Goal: Task Accomplishment & Management: Use online tool/utility

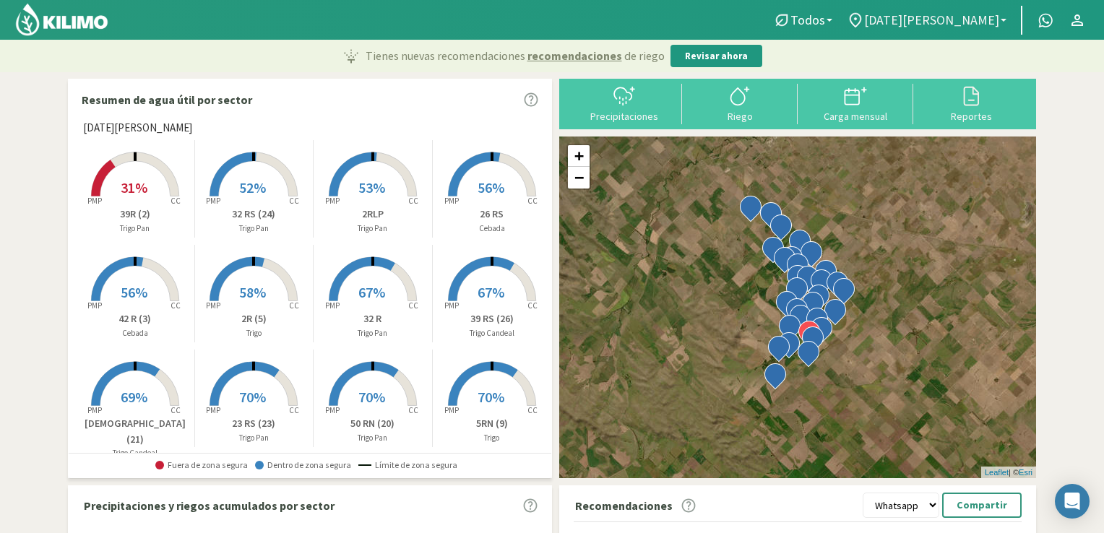
click at [758, 22] on span "[DATE][PERSON_NAME]" at bounding box center [931, 19] width 135 height 15
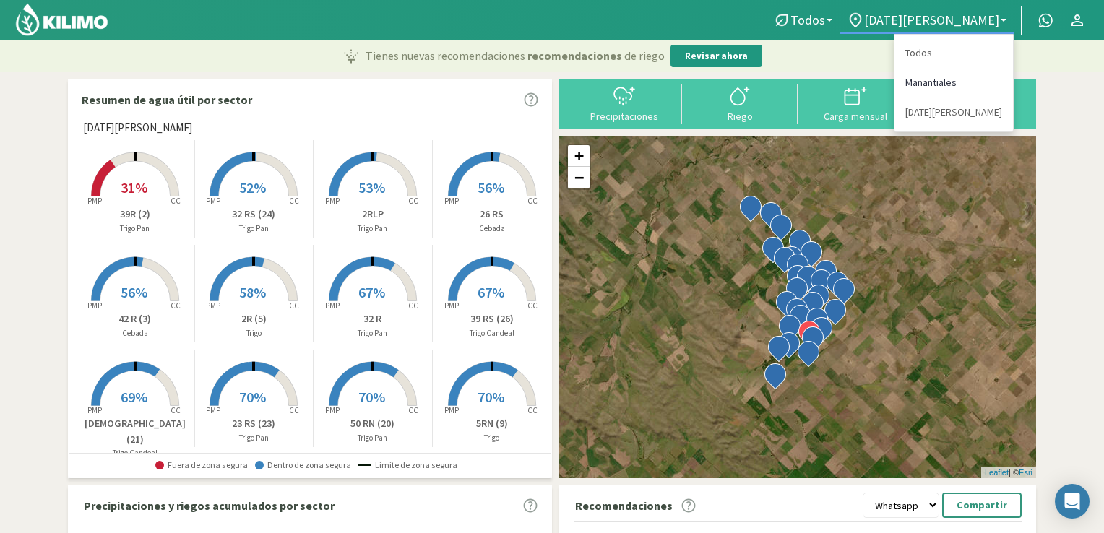
click at [758, 85] on link "Manantiales" at bounding box center [953, 83] width 118 height 30
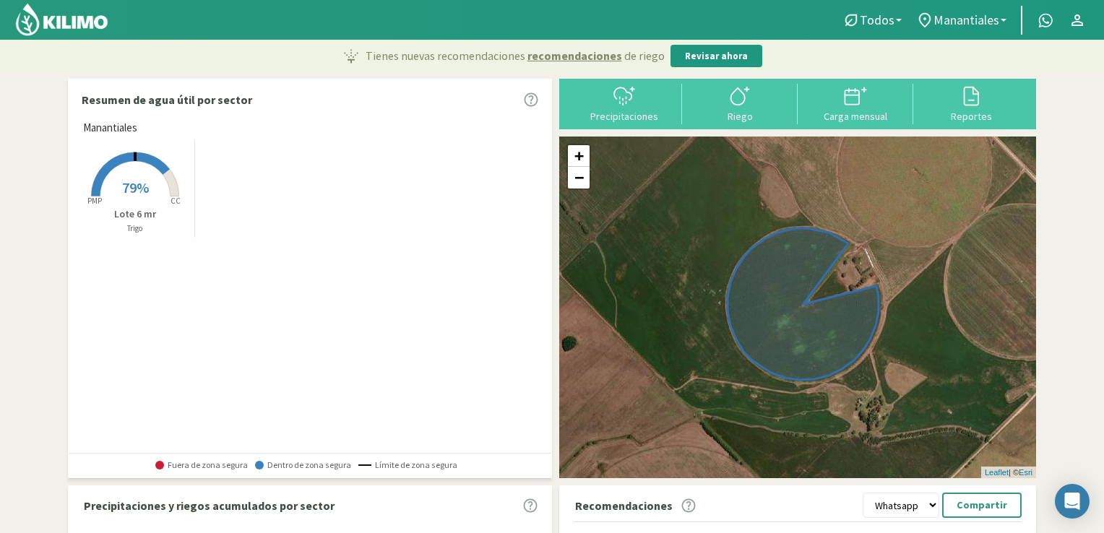
click at [758, 19] on b at bounding box center [1004, 20] width 6 height 3
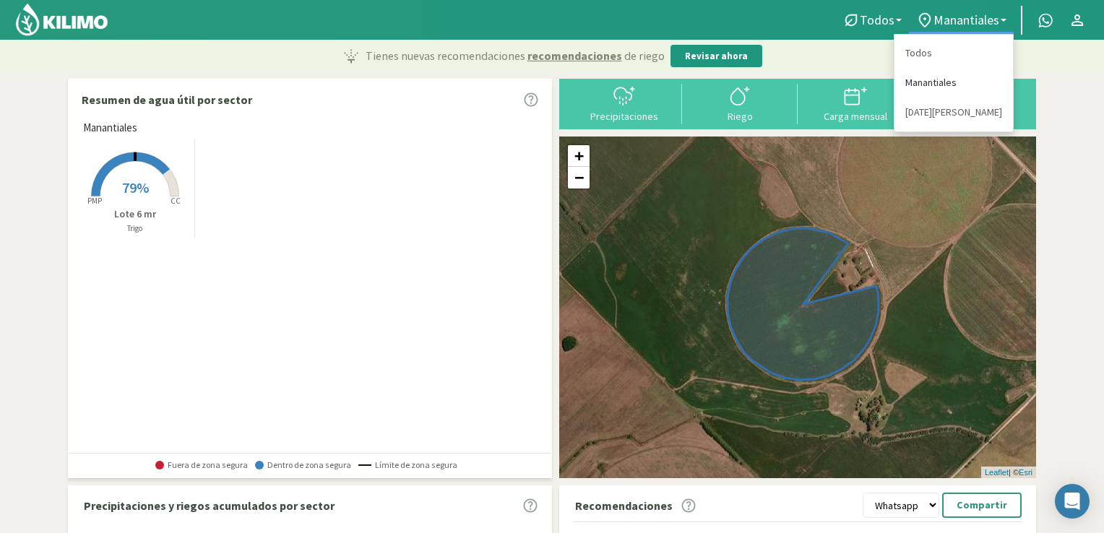
click at [758, 87] on link "Manantiales" at bounding box center [953, 83] width 118 height 30
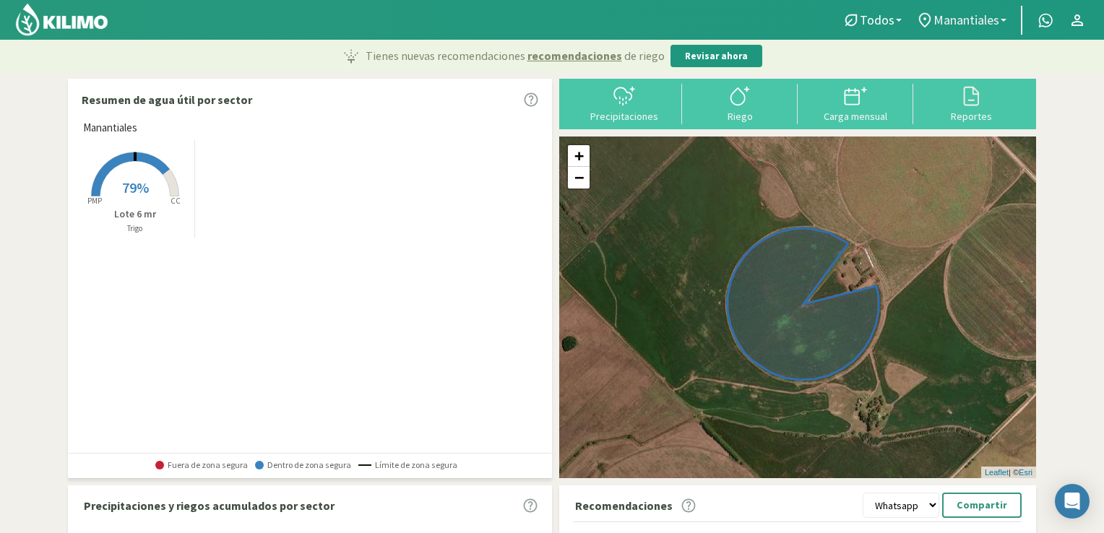
click at [758, 21] on link "Manantiales" at bounding box center [961, 20] width 105 height 27
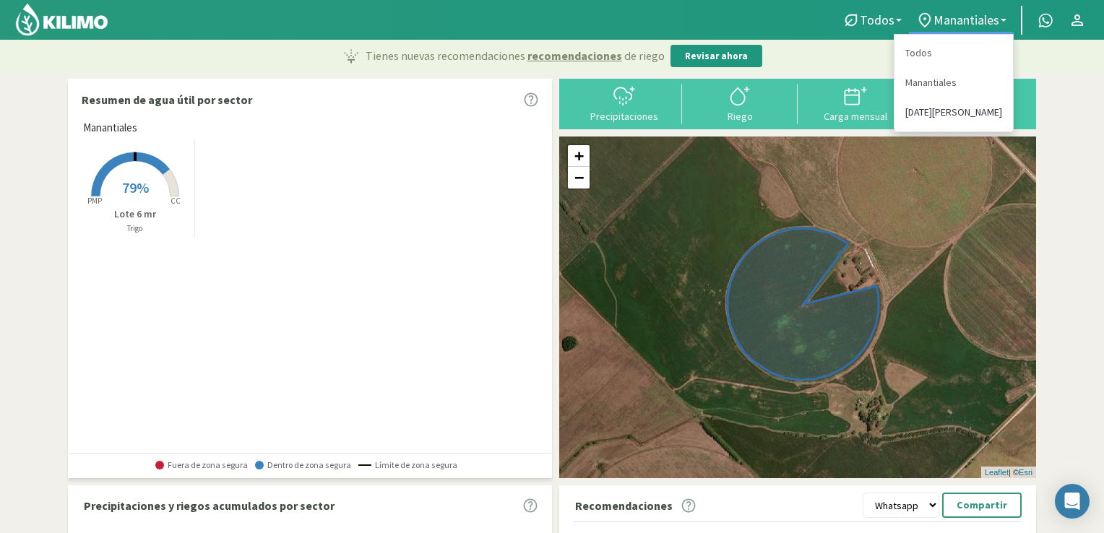
click at [758, 112] on link "[DATE][PERSON_NAME]" at bounding box center [953, 113] width 118 height 30
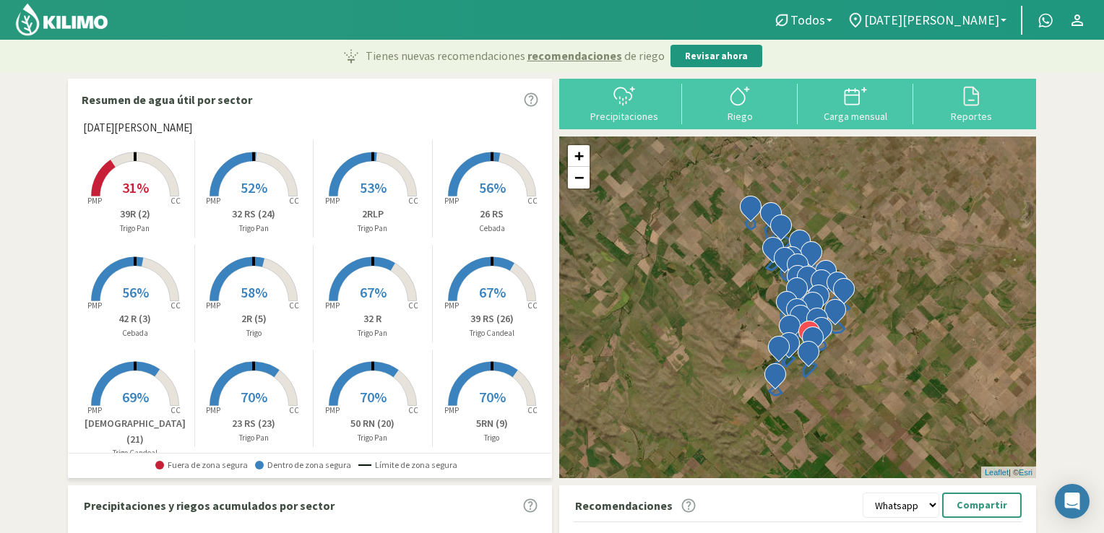
click at [138, 192] on span "31%" at bounding box center [135, 187] width 27 height 18
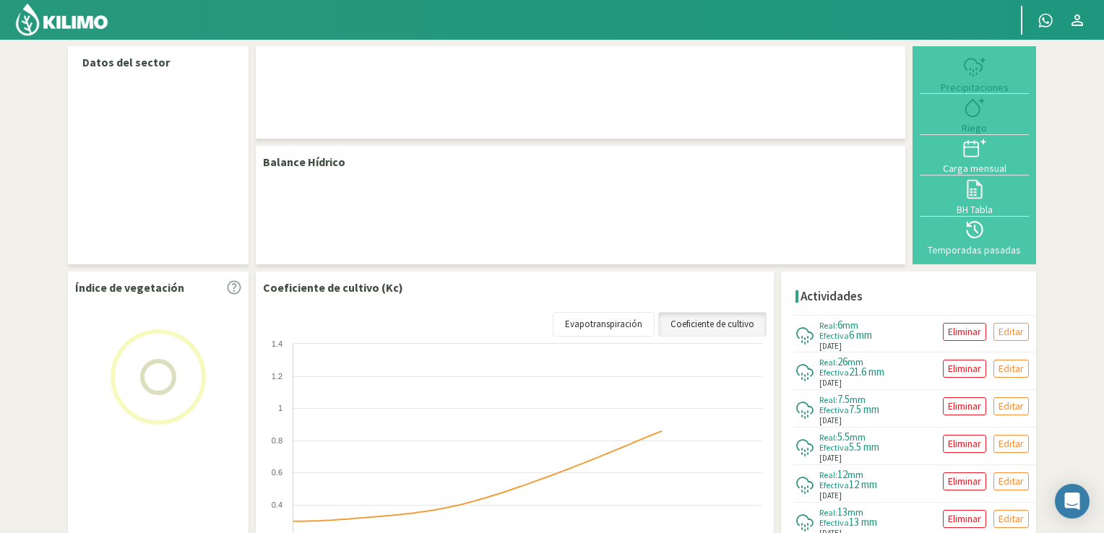
select select "1: Object"
select select "19: Object"
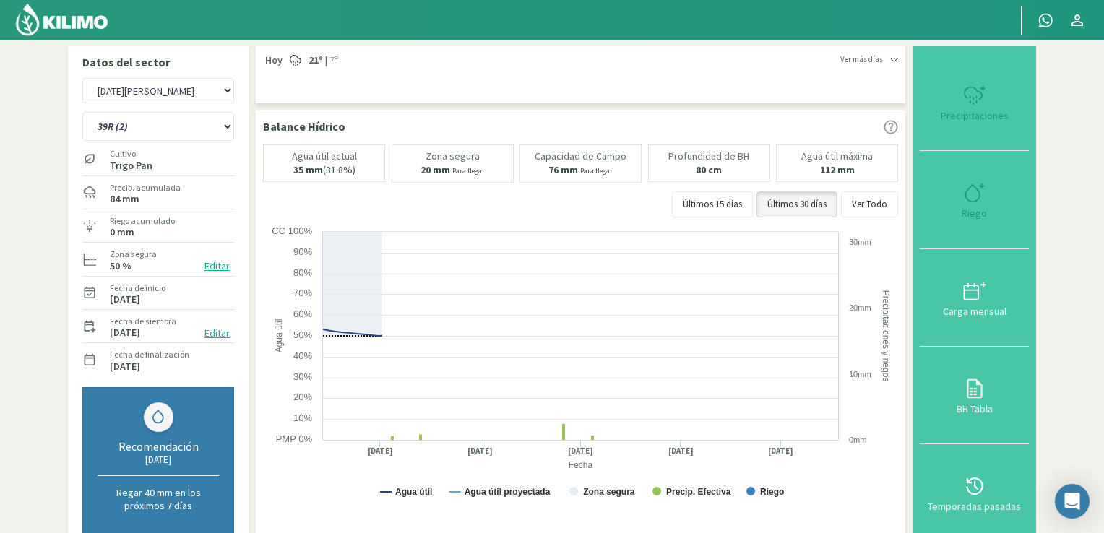
type input "0"
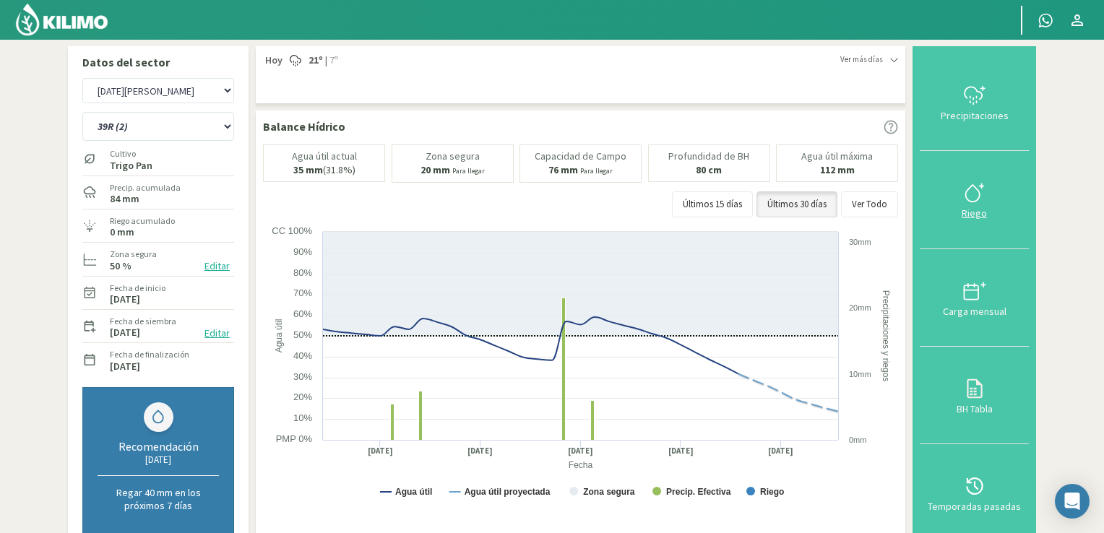
click at [758, 203] on icon at bounding box center [974, 192] width 23 height 23
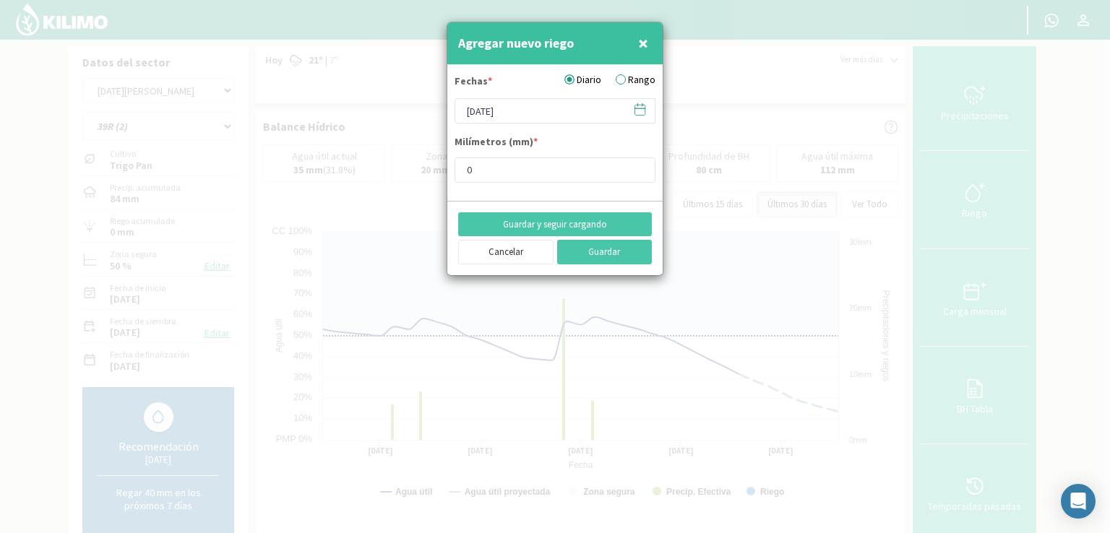
click at [646, 110] on icon at bounding box center [640, 110] width 14 height 14
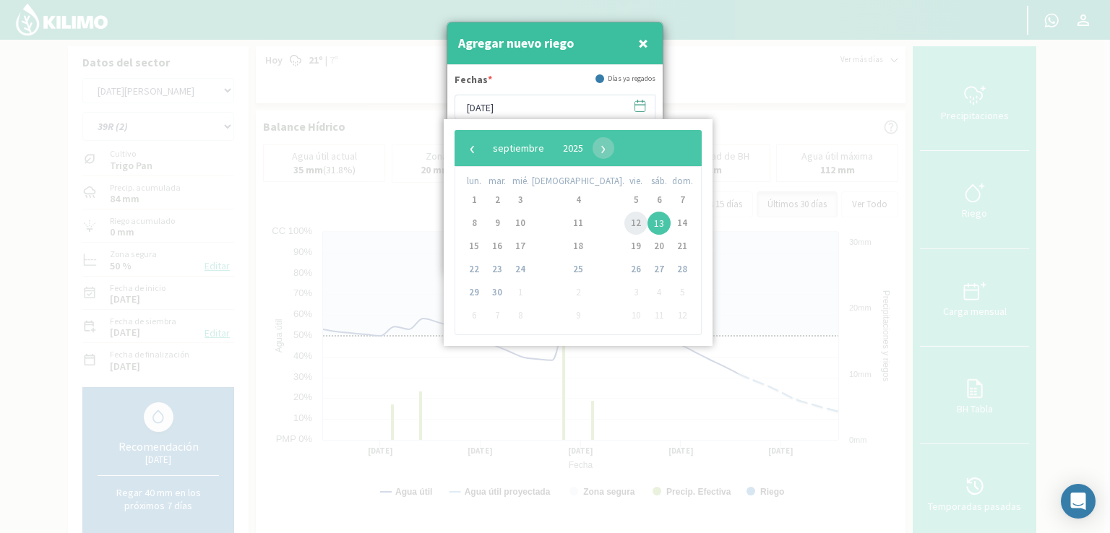
click at [624, 217] on span "12" at bounding box center [635, 223] width 23 height 23
type input "[DATE]"
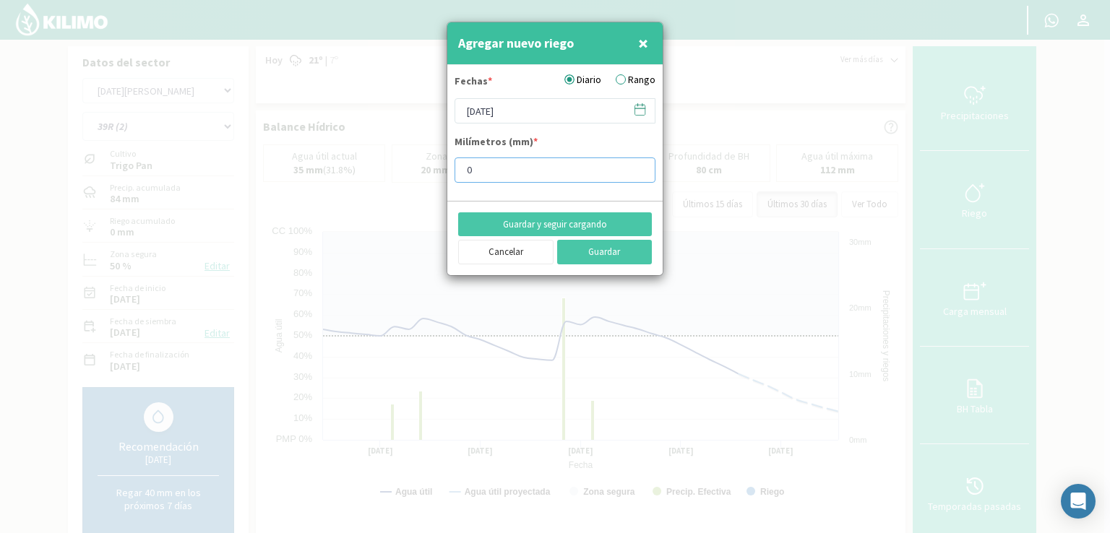
click at [499, 165] on input "0" at bounding box center [554, 169] width 201 height 25
type input "15"
click at [591, 258] on button "Guardar" at bounding box center [604, 252] width 95 height 25
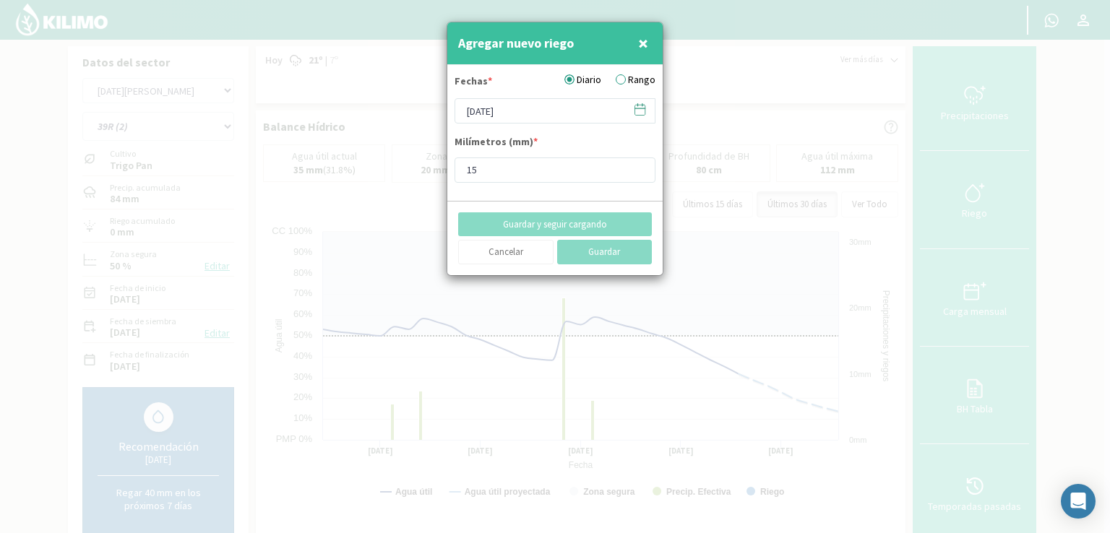
type input "[DATE]"
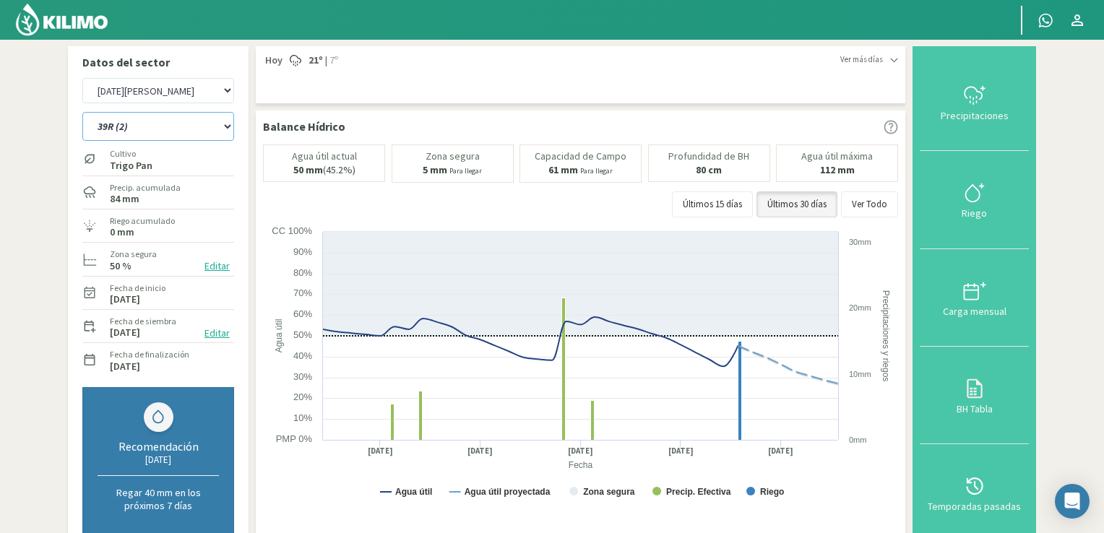
click at [225, 128] on select "12 RS (25) 17 R (1) 19 RO (6) 1RLPS 1RSR (29) 20 RN (7) 21 RAB (28) 21 RN (8) 2…" at bounding box center [158, 126] width 152 height 29
select select "0: Object"
click at [82, 112] on select "12 RS (25) 17 R (1) 19 RO (6) 1RLPS 1RSR (29) 20 RN (7) 21 RAB (28) 21 RN (8) 2…" at bounding box center [158, 126] width 152 height 29
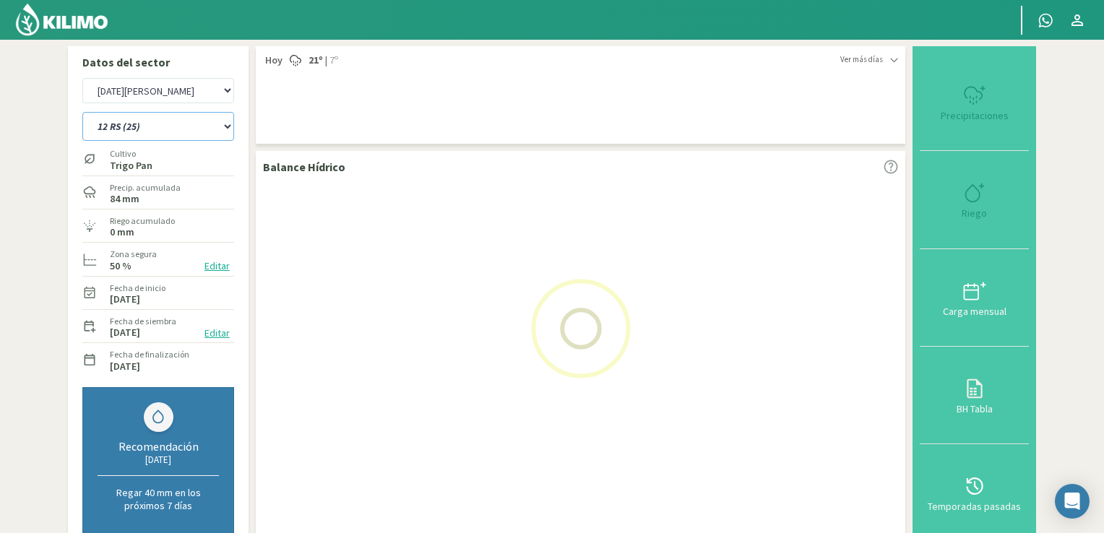
select select "3: Object"
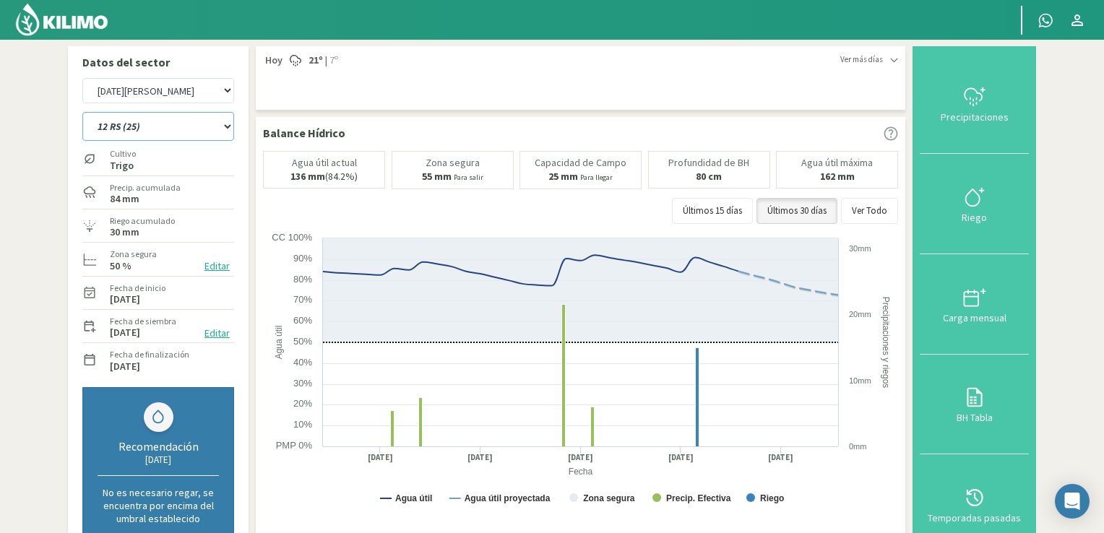
click at [223, 128] on select "12 RS (25) 17 R (1) 19 RO (6) 1RLPS 1RSR (29) 20 RN (7) 21 RAB (28) 21 RN (8) 2…" at bounding box center [158, 126] width 152 height 29
select select "32: Object"
click at [82, 112] on select "12 RS (25) 17 R (1) 19 RO (6) 1RLPS 1RSR (29) 20 RN (7) 21 RAB (28) 21 RN (8) 2…" at bounding box center [158, 126] width 152 height 29
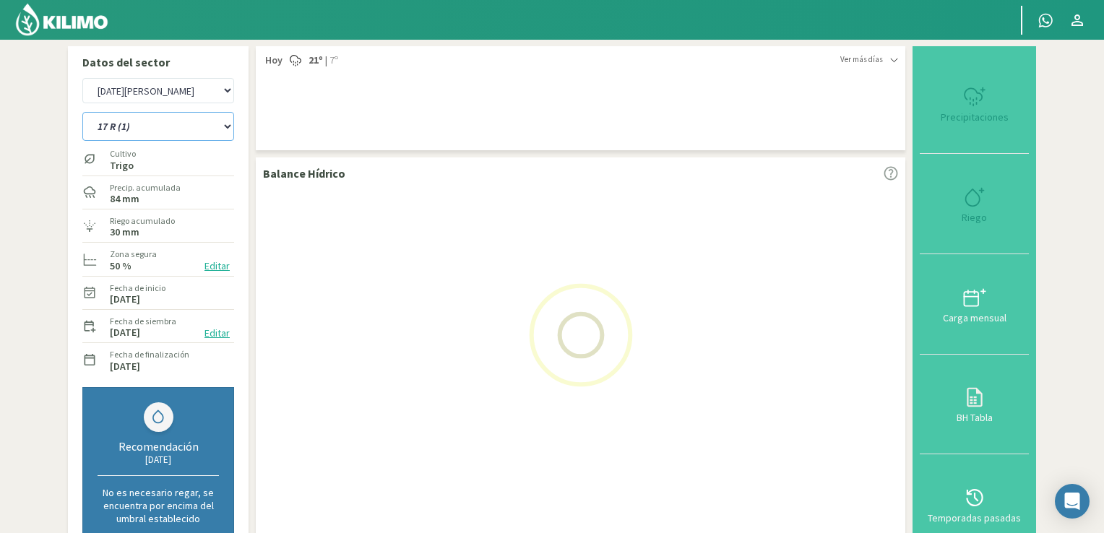
select select "5: Object"
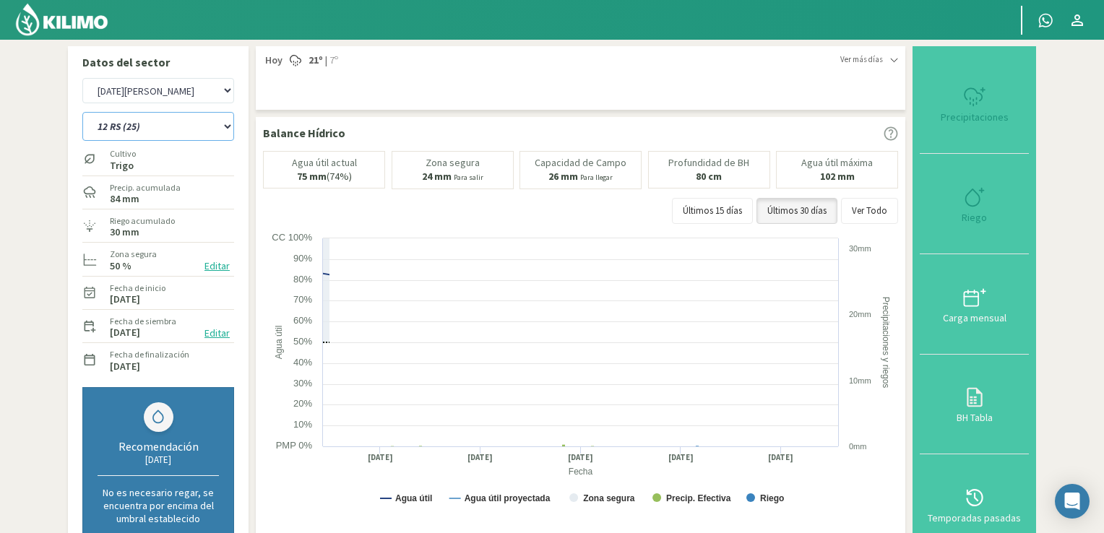
select select "63: Object"
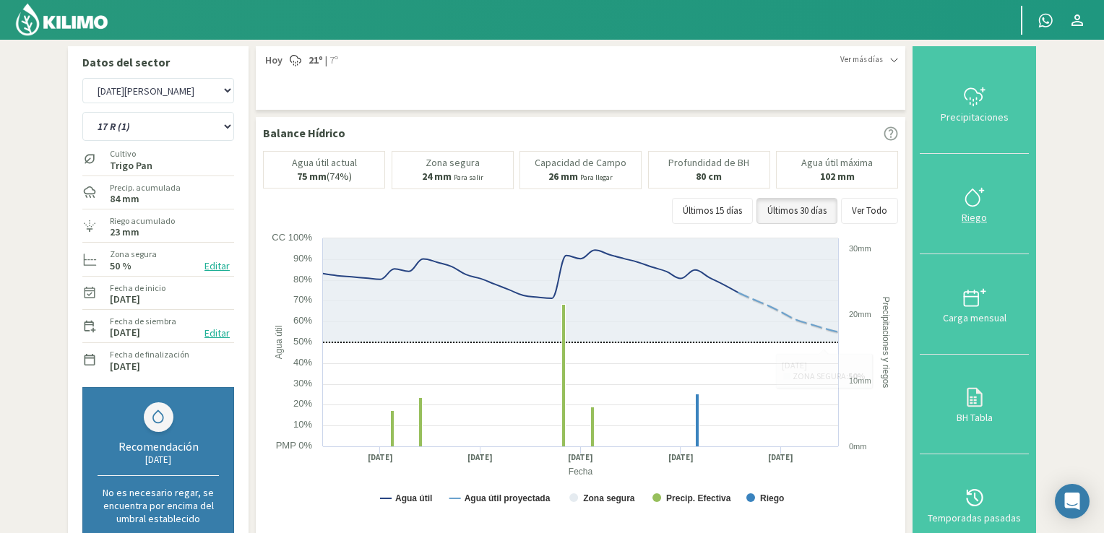
click at [758, 205] on icon at bounding box center [974, 197] width 23 height 23
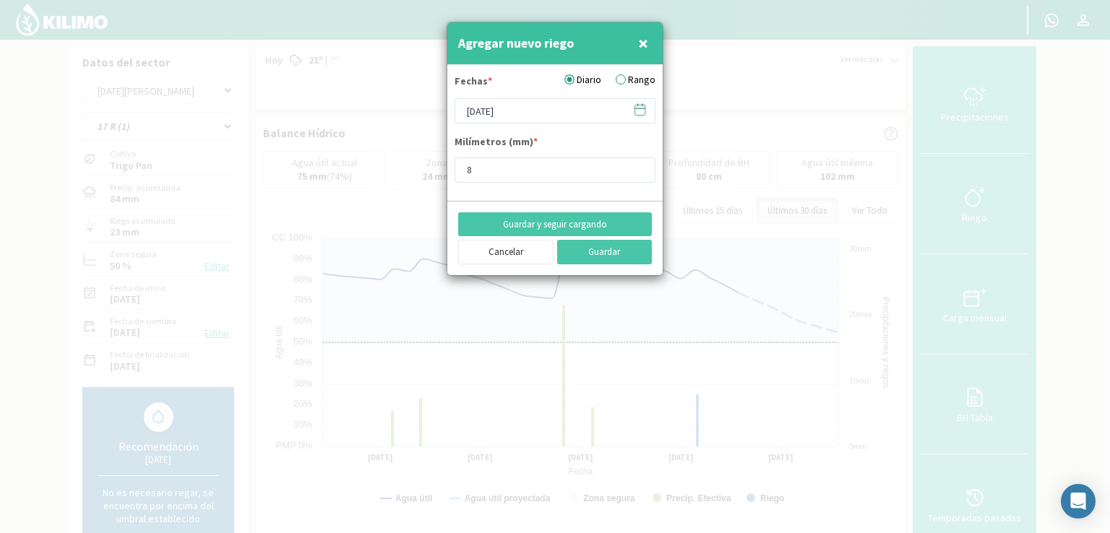
click at [639, 113] on icon at bounding box center [640, 110] width 14 height 14
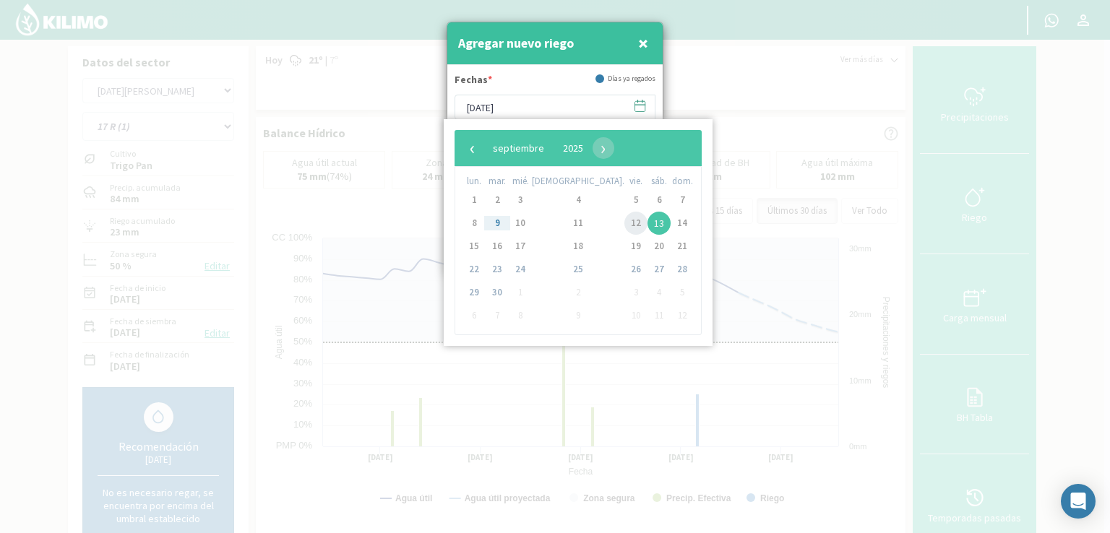
click at [624, 220] on span "12" at bounding box center [635, 223] width 23 height 23
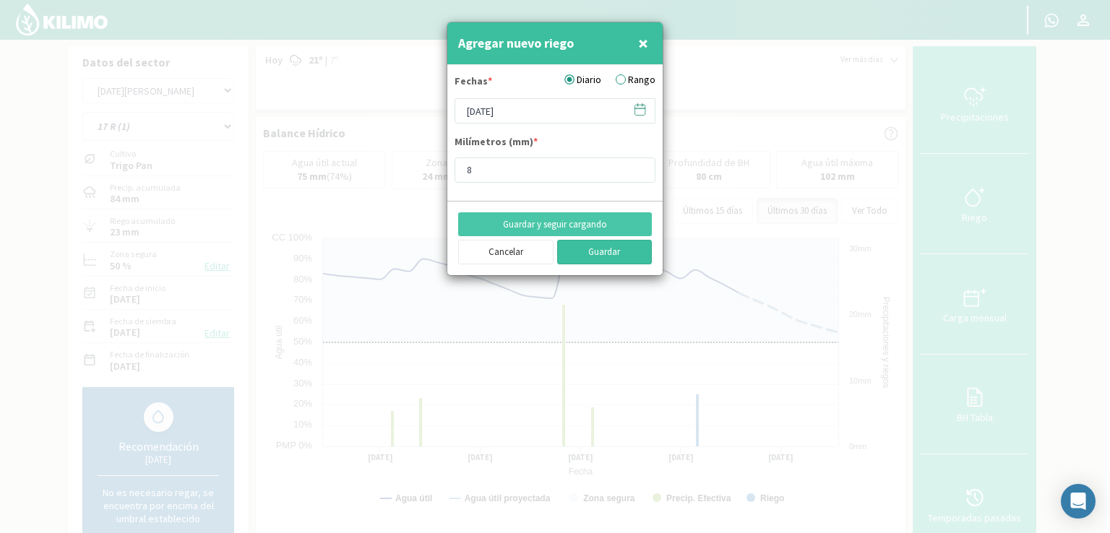
click at [585, 255] on button "Guardar" at bounding box center [604, 252] width 95 height 25
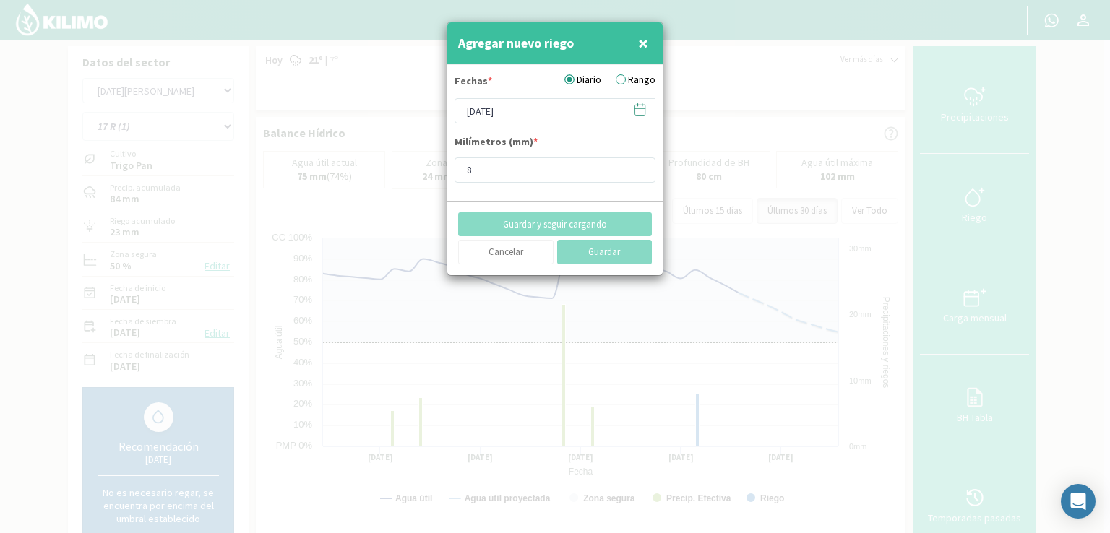
type input "[DATE]"
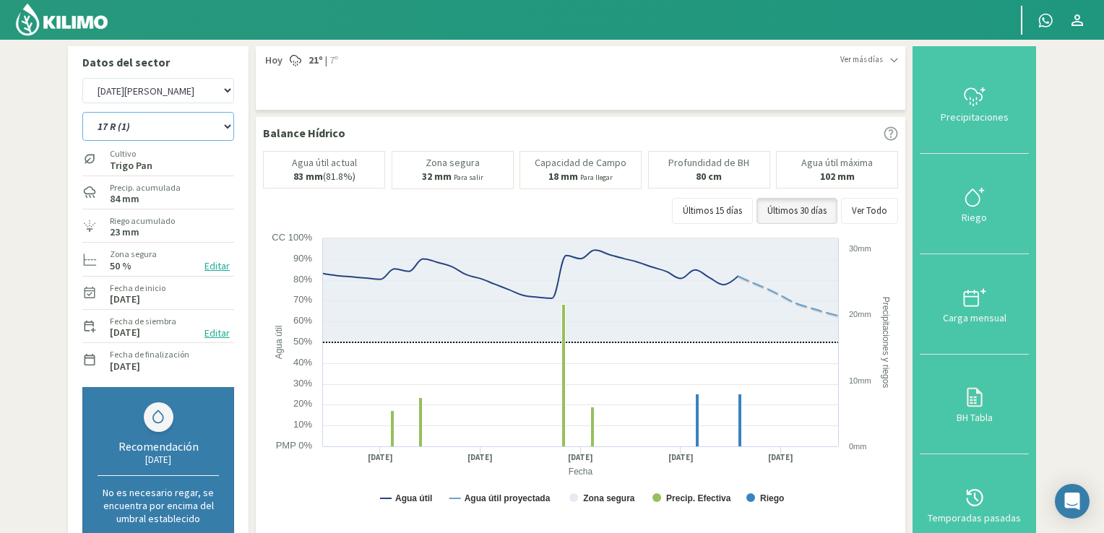
click at [225, 129] on select "12 RS (25) 17 R (1) 19 RO (6) 1RLPS 1RSR (29) 20 RN (7) 21 RAB (28) 21 RN (8) 2…" at bounding box center [158, 126] width 152 height 29
select select "64: Object"
click at [82, 112] on select "12 RS (25) 17 R (1) 19 RO (6) 1RLPS 1RSR (29) 20 RN (7) 21 RAB (28) 21 RN (8) 2…" at bounding box center [158, 126] width 152 height 29
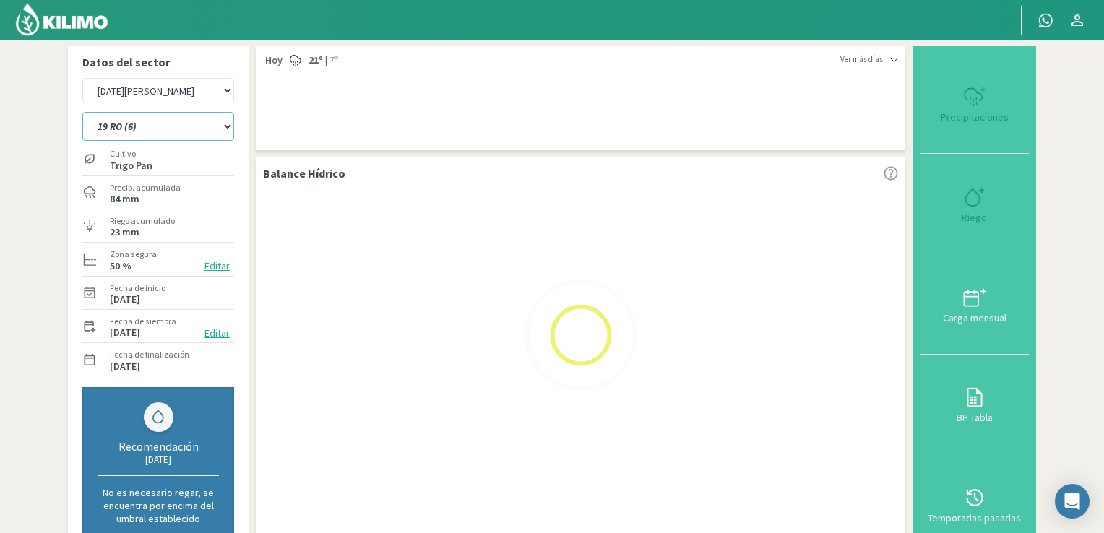
select select "7: Object"
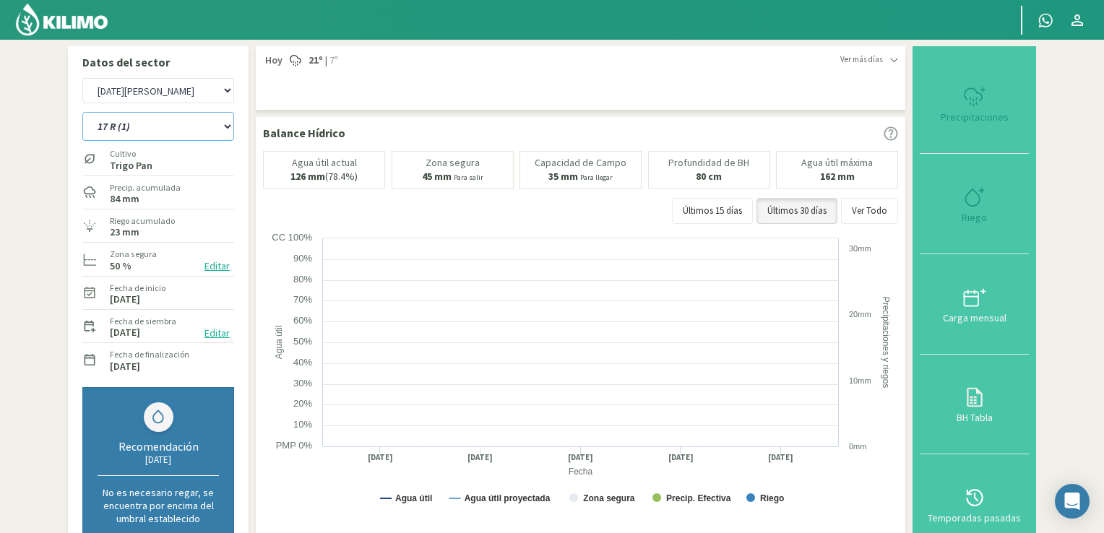
select select "95: Object"
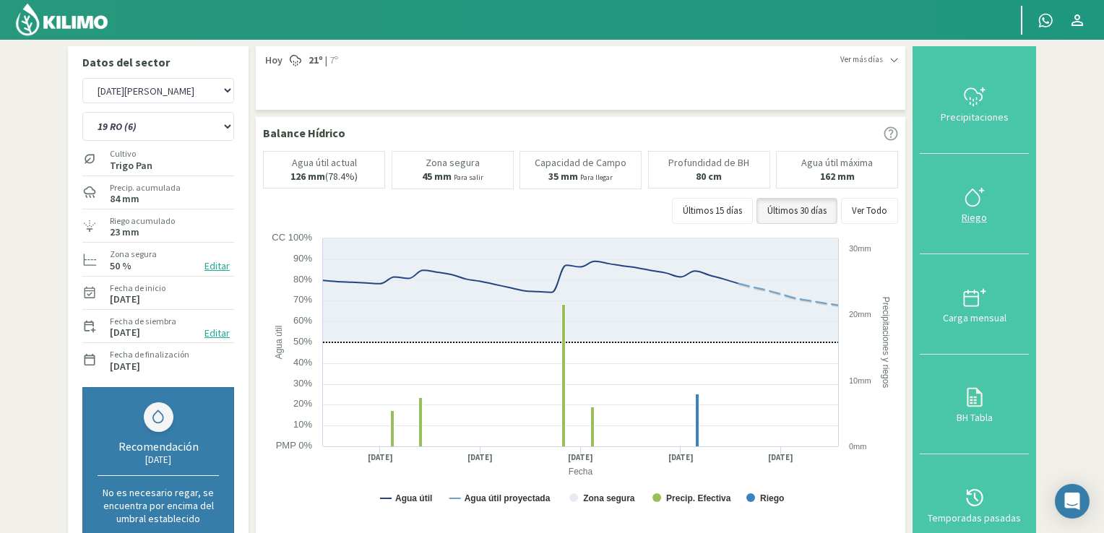
click at [758, 198] on div at bounding box center [974, 197] width 100 height 23
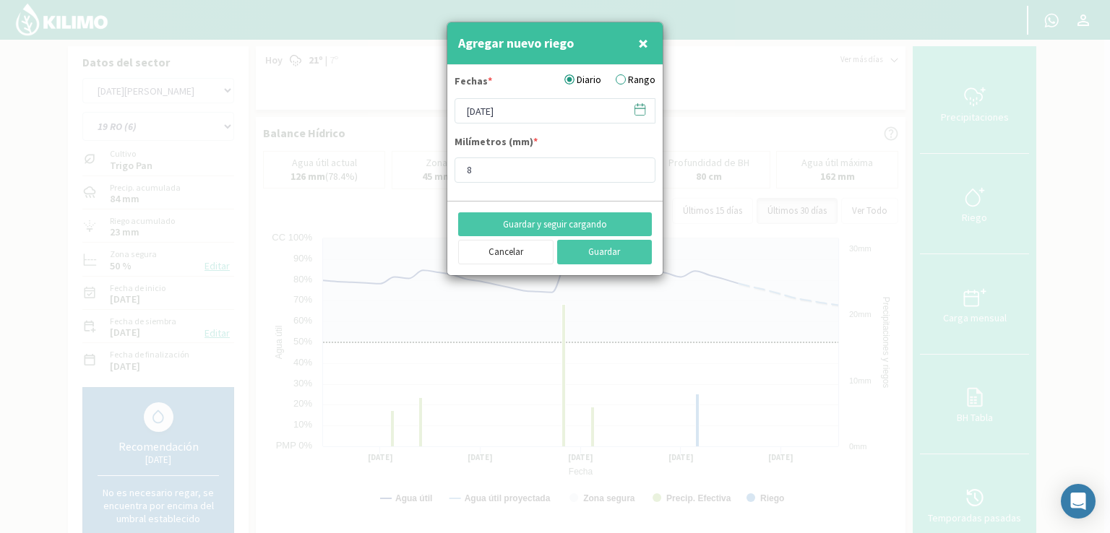
click at [639, 108] on icon at bounding box center [640, 108] width 10 height 0
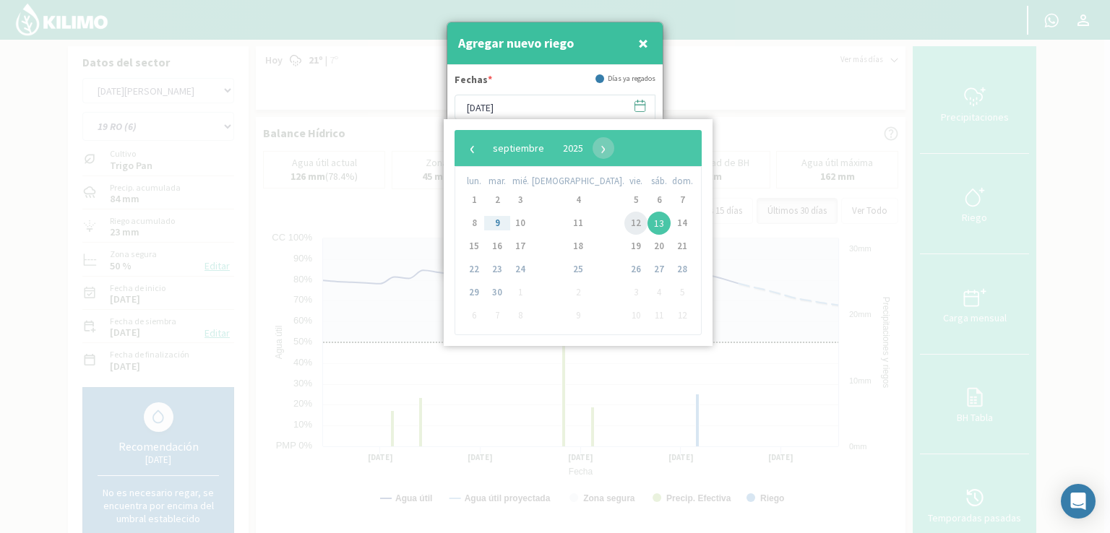
click at [624, 215] on span "12" at bounding box center [635, 223] width 23 height 23
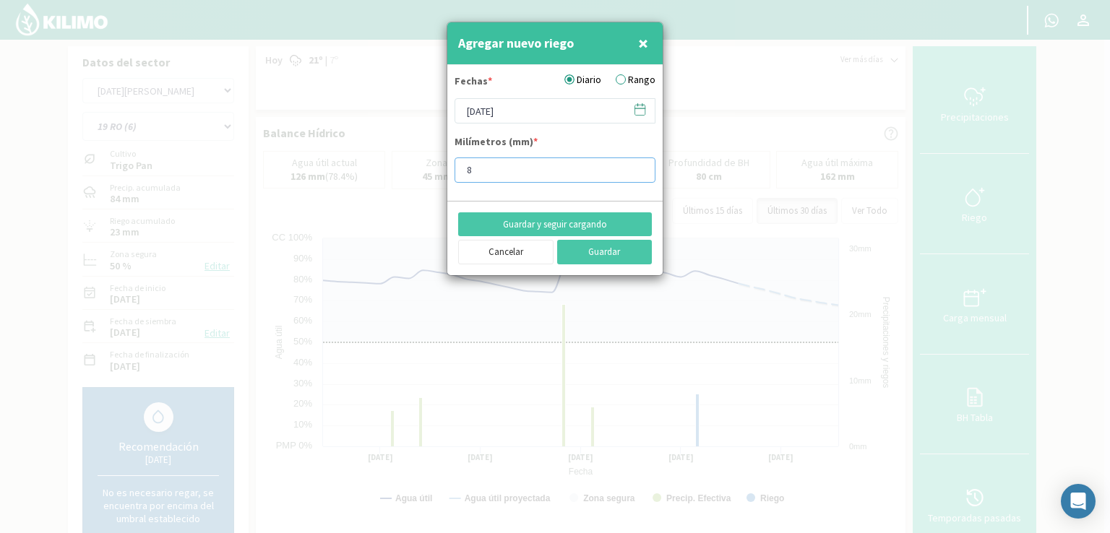
click at [526, 163] on input "8" at bounding box center [554, 169] width 201 height 25
click at [630, 243] on button "Guardar" at bounding box center [604, 252] width 95 height 25
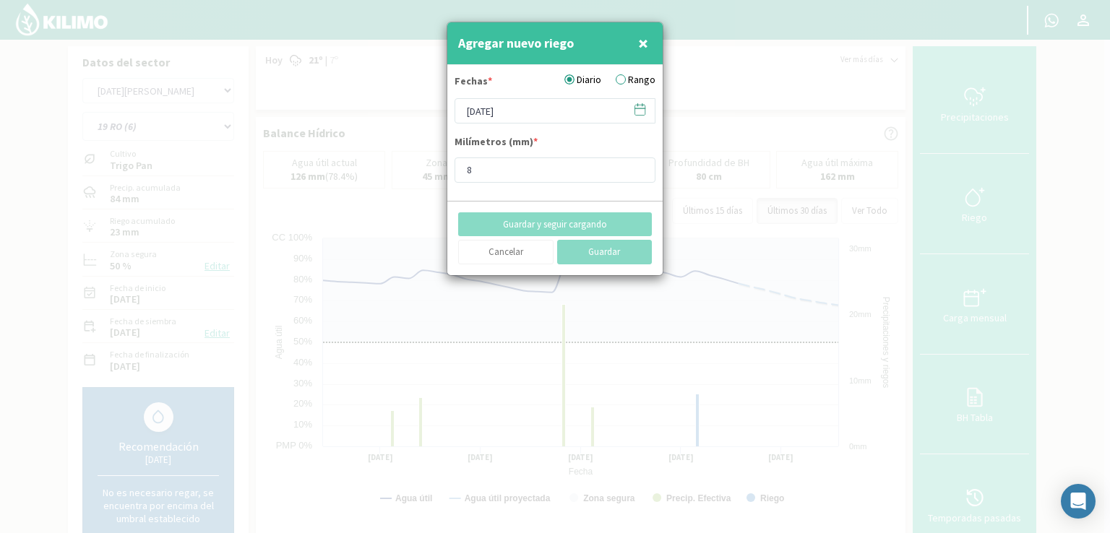
type input "[DATE]"
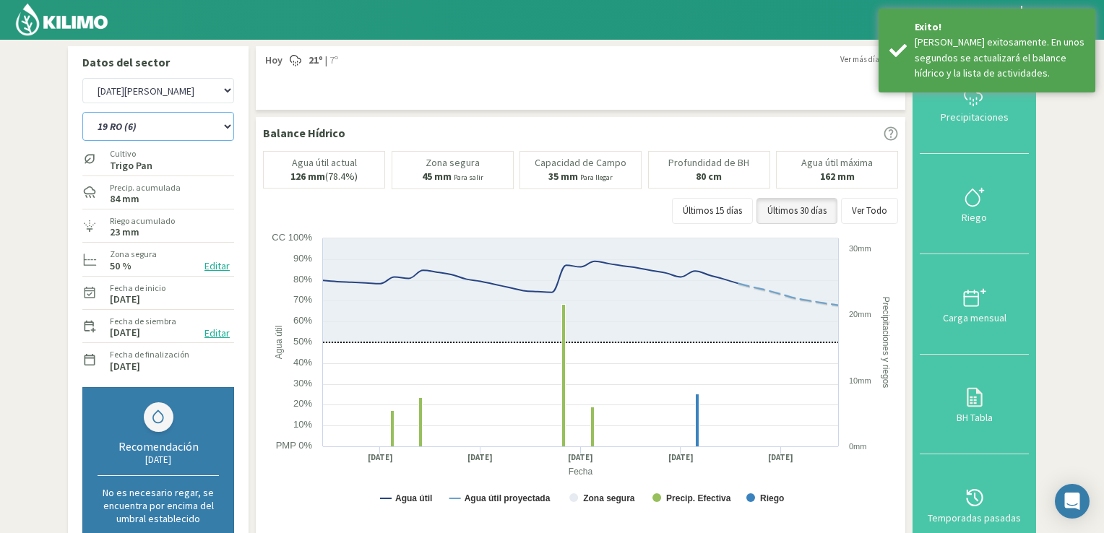
click at [230, 126] on select "12 RS (25) 17 R (1) 19 RO (6) 1RLPS 1RSR (29) 20 RN (7) 21 RAB (28) 21 RN (8) 2…" at bounding box center [158, 126] width 152 height 29
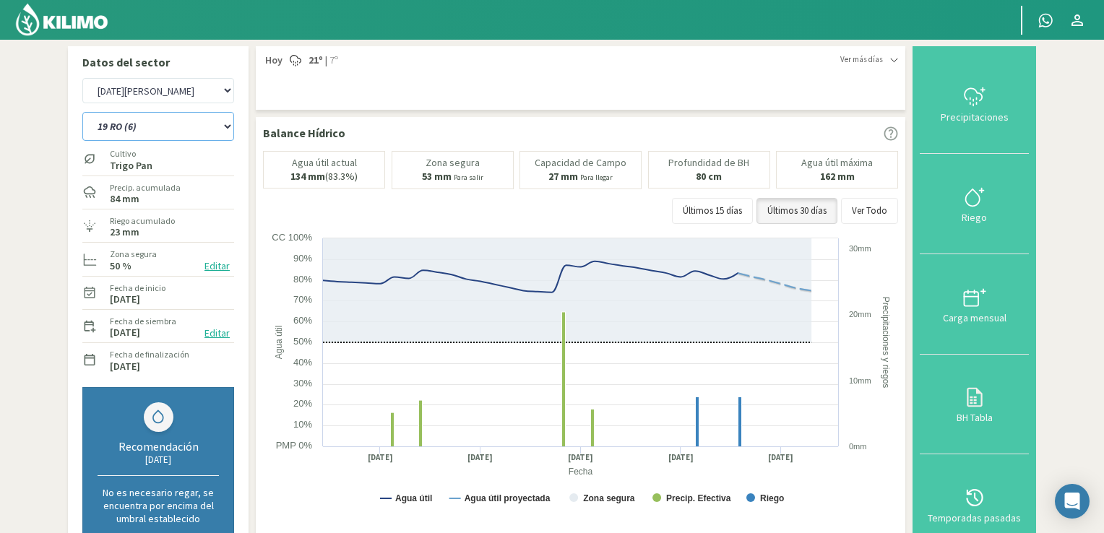
select select "96: Object"
click at [82, 112] on select "12 RS (25) 17 R (1) 19 RO (6) 1RLPS 1RSR (29) 20 RN (7) 21 RAB (28) 21 RN (8) 2…" at bounding box center [158, 126] width 152 height 29
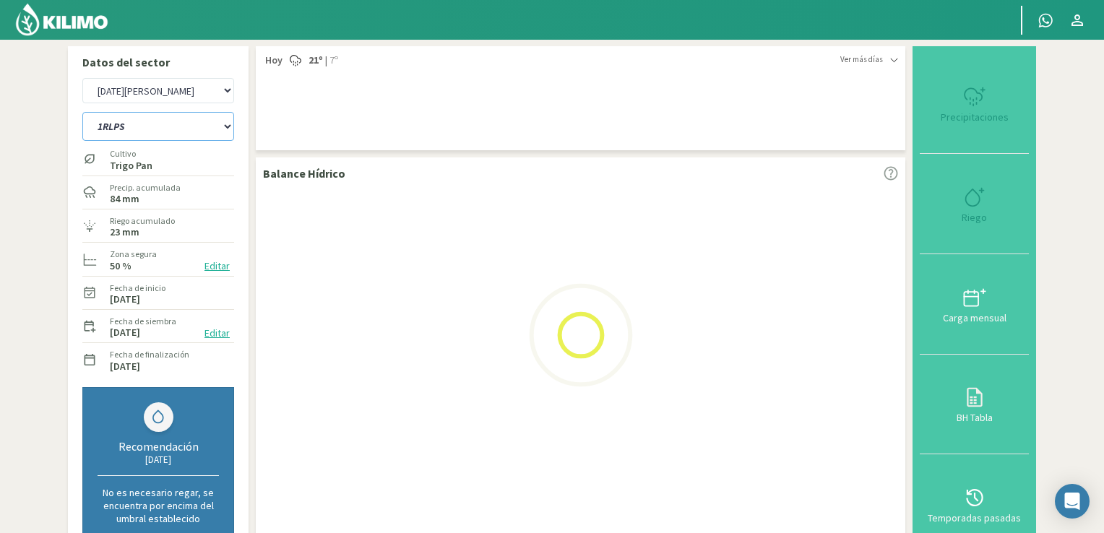
select select "9: Object"
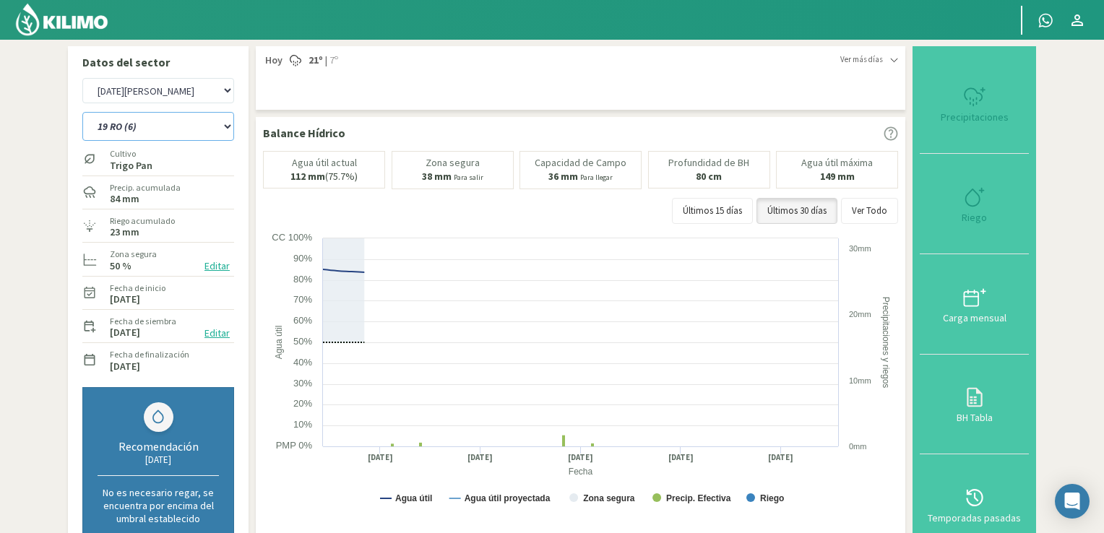
select select "127: Object"
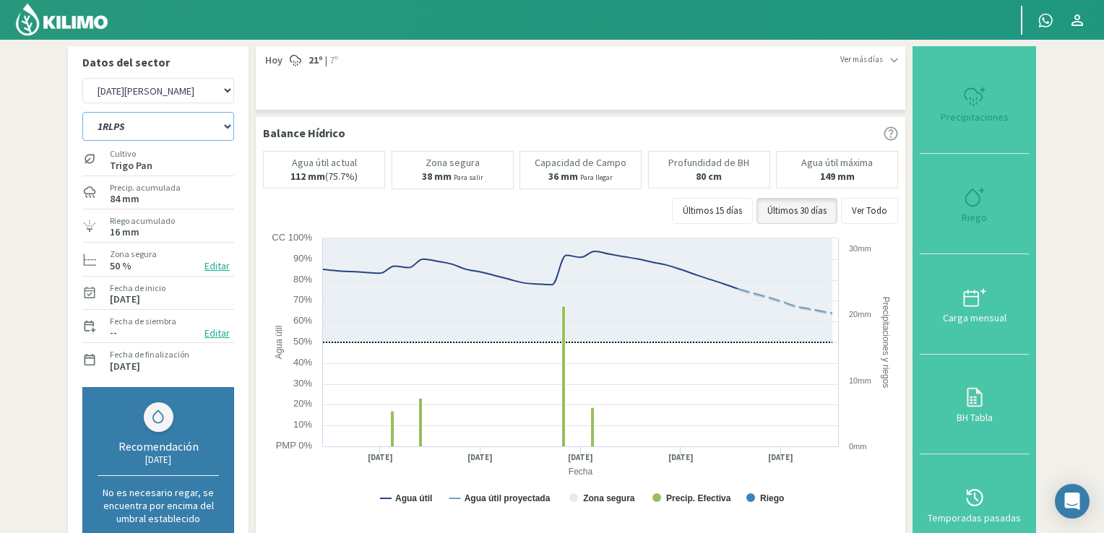
type input "8"
click at [758, 197] on icon at bounding box center [972, 197] width 14 height 17
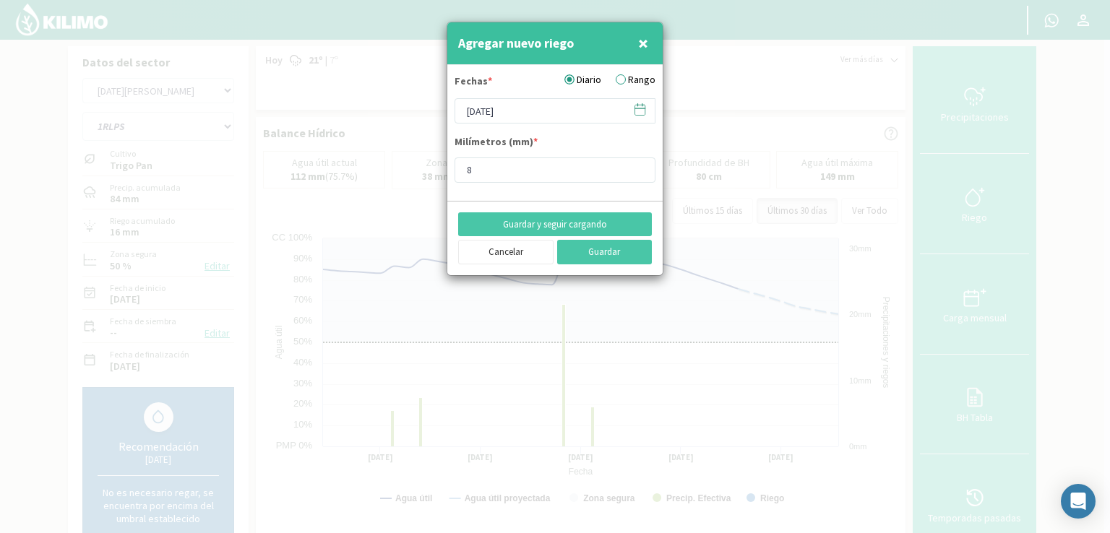
click at [642, 116] on svg-icon at bounding box center [640, 112] width 14 height 13
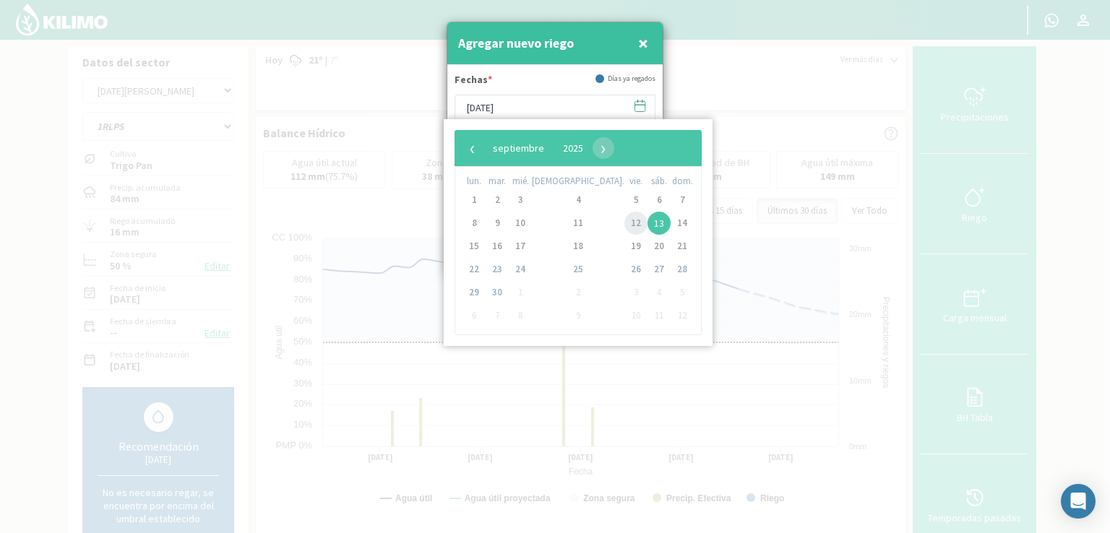
click at [624, 225] on span "12" at bounding box center [635, 223] width 23 height 23
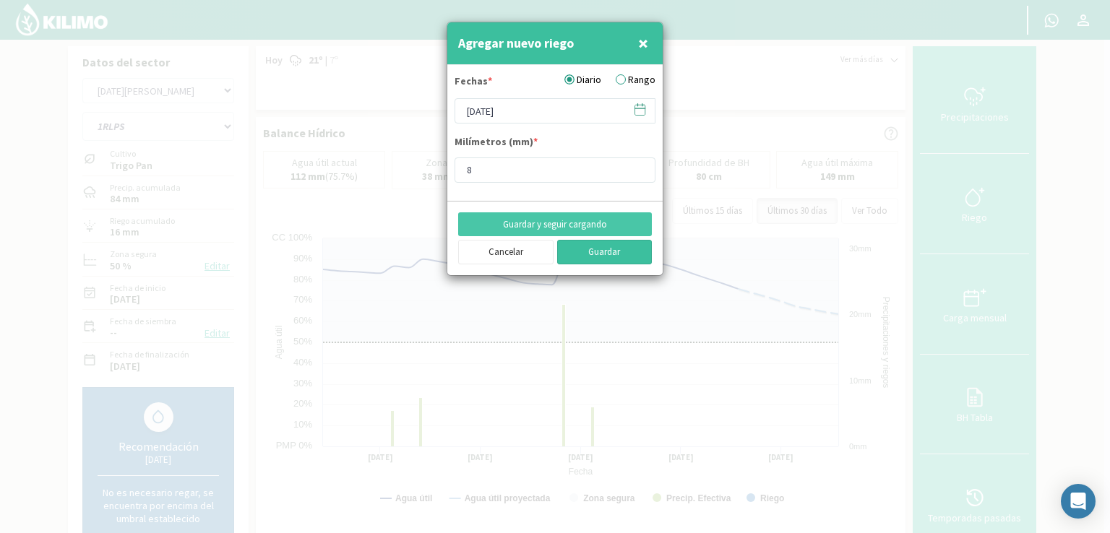
click at [598, 246] on button "Guardar" at bounding box center [604, 252] width 95 height 25
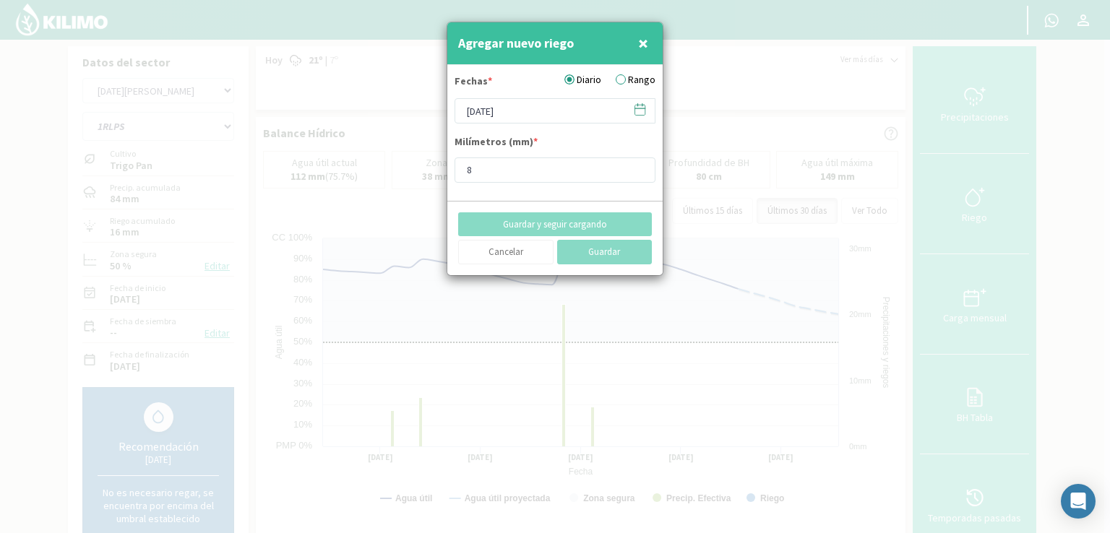
type input "[DATE]"
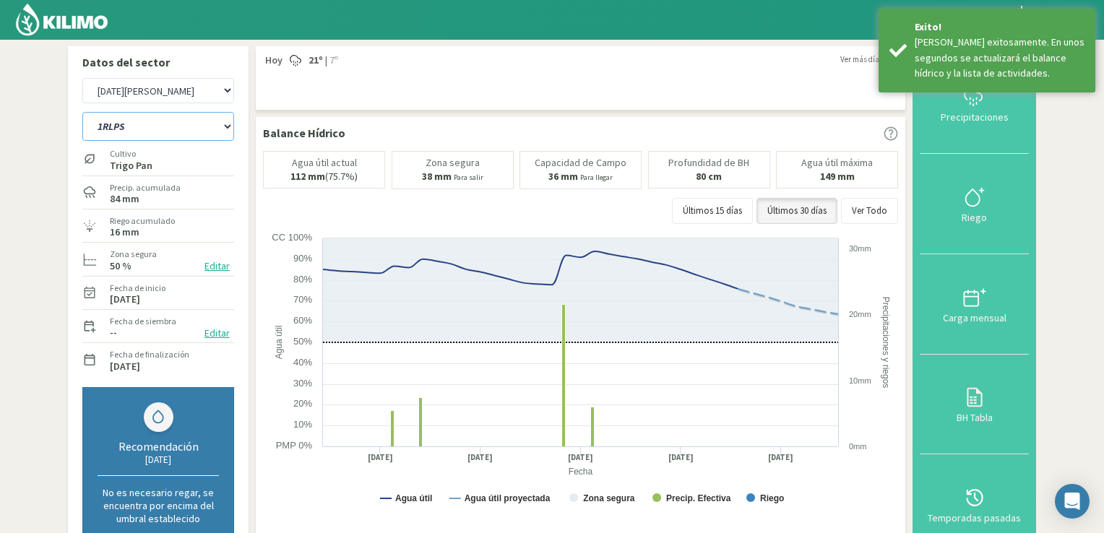
click at [233, 125] on select "12 RS (25) 17 R (1) 19 RO (6) 1RLPS 1RSR (29) 20 RN (7) 21 RAB (28) 21 RN (8) 2…" at bounding box center [158, 126] width 152 height 29
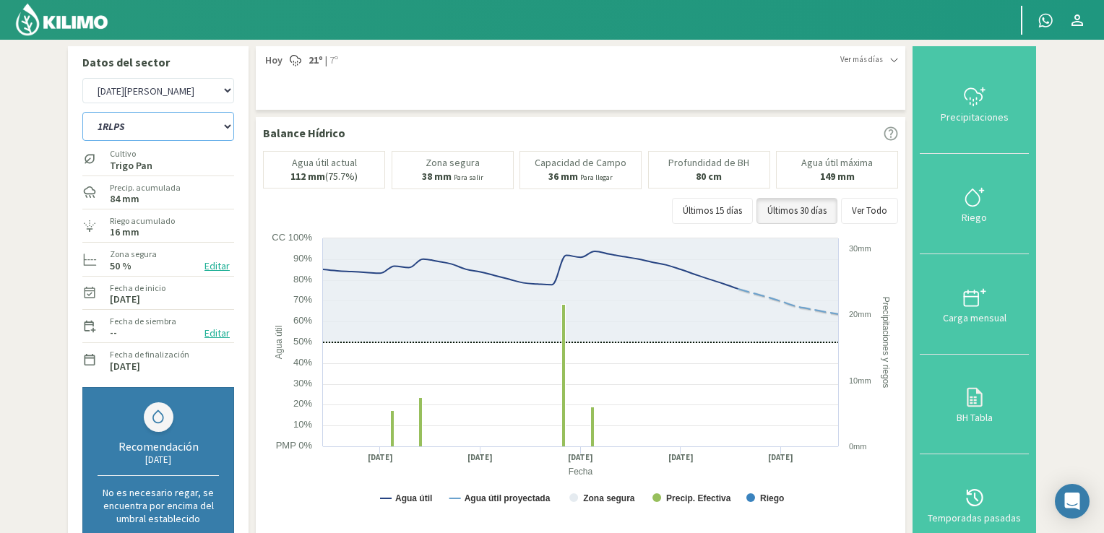
select select "129: Object"
click at [82, 112] on select "12 RS (25) 17 R (1) 19 RO (6) 1RLPS 1RSR (29) 20 RN (7) 21 RAB (28) 21 RN (8) 2…" at bounding box center [158, 126] width 152 height 29
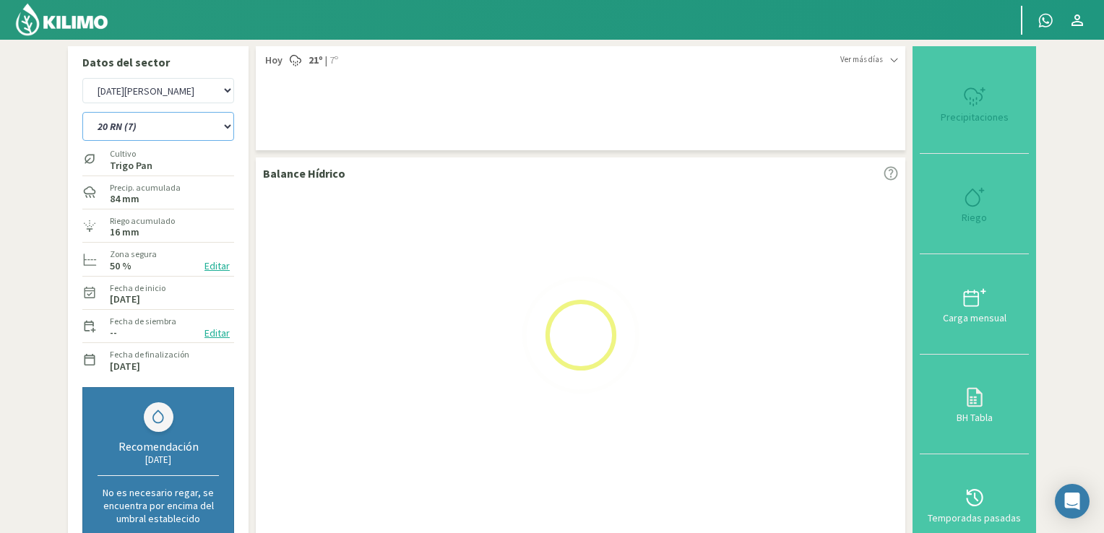
select select "11: Object"
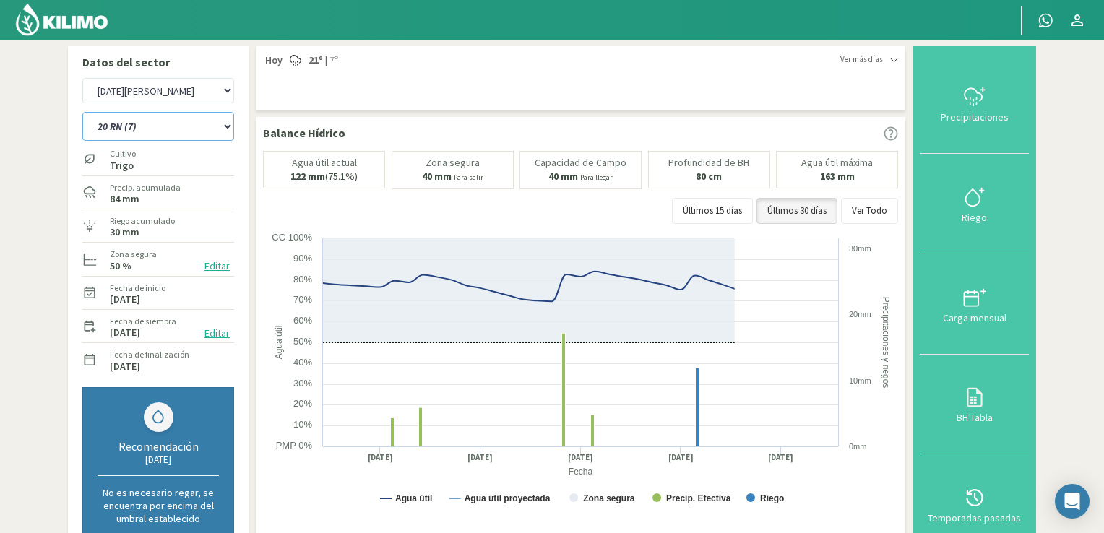
click at [225, 128] on select "12 RS (25) 17 R (1) 19 RO (6) 1RLPS 1RSR (29) 20 RN (7) 21 RAB (28) 21 RN (8) 2…" at bounding box center [158, 126] width 152 height 29
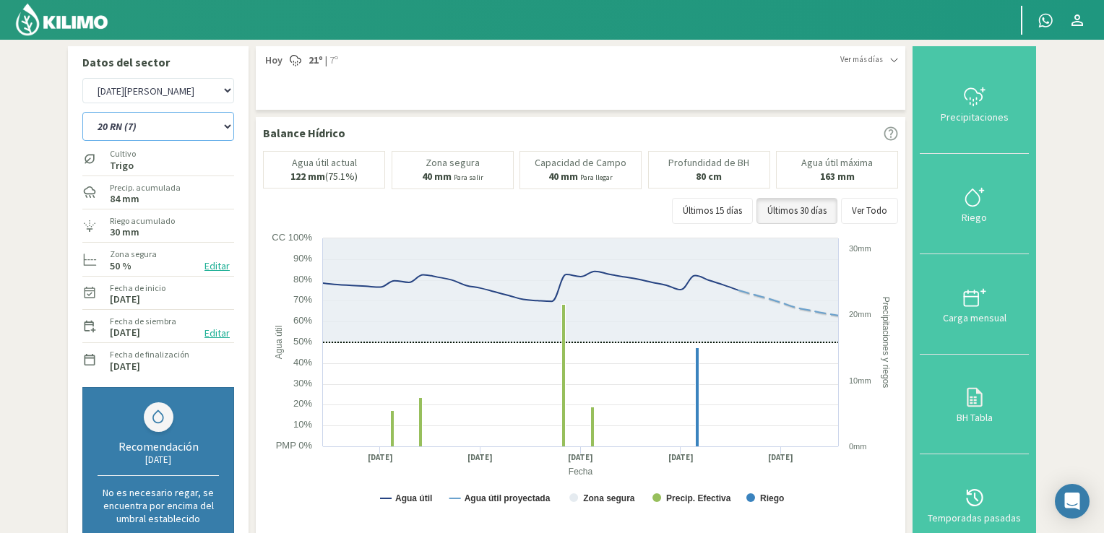
select select "162: Object"
click at [82, 112] on select "12 RS (25) 17 R (1) 19 RO (6) 1RLPS 1RSR (29) 20 RN (7) 21 RAB (28) 21 RN (8) 2…" at bounding box center [158, 126] width 152 height 29
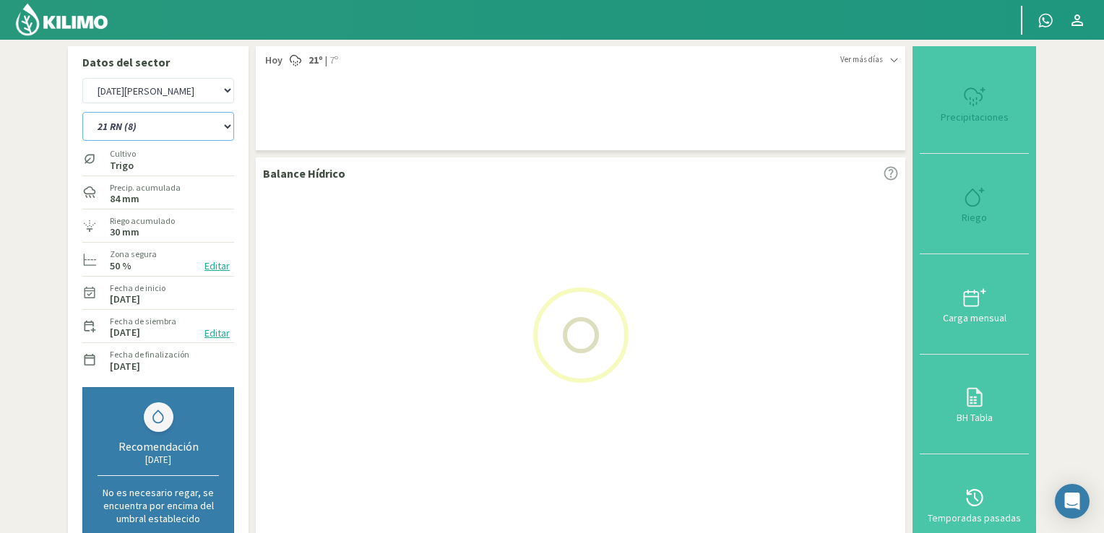
select select "13: Object"
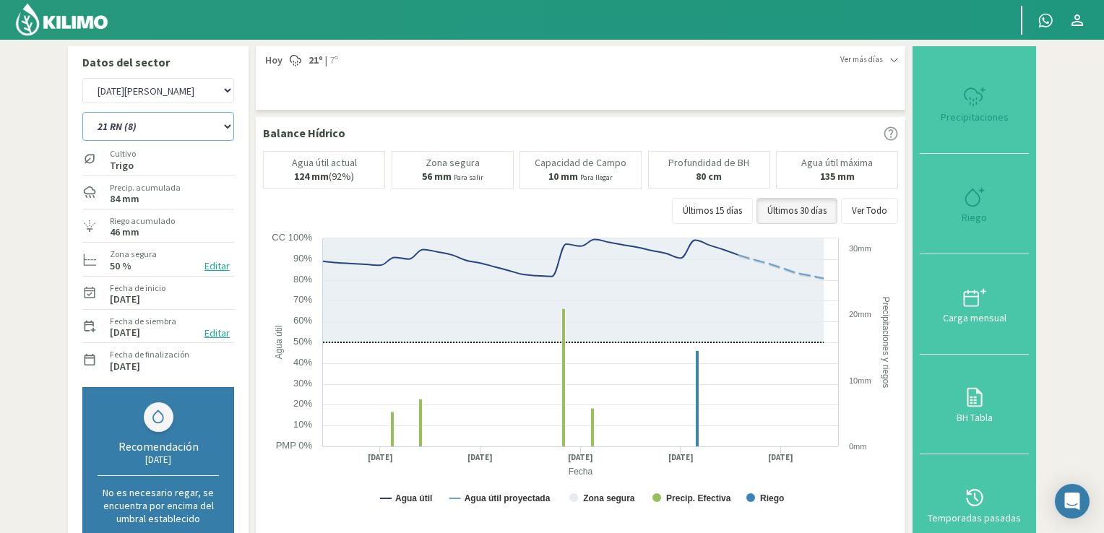
click at [231, 129] on select "12 RS (25) 17 R (1) 19 RO (6) 1RLPS 1RSR (29) 20 RN (7) 21 RAB (28) 21 RN (8) 2…" at bounding box center [158, 126] width 152 height 29
select select "195: Object"
click at [82, 112] on select "12 RS (25) 17 R (1) 19 RO (6) 1RLPS 1RSR (29) 20 RN (7) 21 RAB (28) 21 RN (8) 2…" at bounding box center [158, 126] width 152 height 29
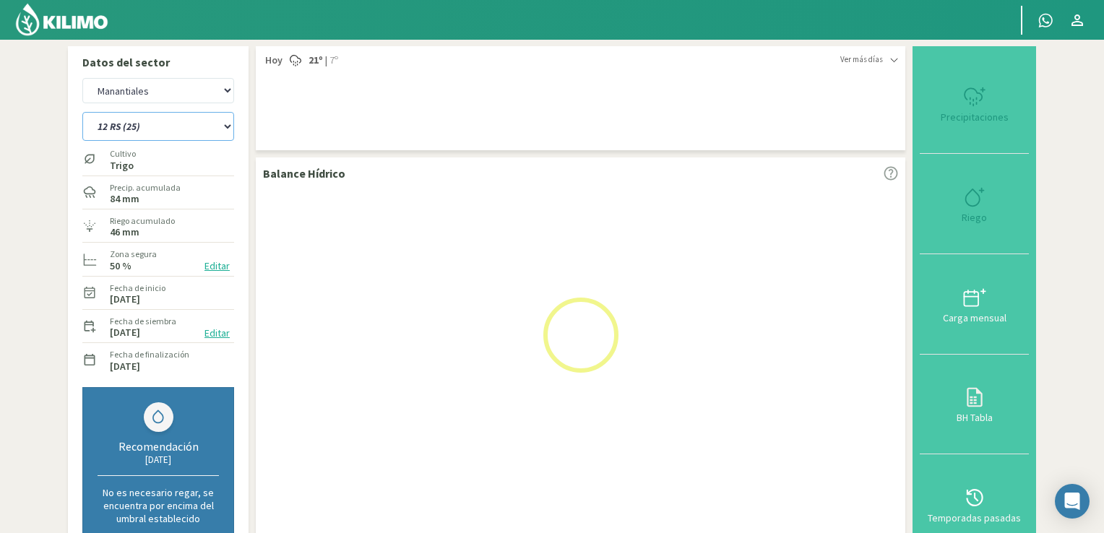
select select "15: Object"
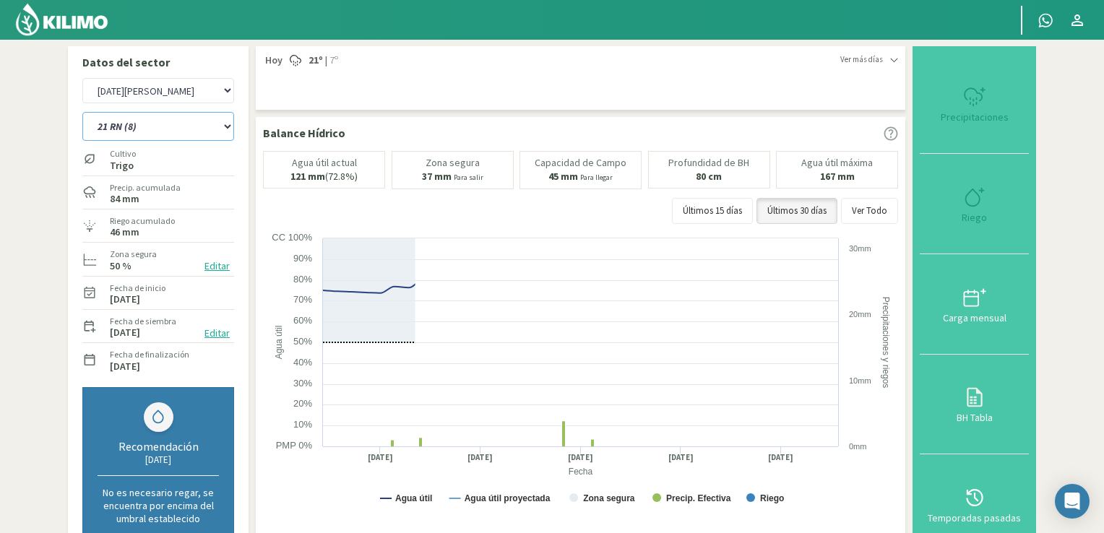
select select "226: Object"
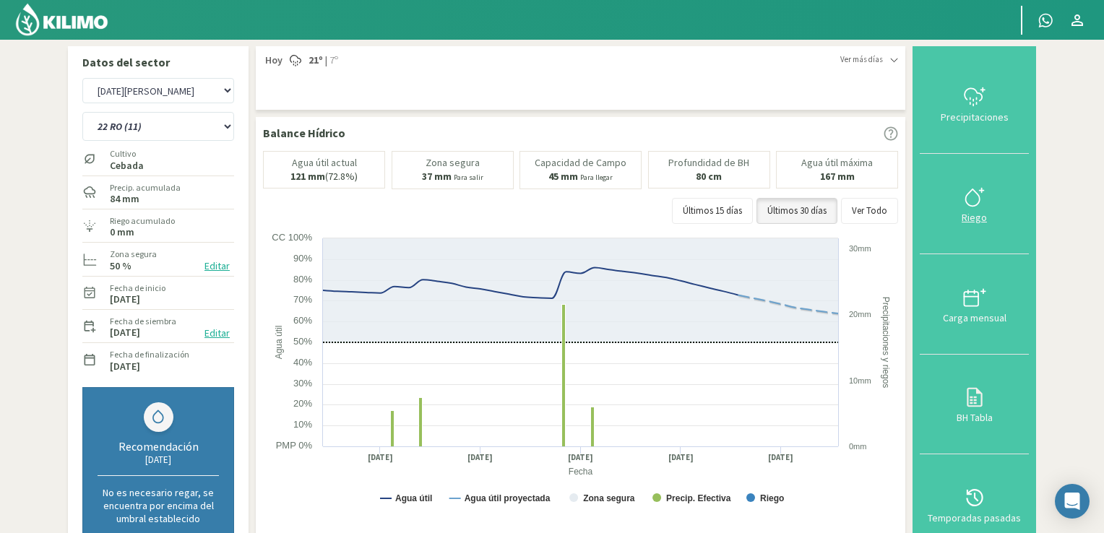
click at [758, 197] on icon at bounding box center [974, 197] width 23 height 23
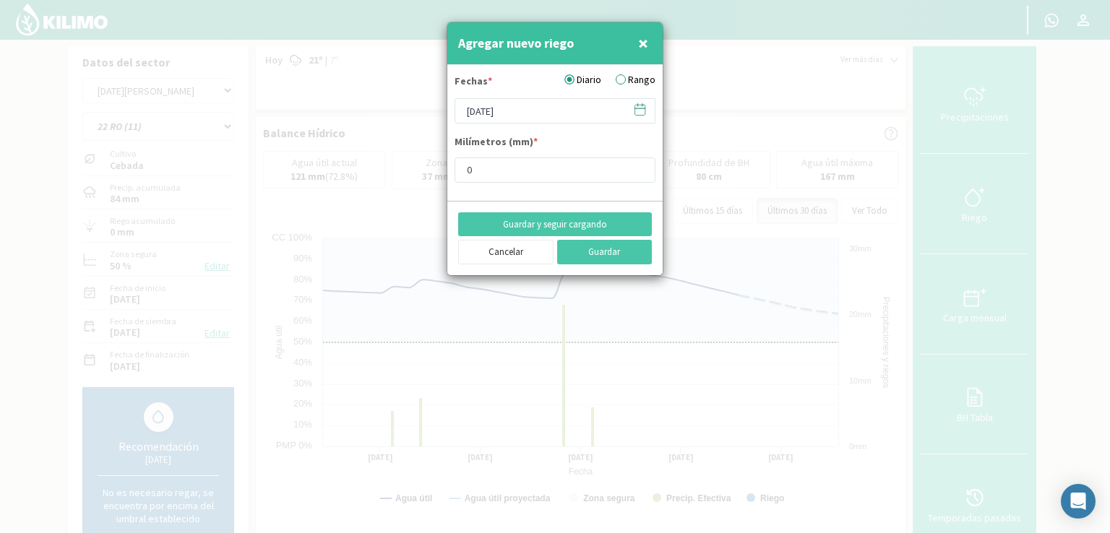
click at [639, 108] on icon at bounding box center [640, 110] width 14 height 14
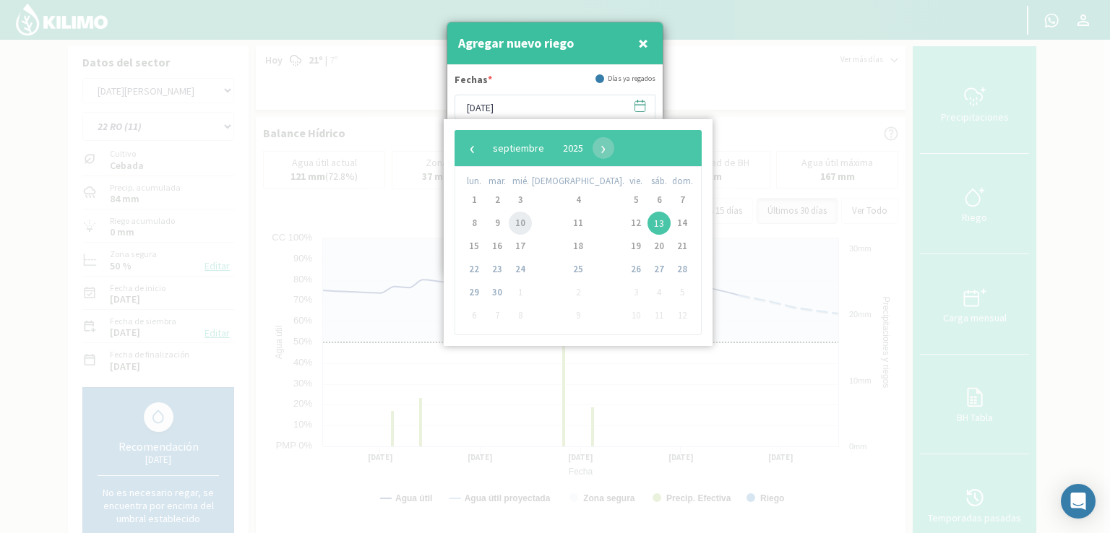
click at [521, 228] on span "10" at bounding box center [520, 223] width 23 height 23
type input "[DATE]"
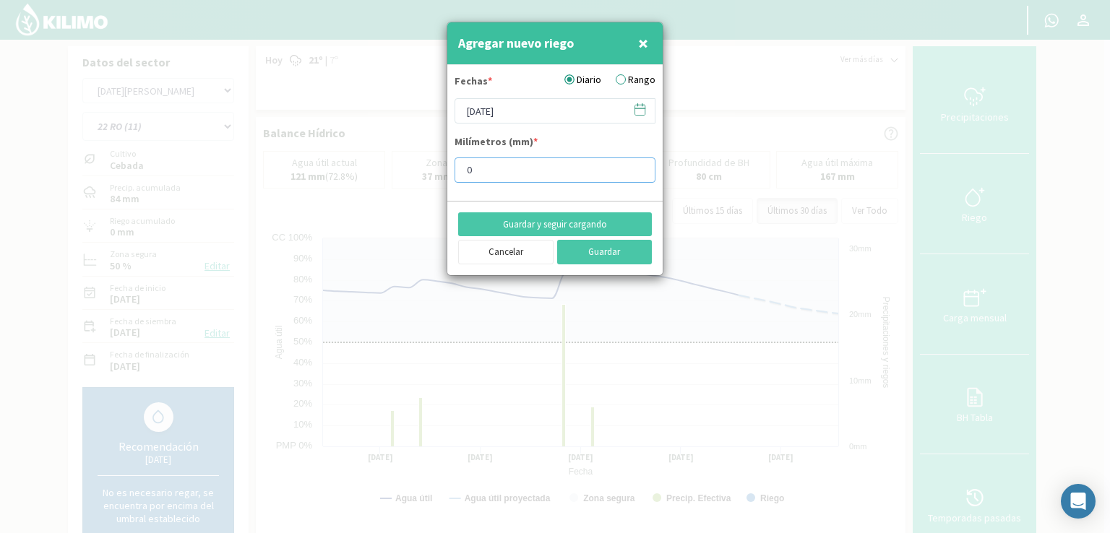
click at [492, 170] on input "0" at bounding box center [554, 169] width 201 height 25
type input "8"
click at [586, 248] on button "Guardar" at bounding box center [604, 252] width 95 height 25
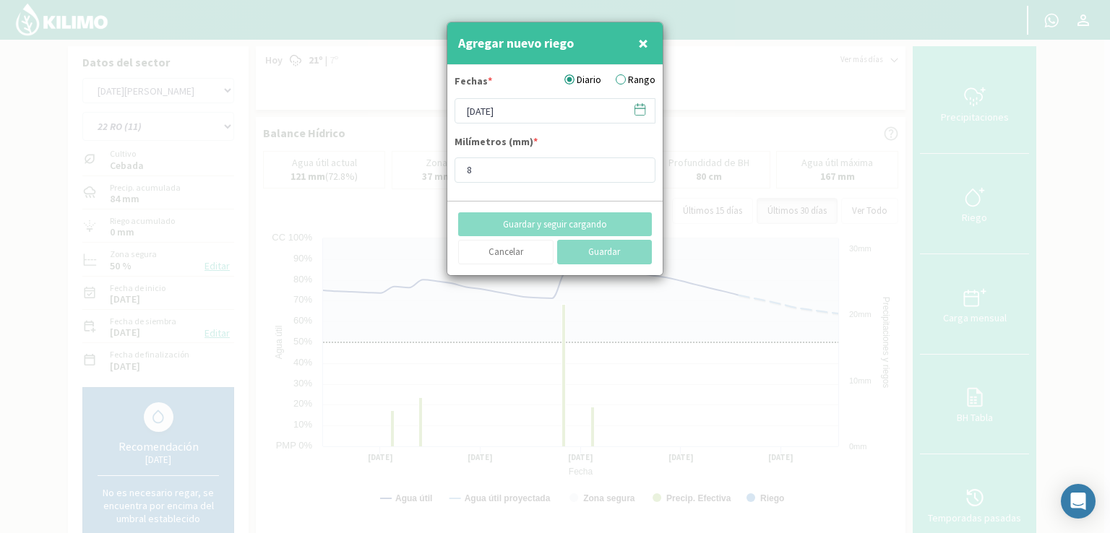
type input "[DATE]"
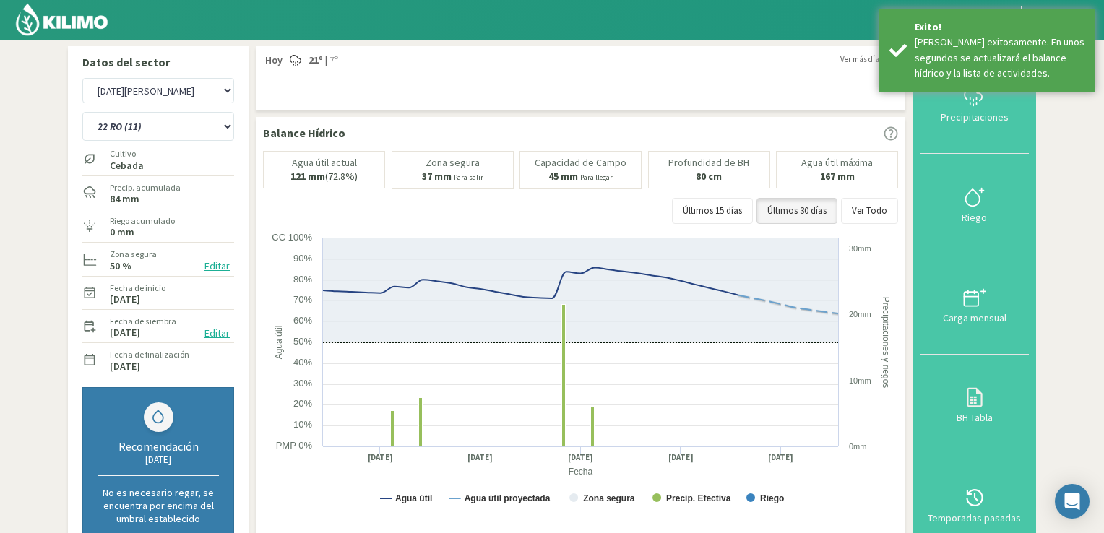
click at [758, 202] on div at bounding box center [974, 197] width 100 height 23
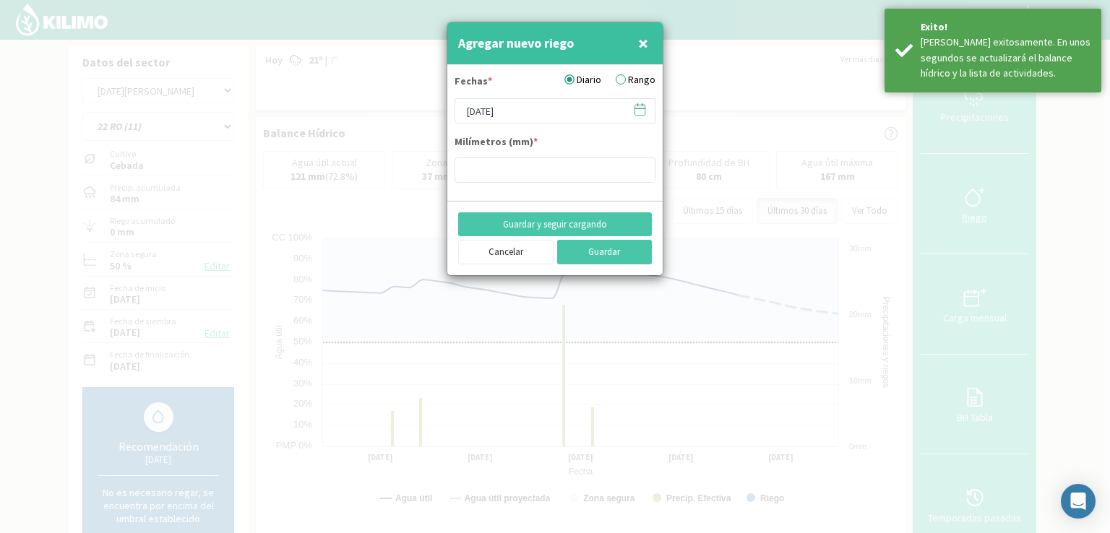
type input "8"
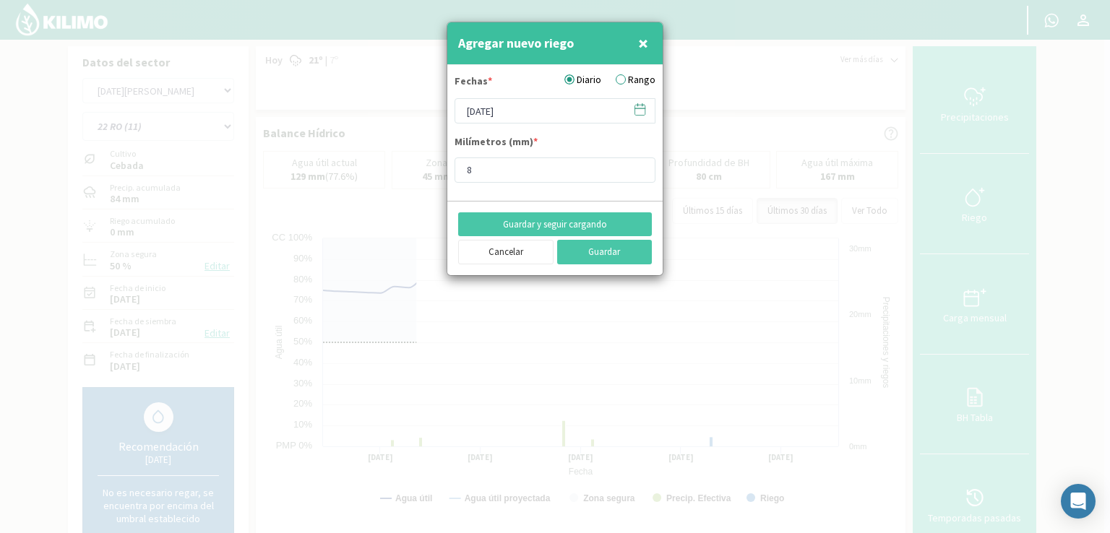
click at [639, 114] on icon at bounding box center [640, 110] width 14 height 14
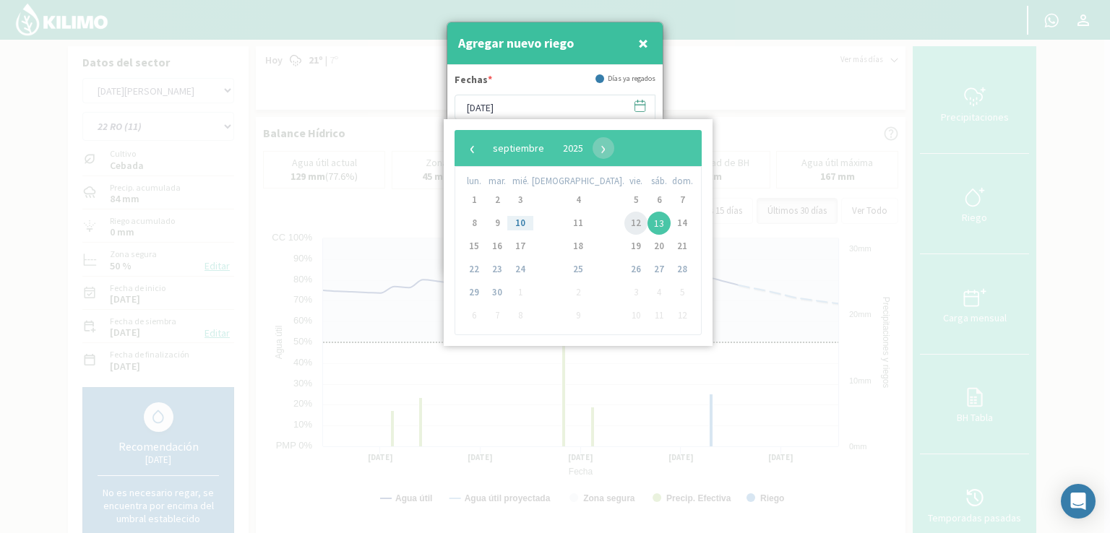
click at [624, 226] on span "12" at bounding box center [635, 223] width 23 height 23
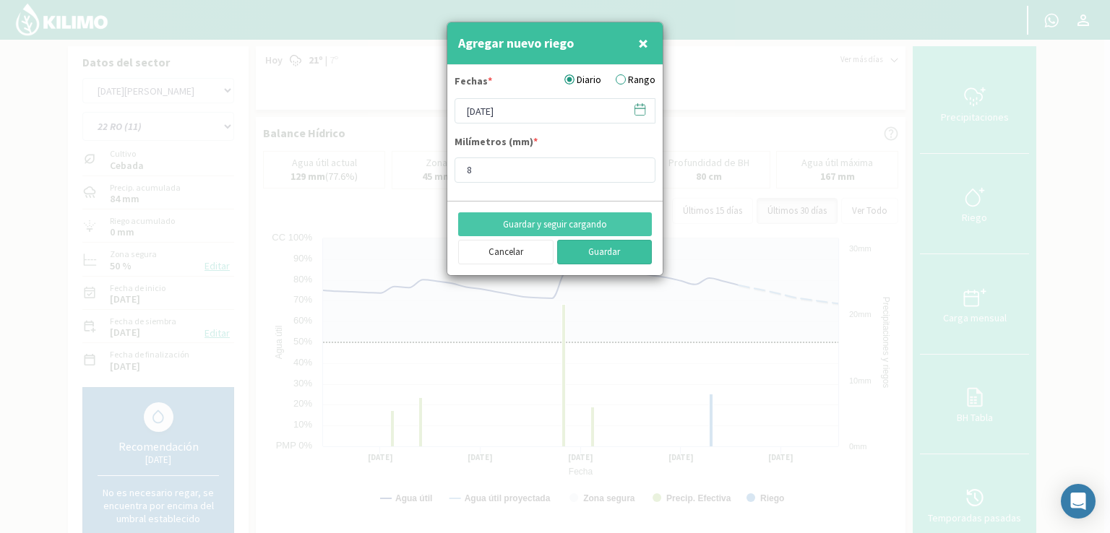
click at [590, 260] on button "Guardar" at bounding box center [604, 252] width 95 height 25
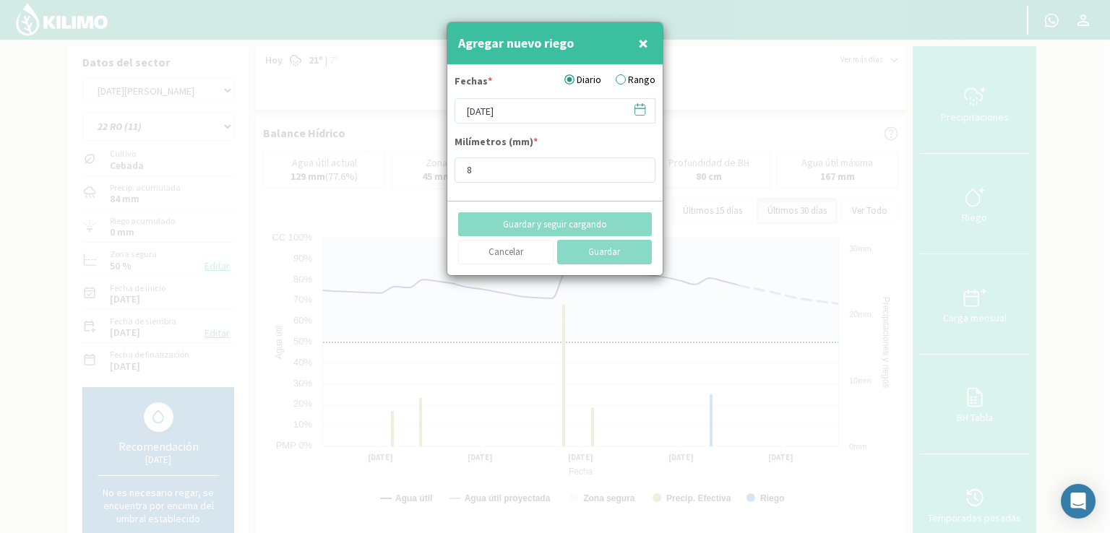
type input "[DATE]"
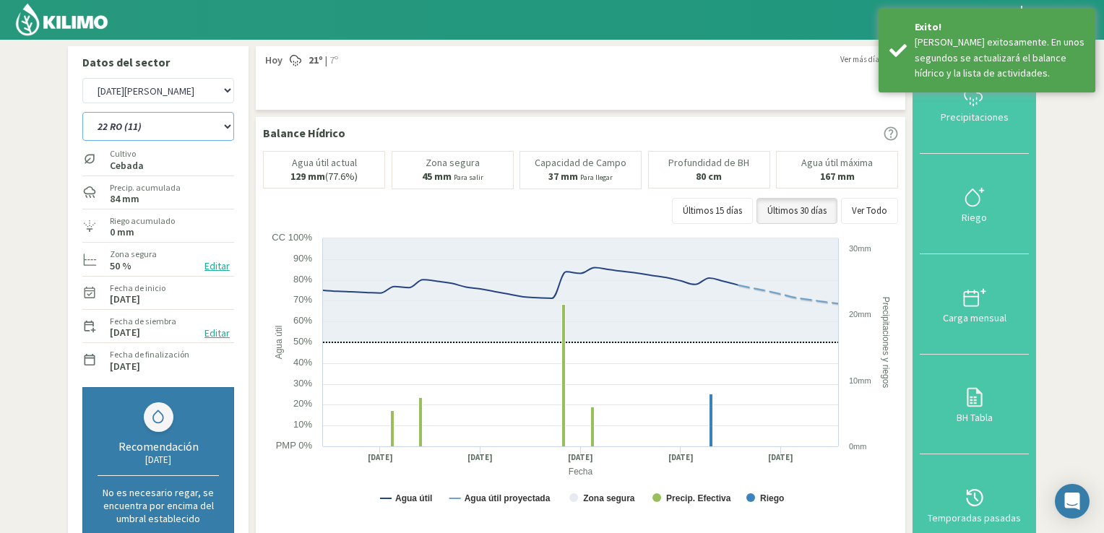
click at [230, 125] on select "12 RS (25) 17 R (1) 19 RO (6) 1RLPS 1RSR (29) 20 RN (7) 21 RAB (28) 21 RN (8) 2…" at bounding box center [158, 126] width 152 height 29
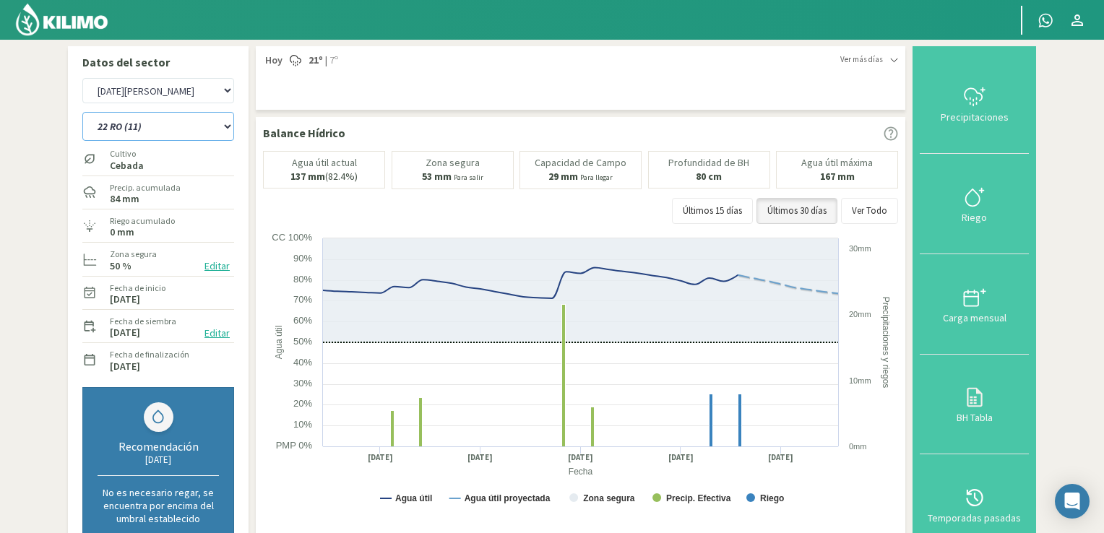
select select "228: Object"
click at [82, 112] on select "12 RS (25) 17 R (1) 19 RO (6) 1RLPS 1RSR (29) 20 RN (7) 21 RAB (28) 21 RN (8) 2…" at bounding box center [158, 126] width 152 height 29
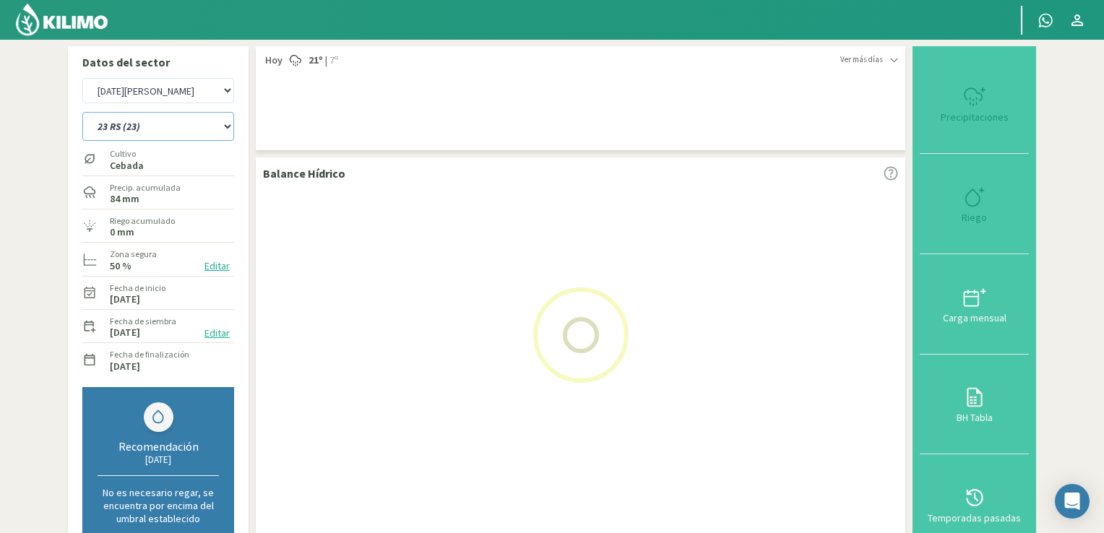
select select "17: Object"
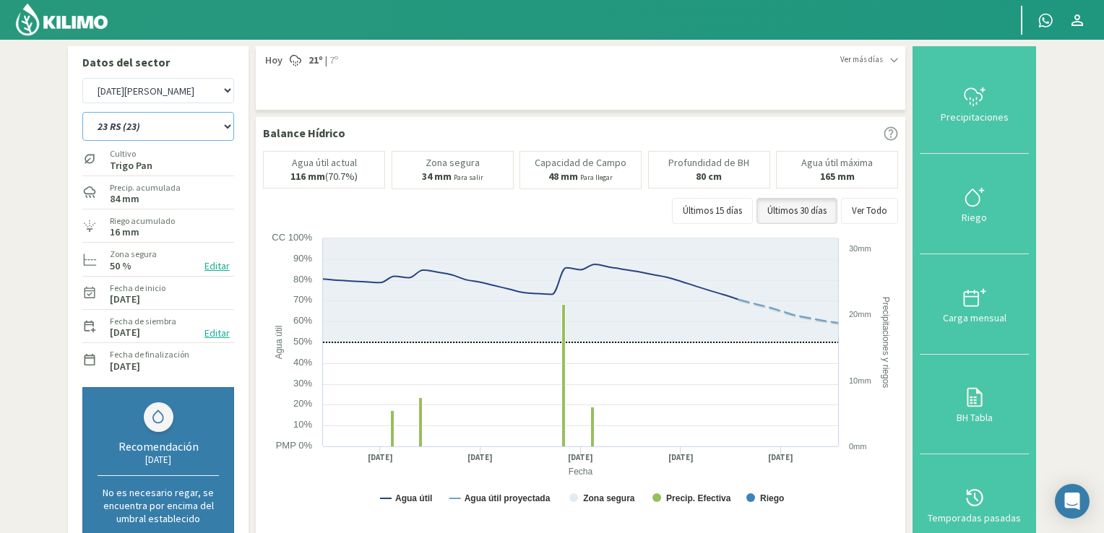
click at [230, 131] on select "12 RS (25) 17 R (1) 19 RO (6) 1RLPS 1RSR (29) 20 RN (7) 21 RAB (28) 21 RN (8) 2…" at bounding box center [158, 126] width 152 height 29
select select "260: Object"
click at [82, 112] on select "12 RS (25) 17 R (1) 19 RO (6) 1RLPS 1RSR (29) 20 RN (7) 21 RAB (28) 21 RN (8) 2…" at bounding box center [158, 126] width 152 height 29
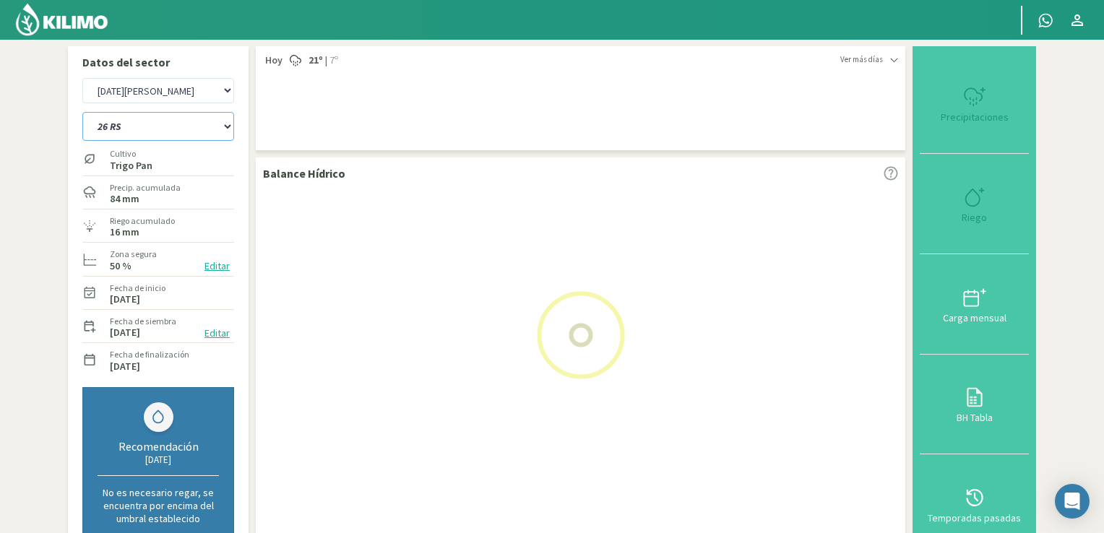
select select "19: Object"
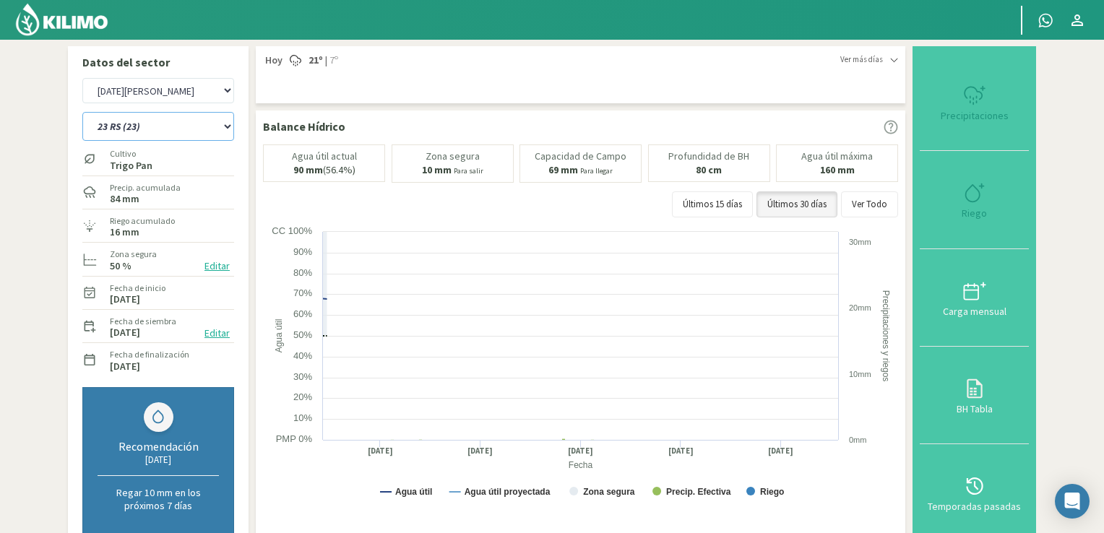
select select "291: Object"
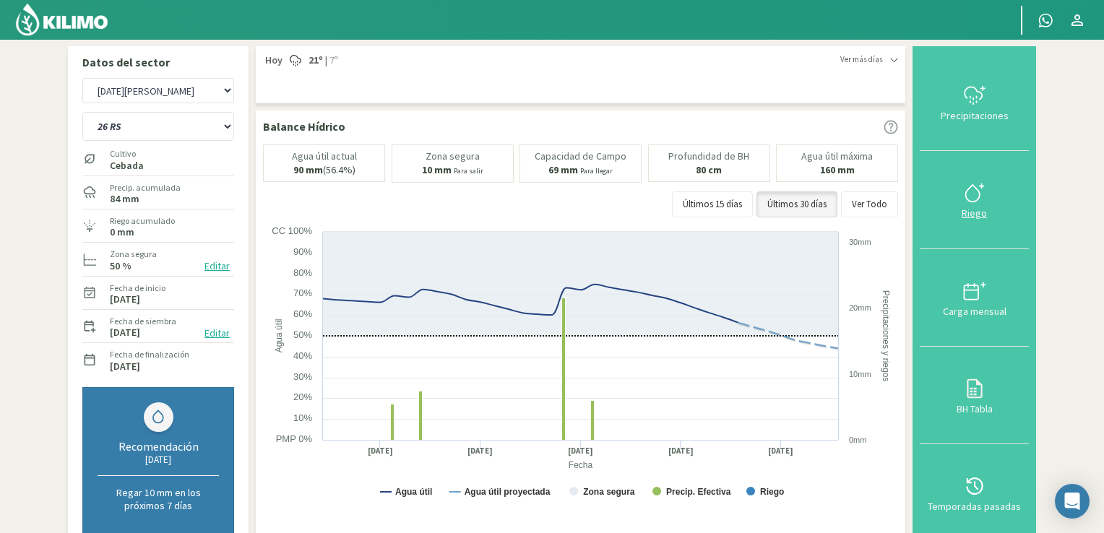
click at [758, 209] on div "Riego" at bounding box center [974, 213] width 100 height 10
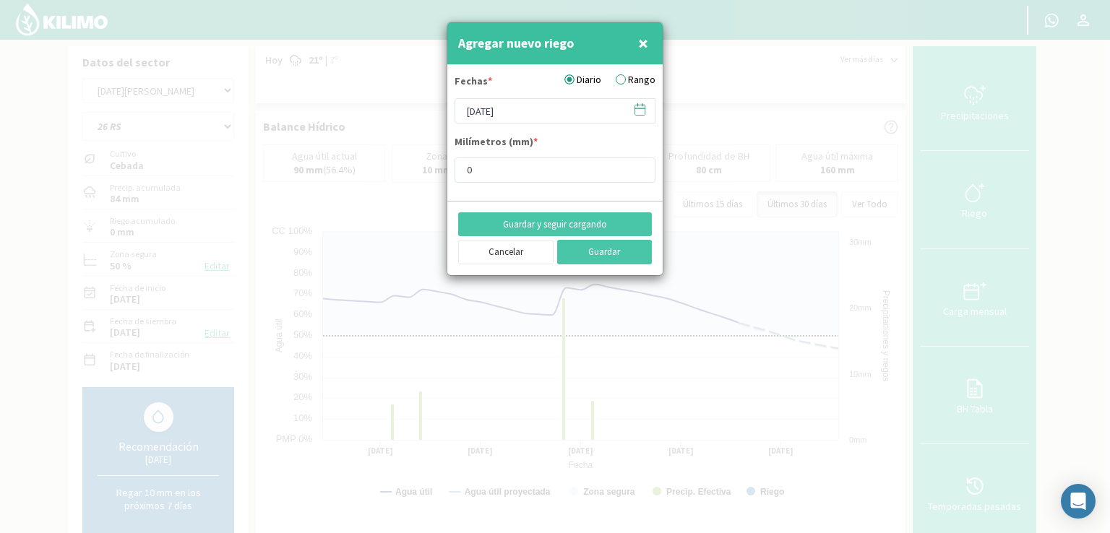
click at [636, 114] on icon at bounding box center [640, 110] width 14 height 14
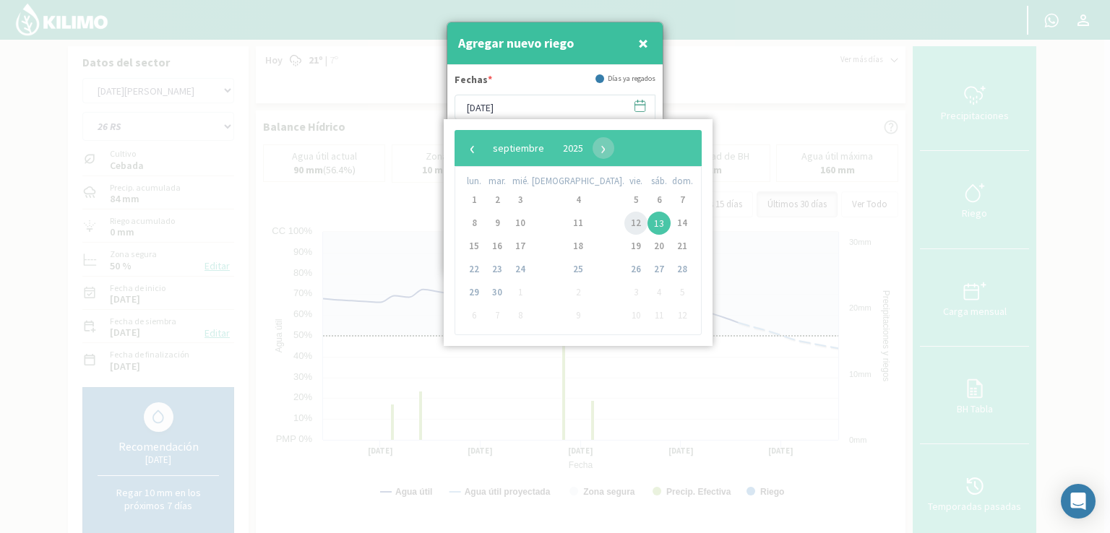
click at [624, 226] on span "12" at bounding box center [635, 223] width 23 height 23
type input "[DATE]"
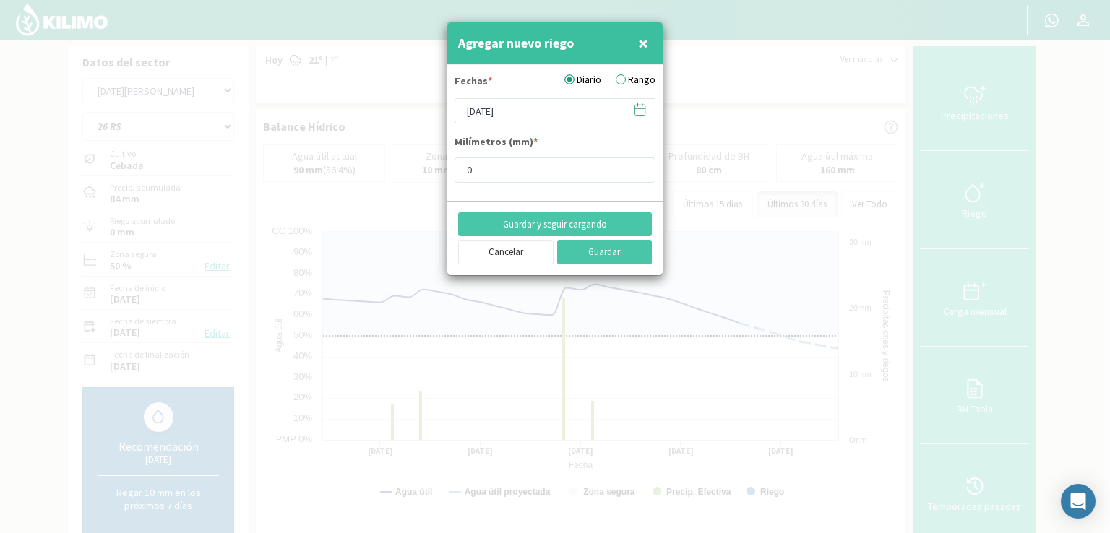
drag, startPoint x: 491, startPoint y: 155, endPoint x: 491, endPoint y: 168, distance: 13.0
click at [491, 168] on div "Milímetros (mm) * 0" at bounding box center [554, 158] width 201 height 48
click at [491, 168] on input "0" at bounding box center [554, 169] width 201 height 25
type input "8"
type input "15"
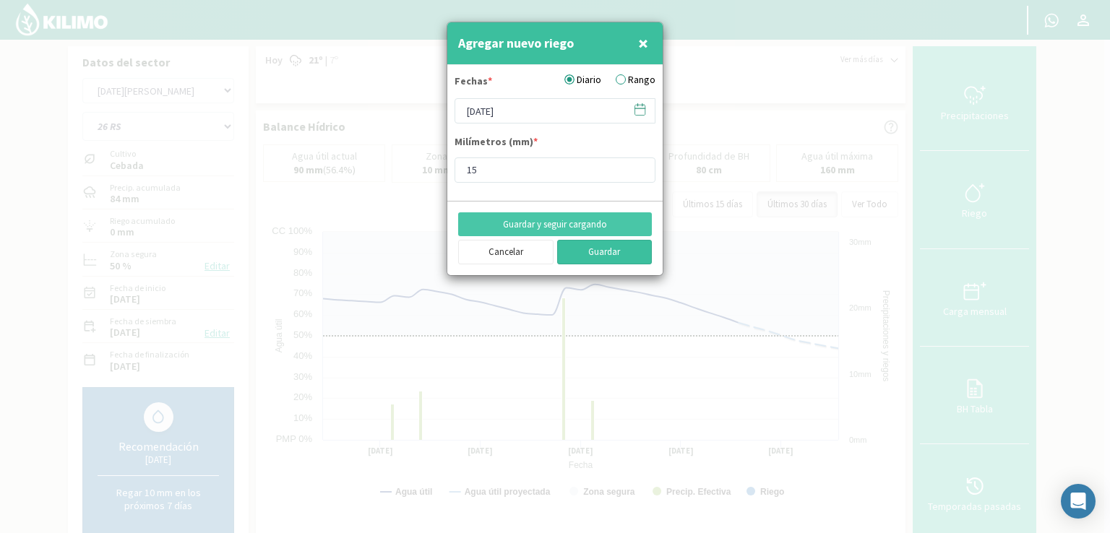
click at [575, 246] on button "Guardar" at bounding box center [604, 252] width 95 height 25
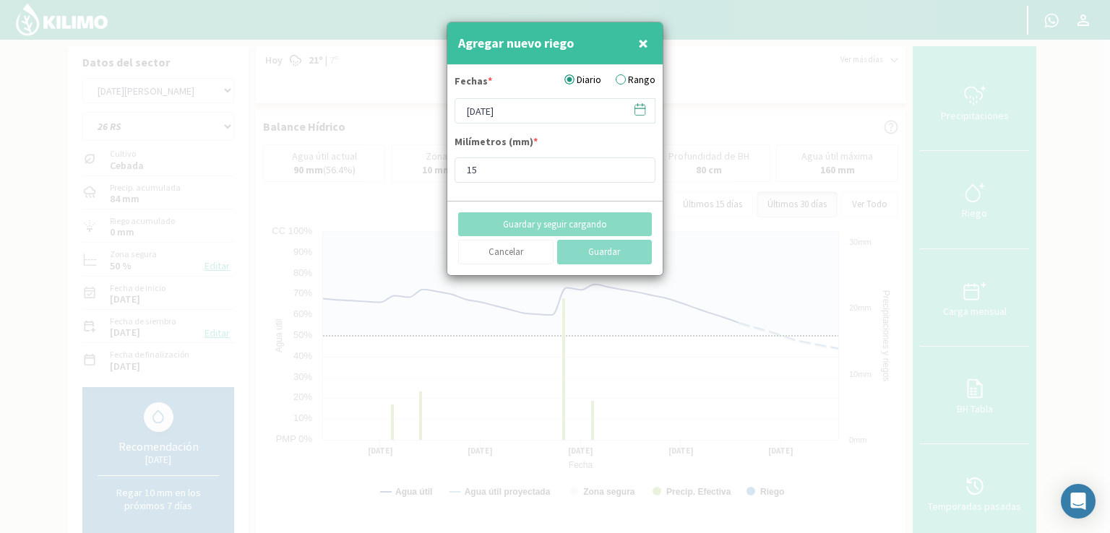
type input "[DATE]"
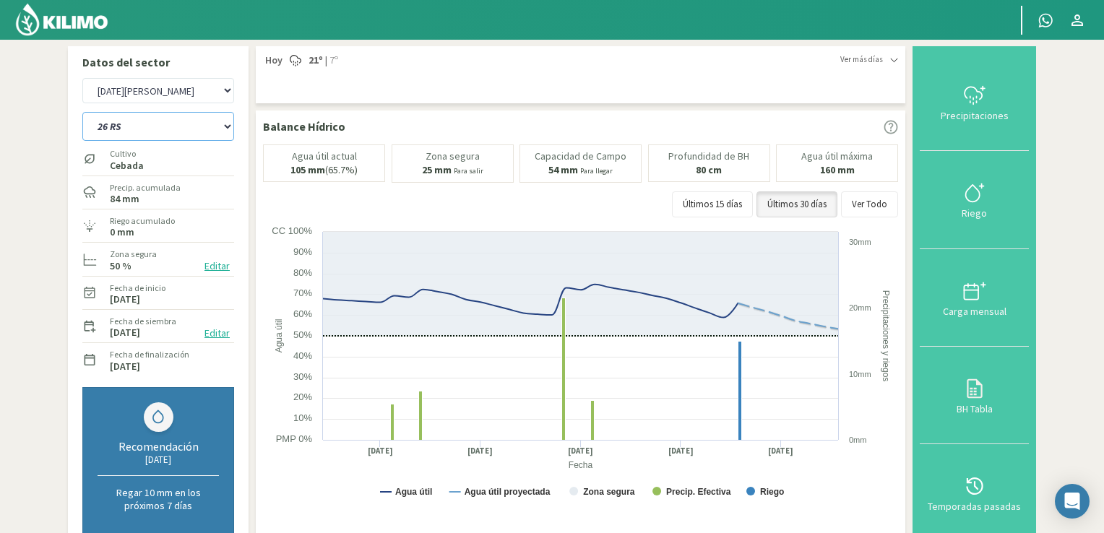
click at [228, 128] on select "12 RS (25) 17 R (1) 19 RO (6) 1RLPS 1RSR (29) 20 RN (7) 21 RAB (28) 21 RN (8) 2…" at bounding box center [158, 126] width 152 height 29
click at [82, 112] on select "12 RS (25) 17 R (1) 19 RO (6) 1RLPS 1RSR (29) 20 RN (7) 21 RAB (28) 21 RN (8) 2…" at bounding box center [158, 126] width 152 height 29
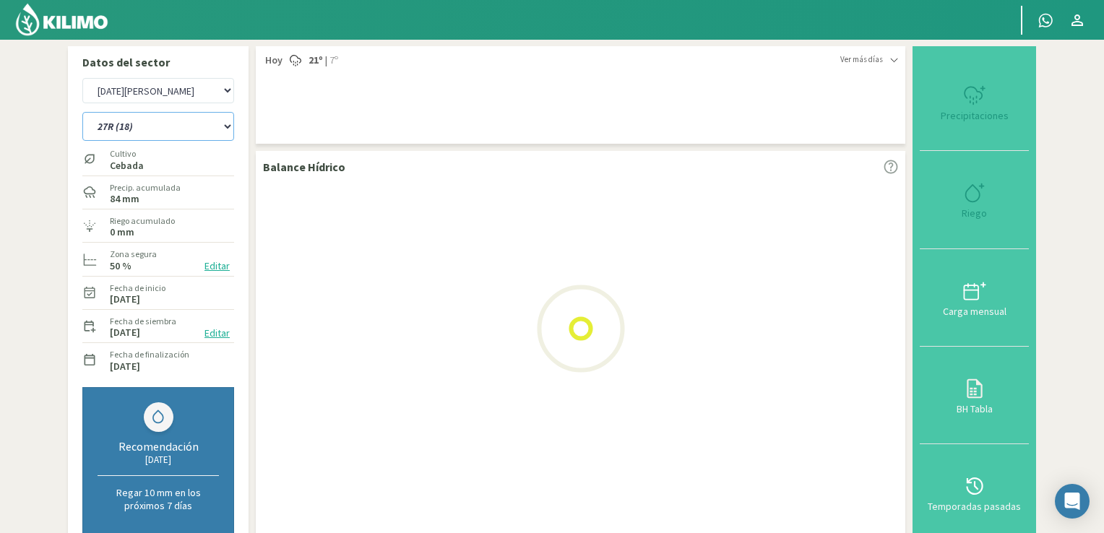
select select "291: Object"
select select "21: Object"
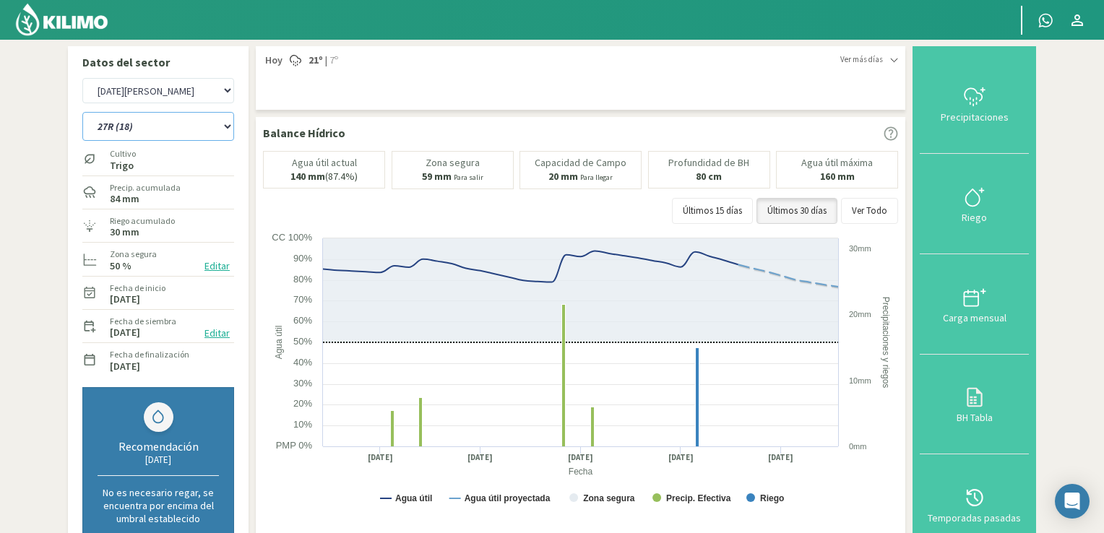
click at [224, 131] on select "12 RS (25) 17 R (1) 19 RO (6) 1RLPS 1RSR (29) 20 RN (7) 21 RAB (28) 21 RN (8) 2…" at bounding box center [158, 126] width 152 height 29
select select "324: Object"
click at [82, 112] on select "12 RS (25) 17 R (1) 19 RO (6) 1RLPS 1RSR (29) 20 RN (7) 21 RAB (28) 21 RN (8) 2…" at bounding box center [158, 126] width 152 height 29
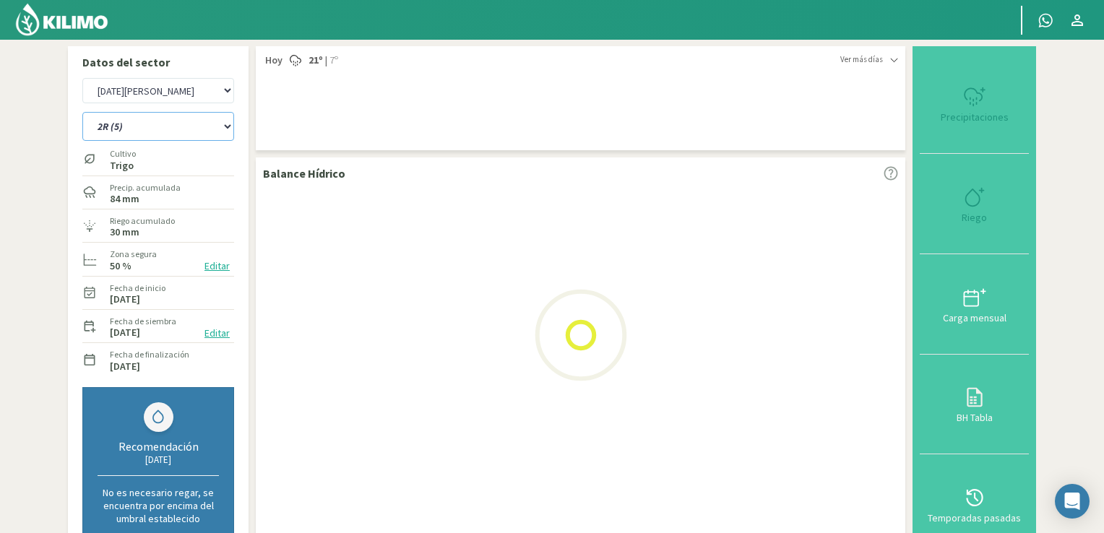
select select "23: Object"
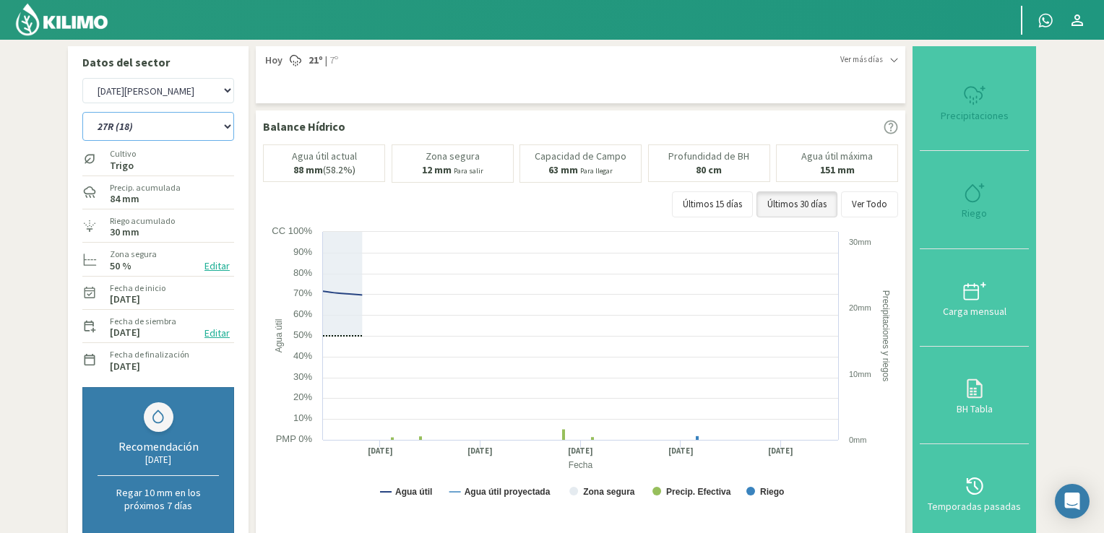
select select "355: Object"
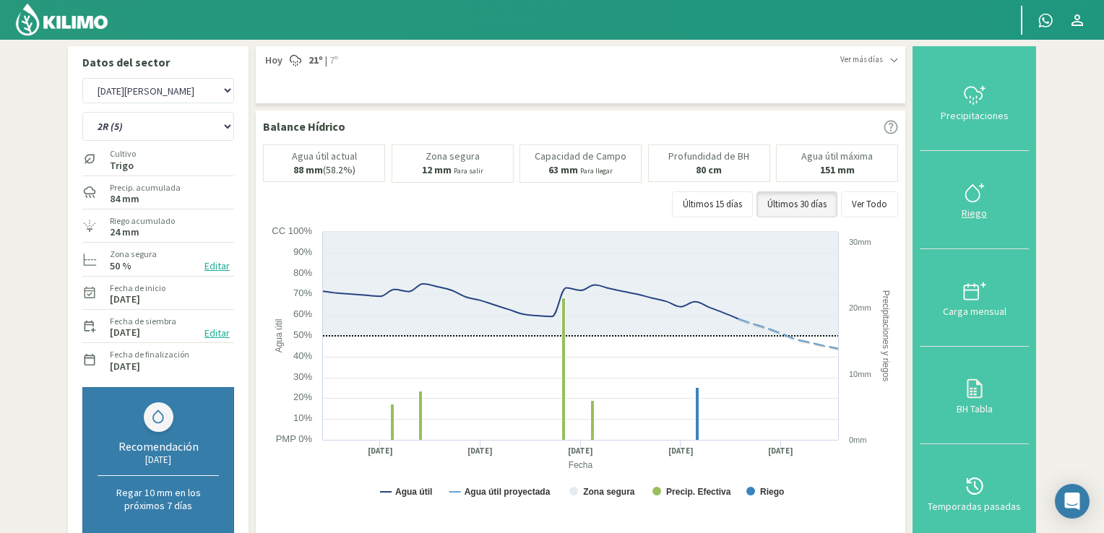
click at [758, 197] on div at bounding box center [974, 192] width 100 height 23
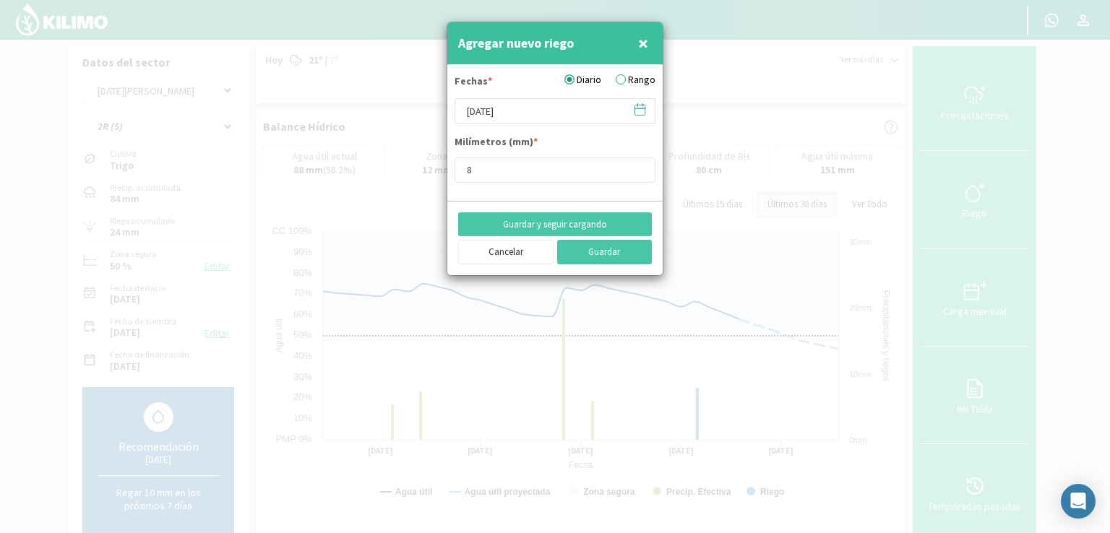
click at [642, 111] on icon at bounding box center [640, 110] width 14 height 14
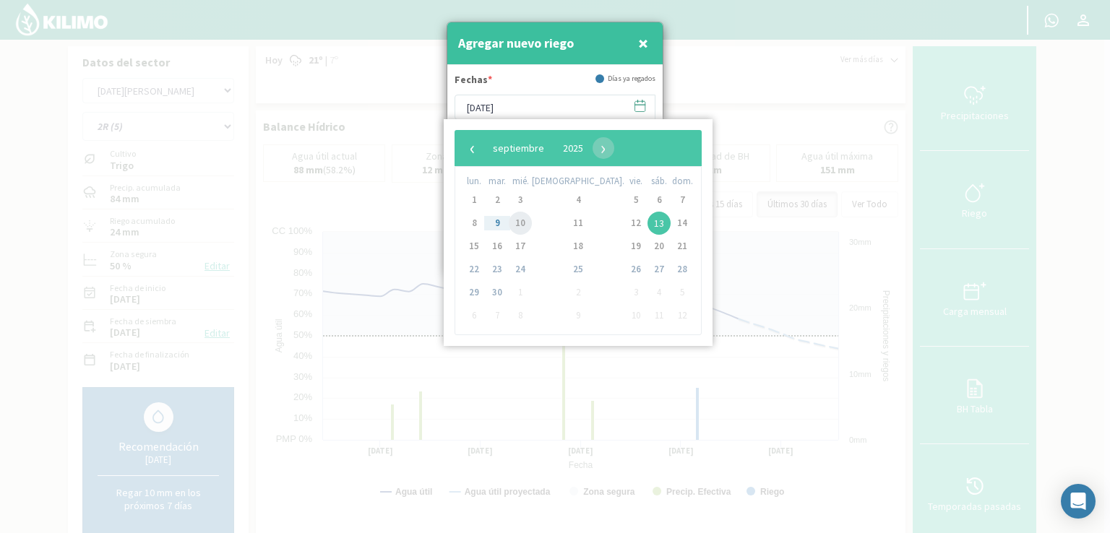
click at [529, 223] on span "10" at bounding box center [520, 223] width 23 height 23
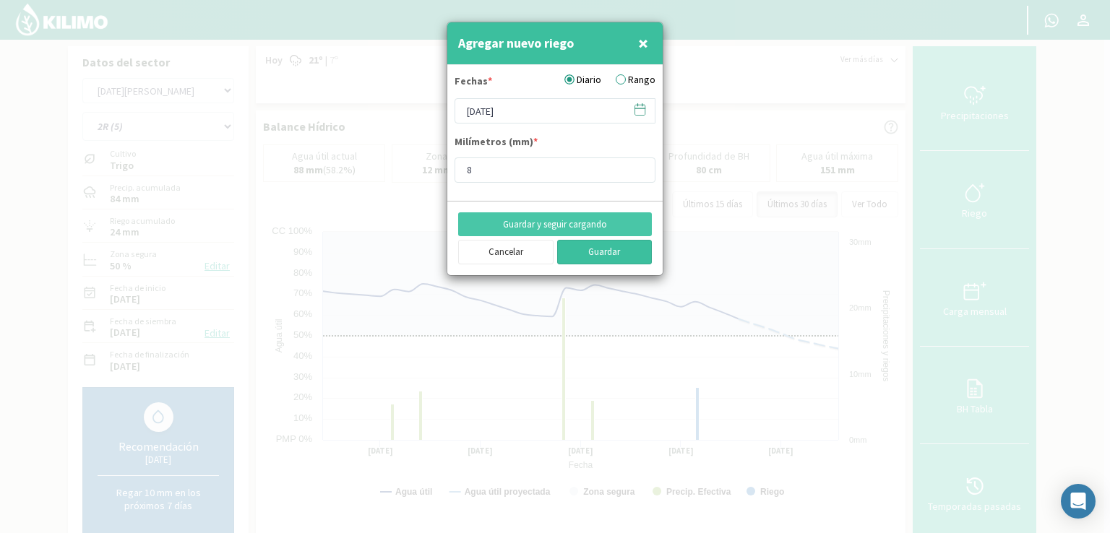
click at [572, 252] on button "Guardar" at bounding box center [604, 252] width 95 height 25
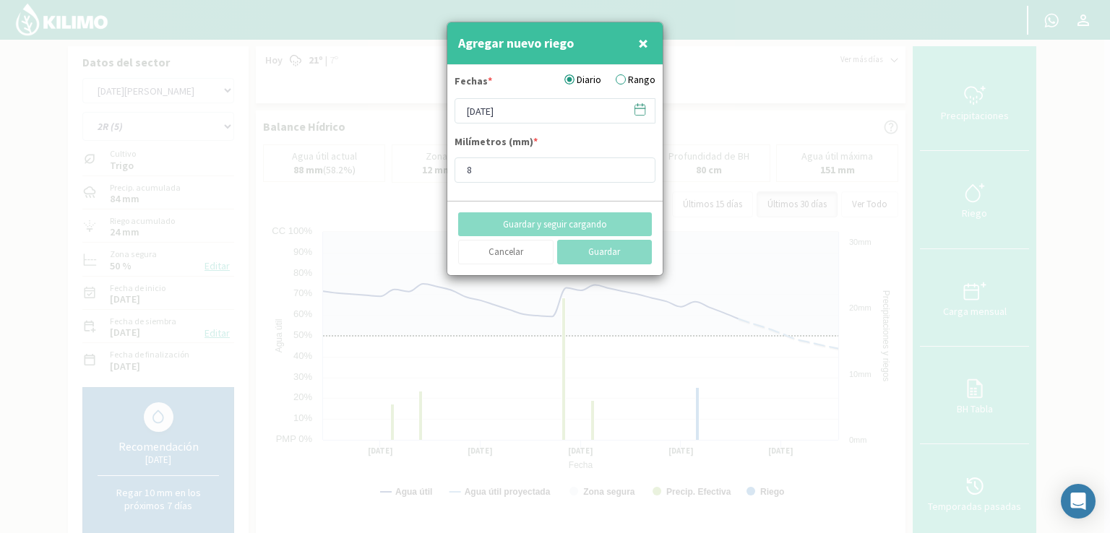
type input "[DATE]"
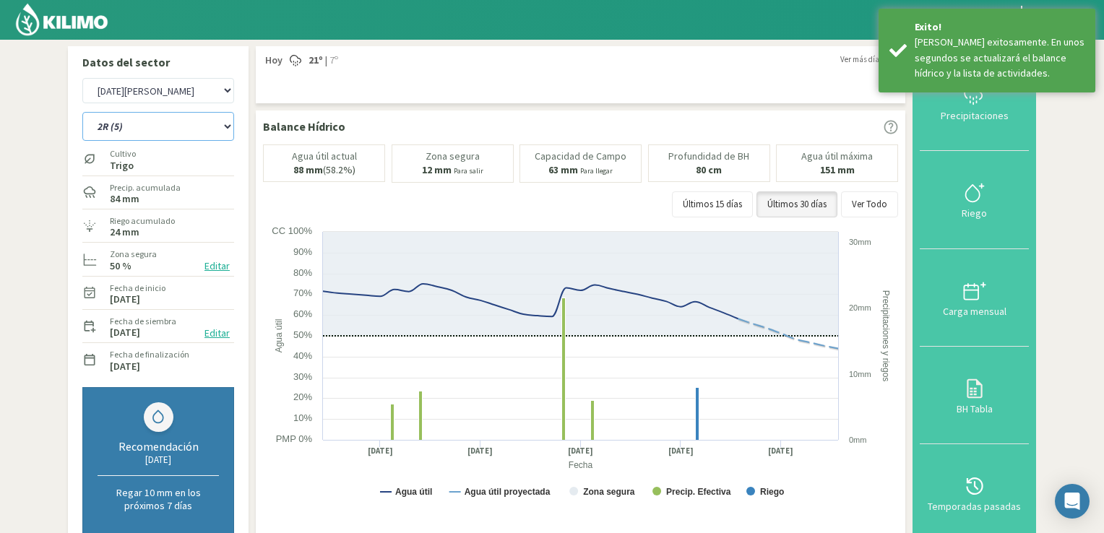
click at [228, 120] on select "12 RS (25) 17 R (1) 19 RO (6) 1RLPS 1RSR (29) 20 RN (7) 21 RAB (28) 21 RN (8) 2…" at bounding box center [158, 126] width 152 height 29
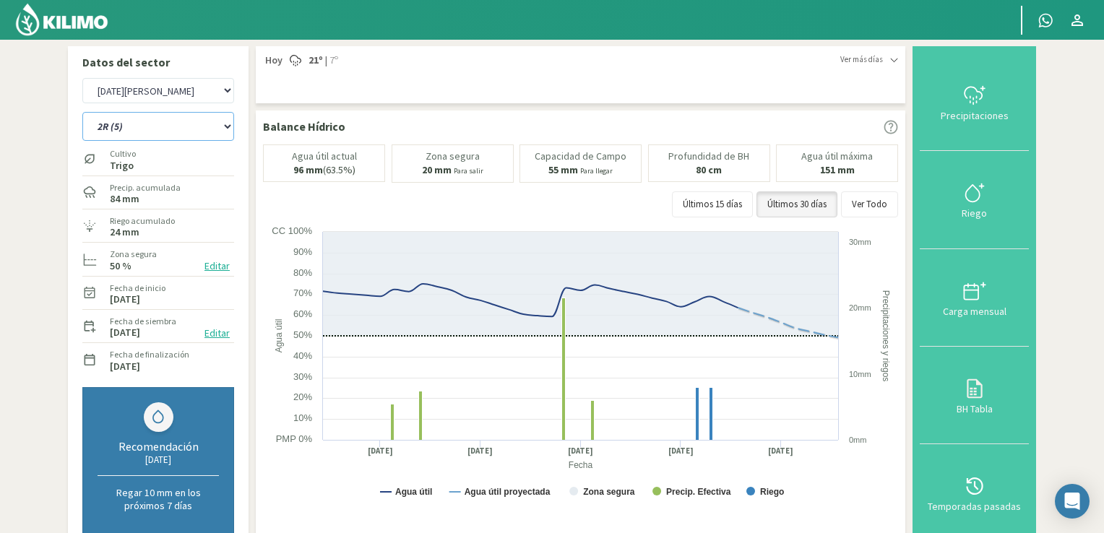
select select "356: Object"
click at [82, 112] on select "12 RS (25) 17 R (1) 19 RO (6) 1RLPS 1RSR (29) 20 RN (7) 21 RAB (28) 21 RN (8) 2…" at bounding box center [158, 126] width 152 height 29
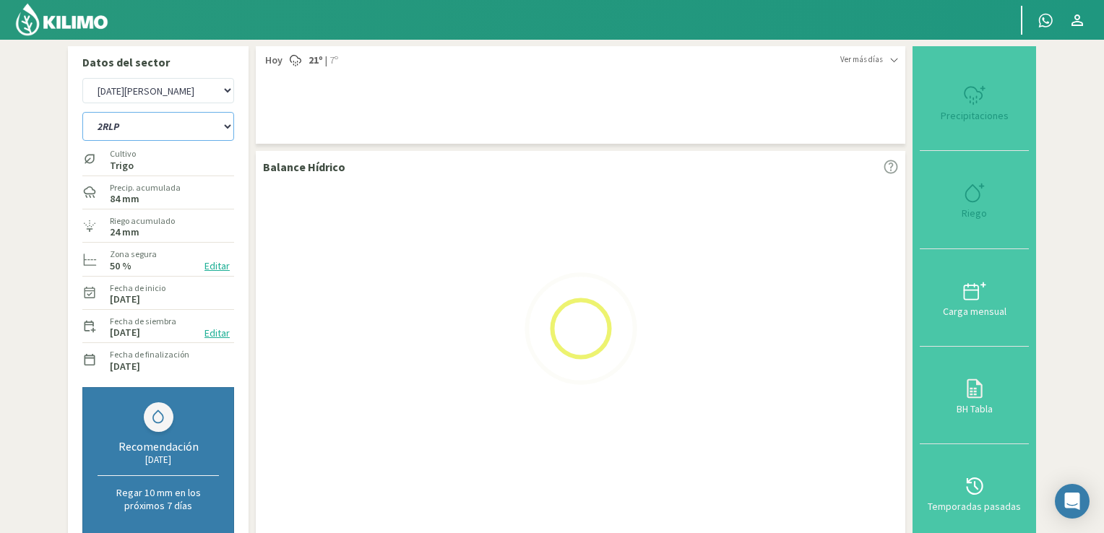
select select "25: Object"
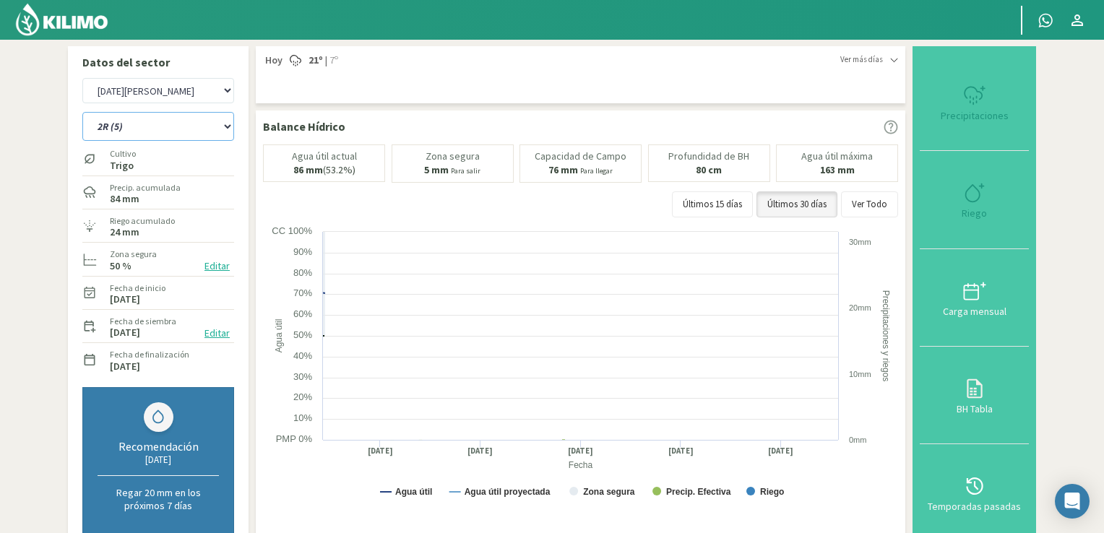
select select "387: Object"
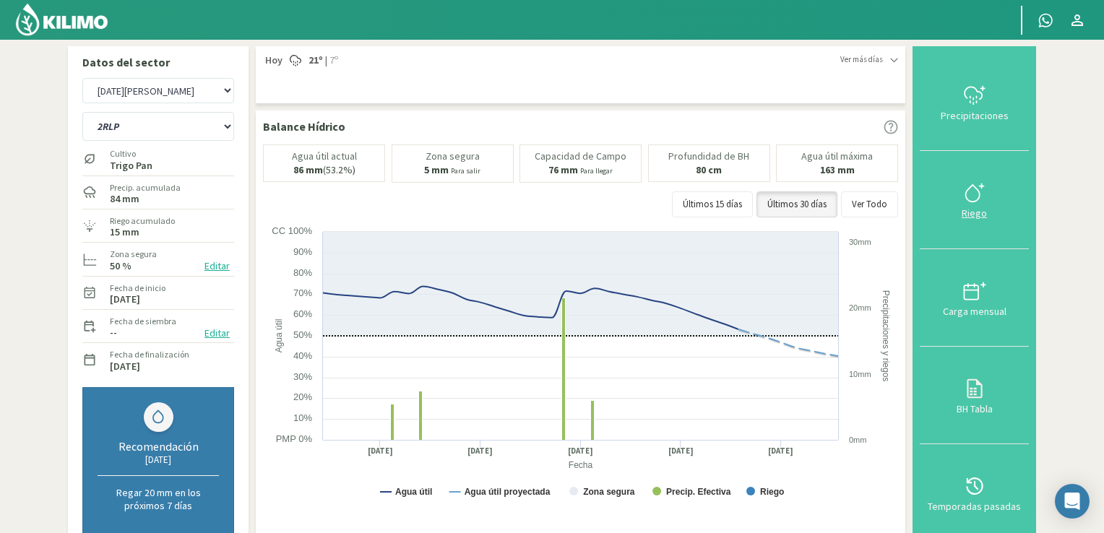
click at [758, 210] on div "Riego" at bounding box center [974, 213] width 100 height 10
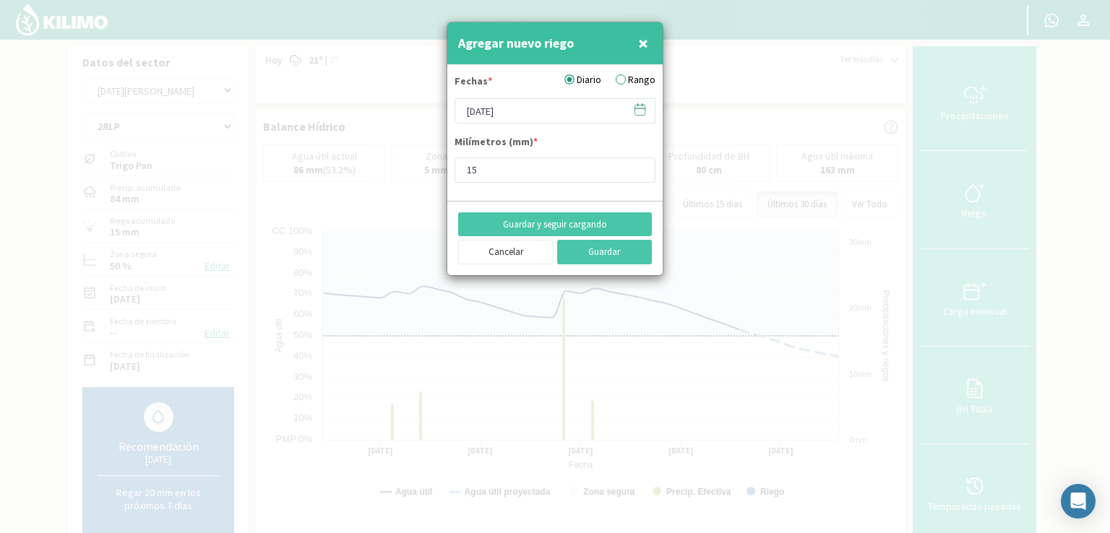
click at [636, 113] on icon at bounding box center [640, 110] width 14 height 14
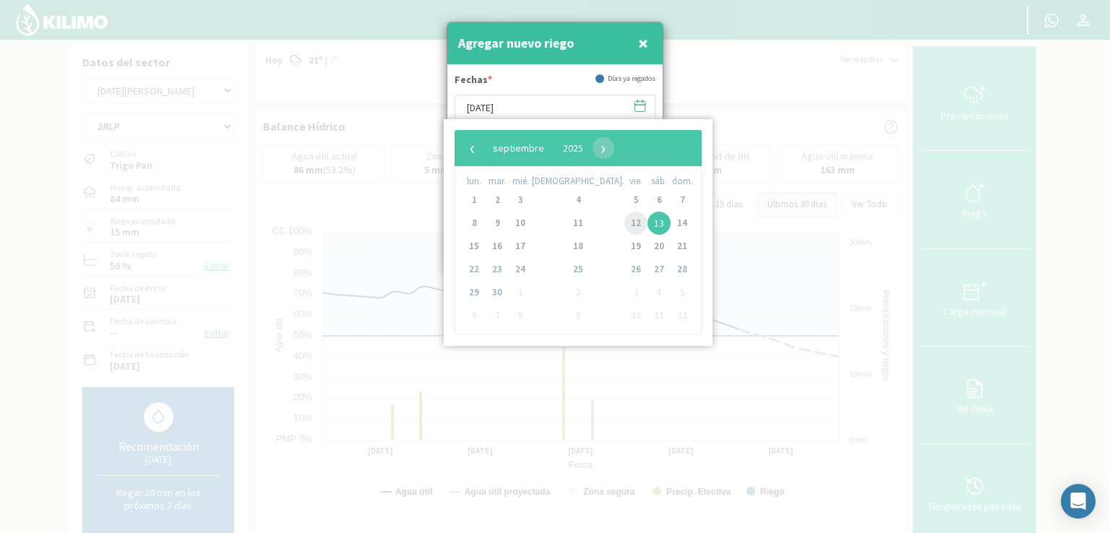
click at [624, 231] on span "12" at bounding box center [635, 223] width 23 height 23
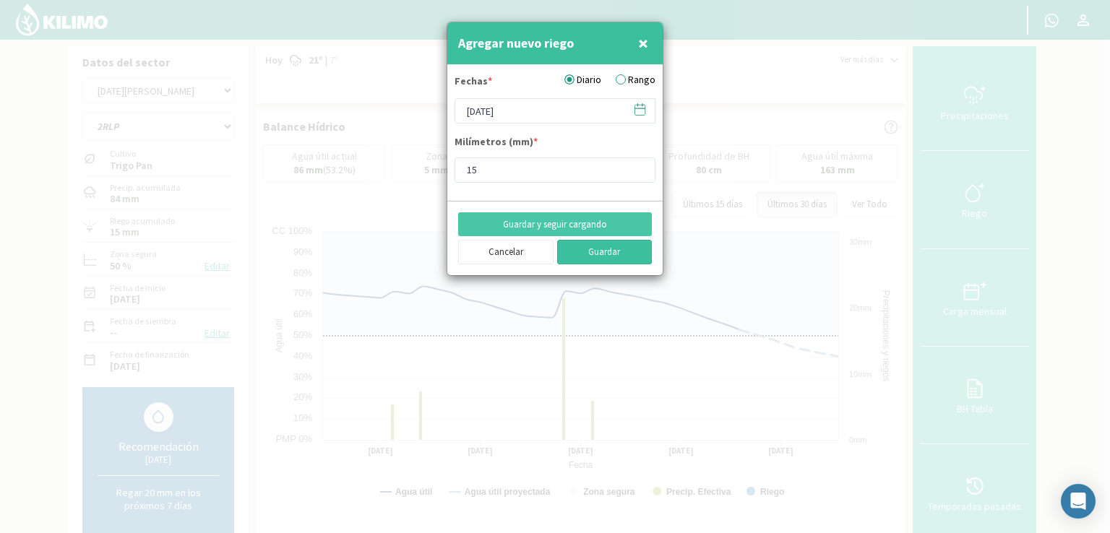
click at [569, 249] on button "Guardar" at bounding box center [604, 252] width 95 height 25
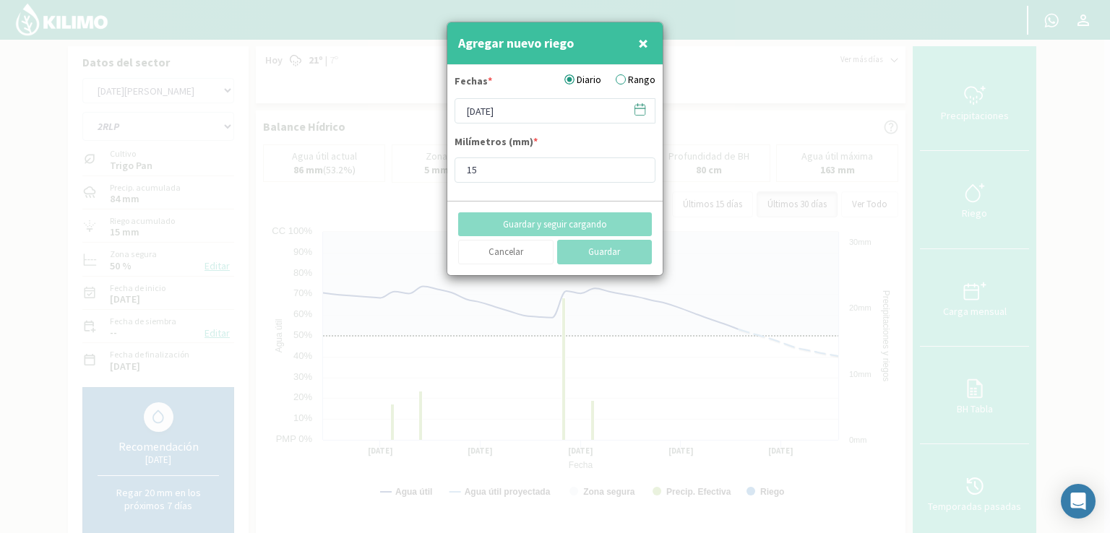
type input "[DATE]"
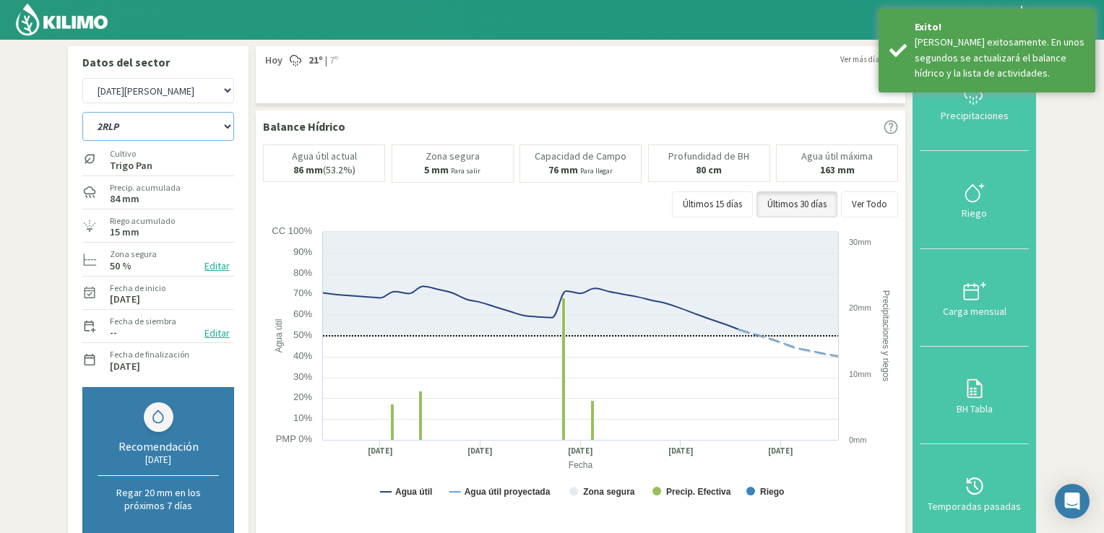
click at [228, 134] on select "12 RS (25) 17 R (1) 19 RO (6) 1RLPS 1RSR (29) 20 RN (7) 21 RAB (28) 21 RN (8) 2…" at bounding box center [158, 126] width 152 height 29
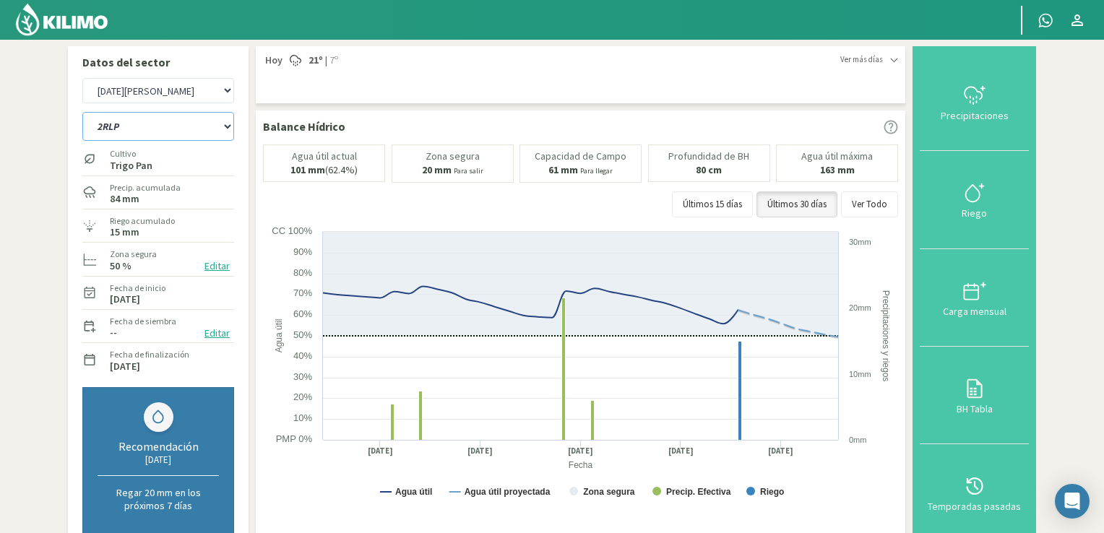
select select "388: Object"
click at [82, 112] on select "12 RS (25) 17 R (1) 19 RO (6) 1RLPS 1RSR (29) 20 RN (7) 21 RAB (28) 21 RN (8) 2…" at bounding box center [158, 126] width 152 height 29
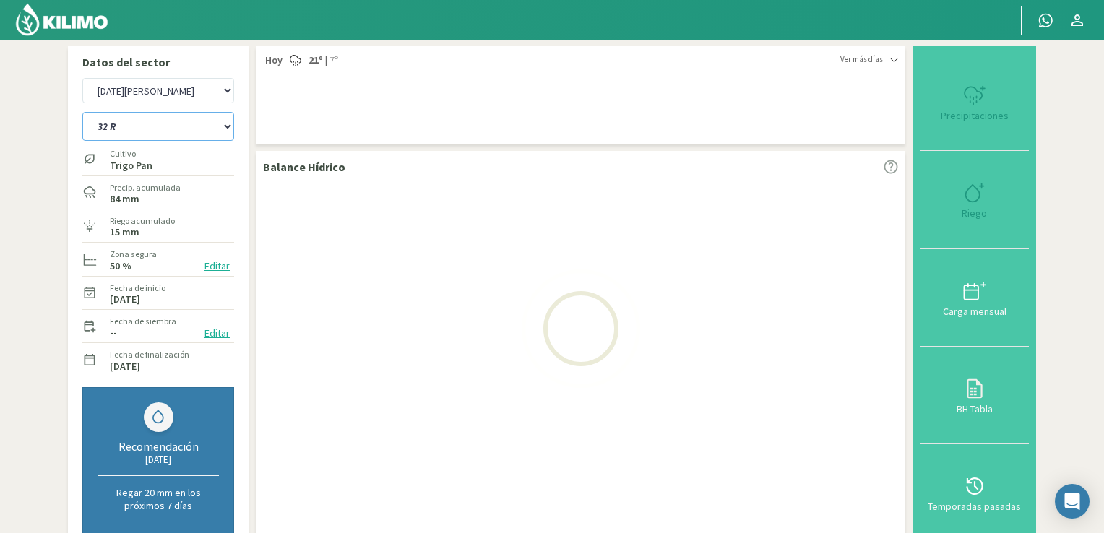
select select "27: Object"
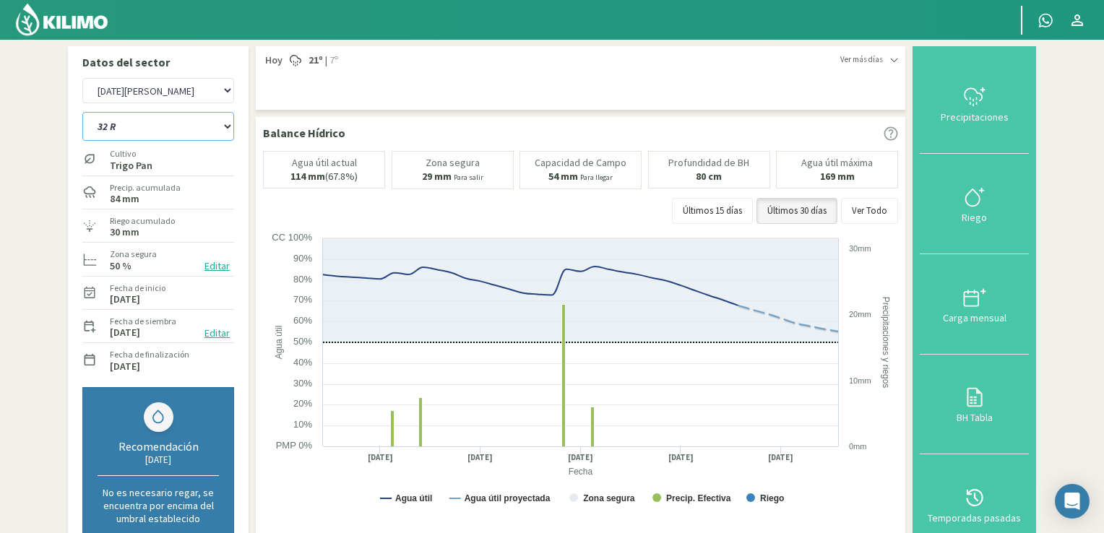
click at [230, 136] on select "12 RS (25) 17 R (1) 19 RO (6) 1RLPS 1RSR (29) 20 RN (7) 21 RAB (28) 21 RN (8) 2…" at bounding box center [158, 126] width 152 height 29
select select "420: Object"
click at [82, 112] on select "12 RS (25) 17 R (1) 19 RO (6) 1RLPS 1RSR (29) 20 RN (7) 21 RAB (28) 21 RN (8) 2…" at bounding box center [158, 126] width 152 height 29
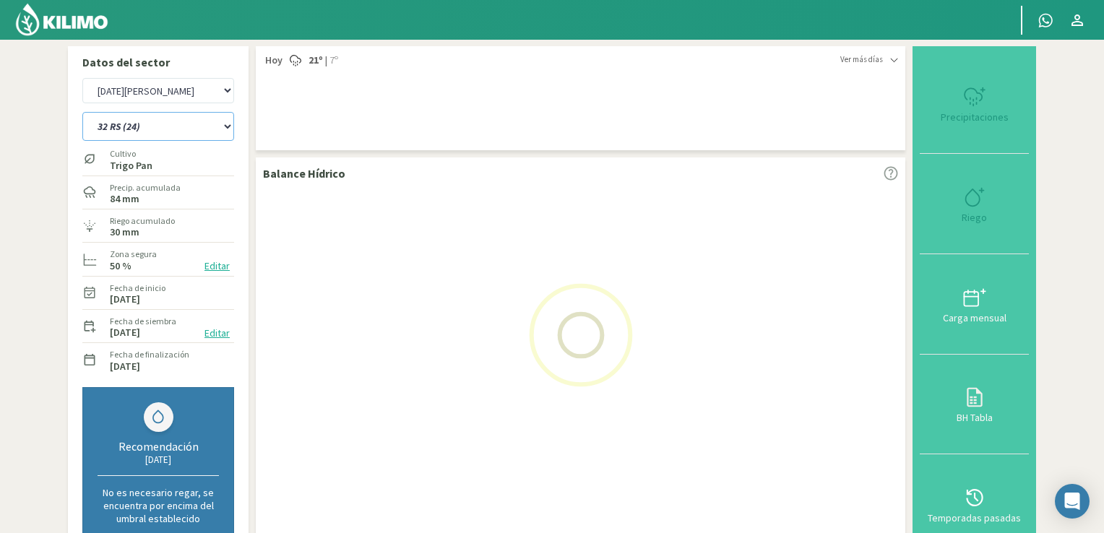
select select "29: Object"
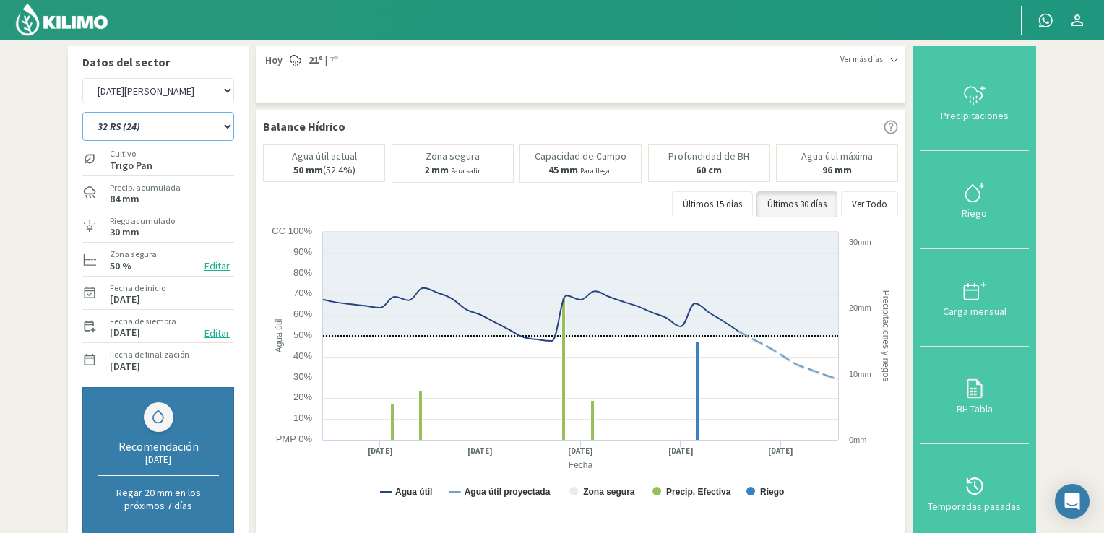
click at [225, 131] on select "12 RS (25) 17 R (1) 19 RO (6) 1RLPS 1RSR (29) 20 RN (7) 21 RAB (28) 21 RN (8) 2…" at bounding box center [158, 126] width 152 height 29
select select "452: Object"
click at [82, 112] on select "12 RS (25) 17 R (1) 19 RO (6) 1RLPS 1RSR (29) 20 RN (7) 21 RAB (28) 21 RN (8) 2…" at bounding box center [158, 126] width 152 height 29
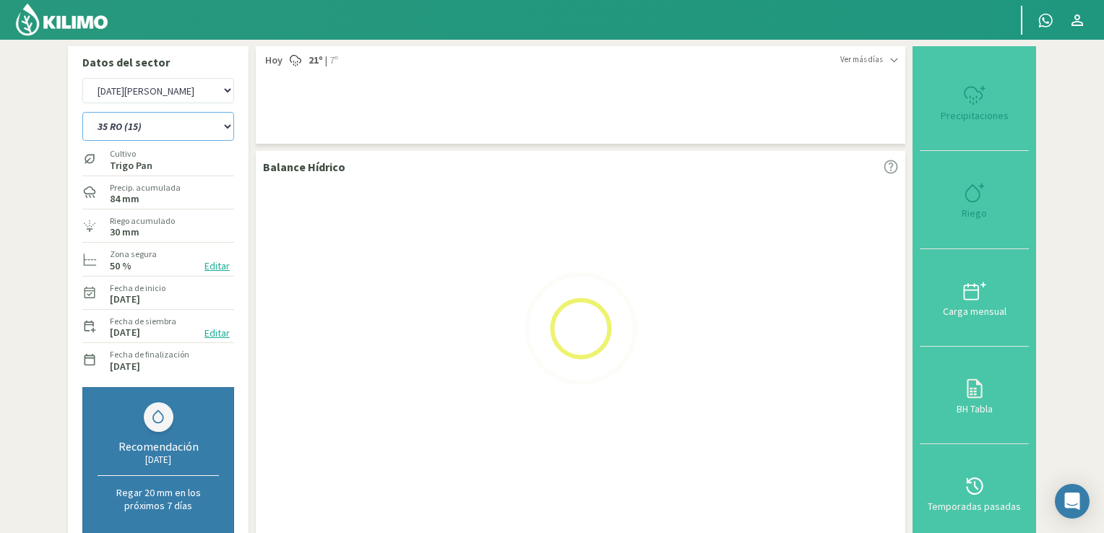
select select "31: Object"
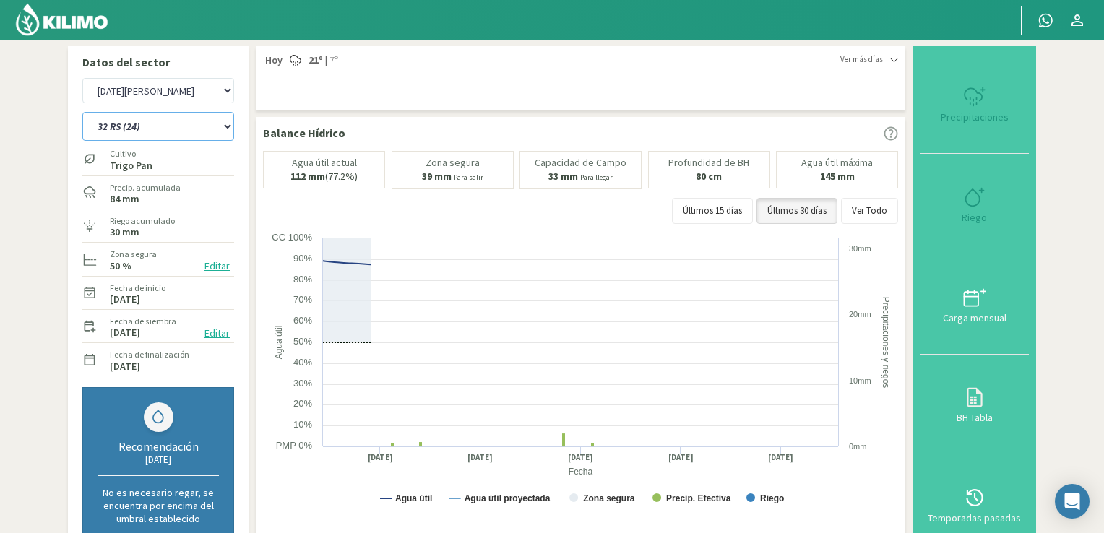
select select "483: Object"
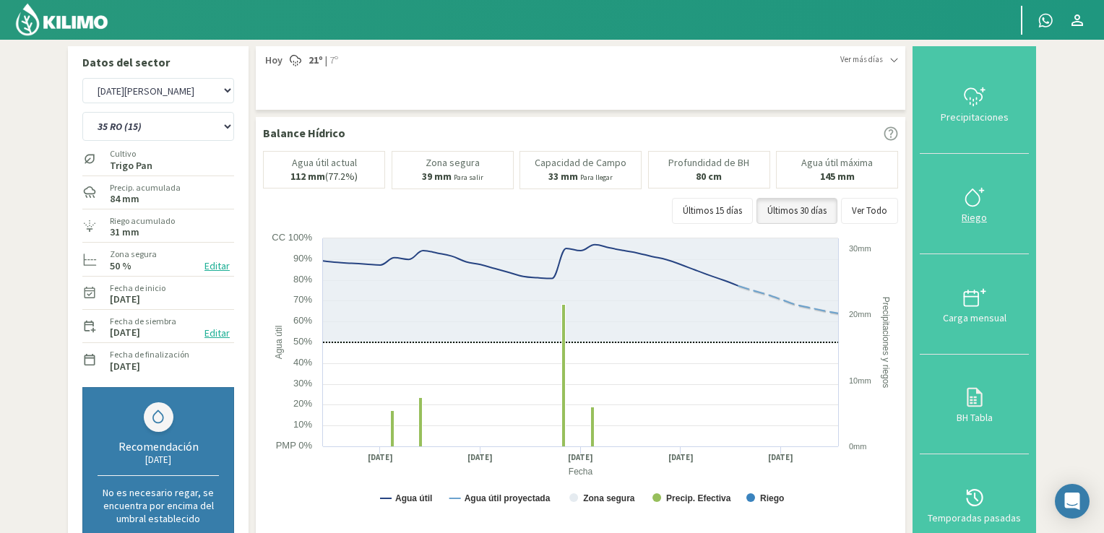
click at [758, 197] on icon at bounding box center [974, 197] width 23 height 23
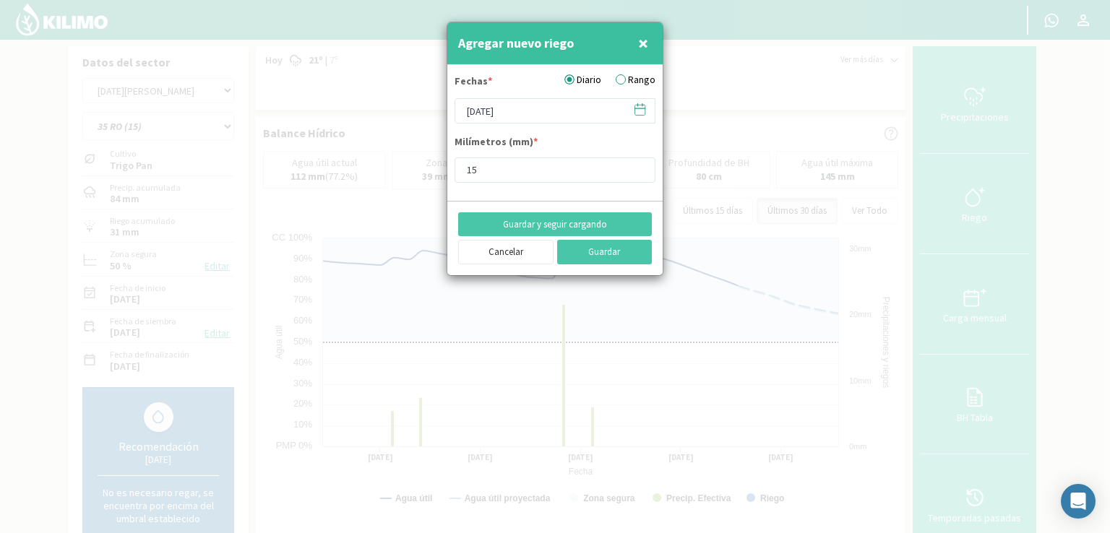
click at [638, 111] on icon at bounding box center [640, 110] width 14 height 14
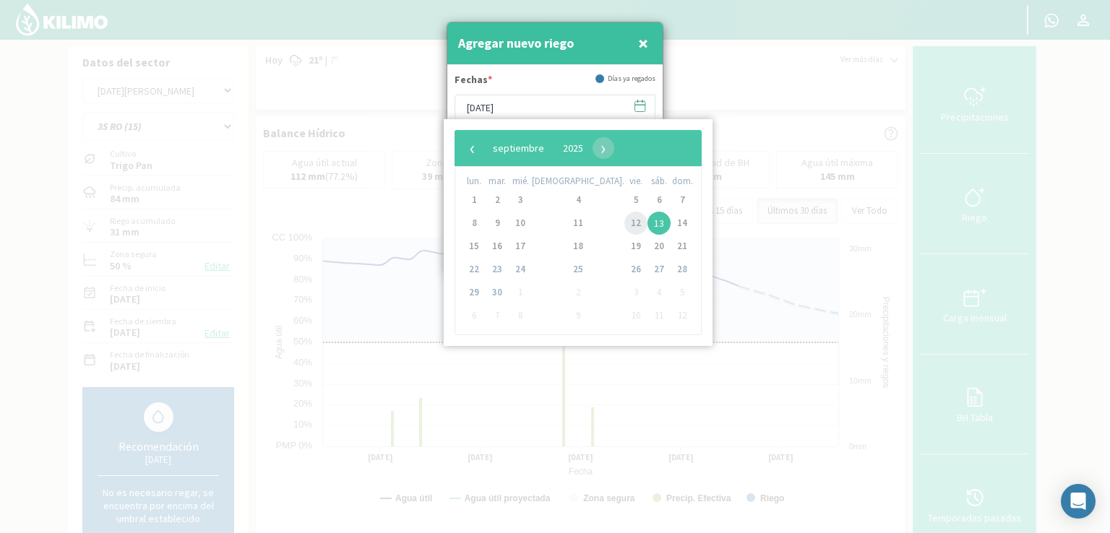
click at [624, 217] on span "12" at bounding box center [635, 223] width 23 height 23
type input "[DATE]"
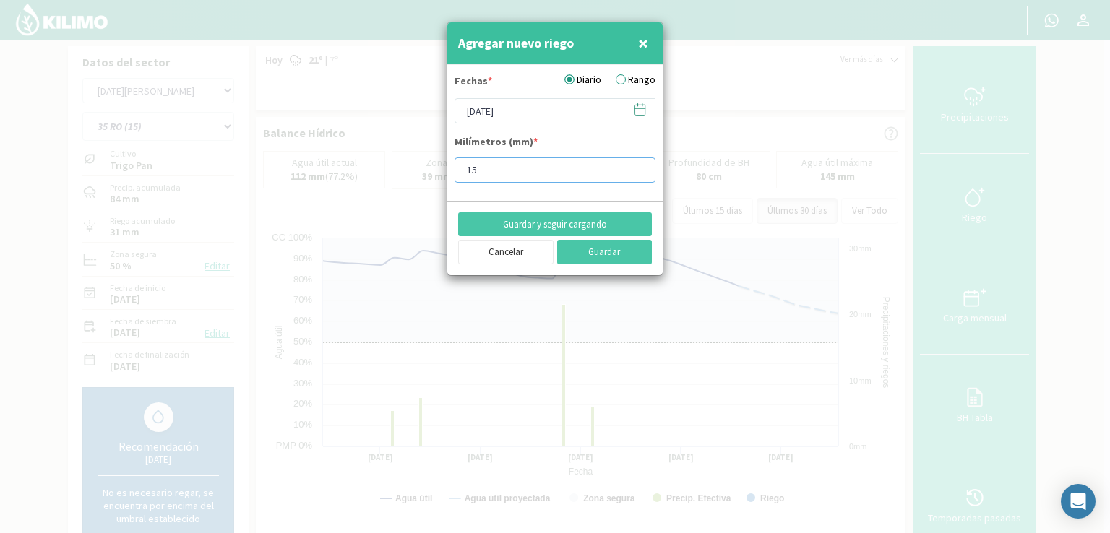
click at [491, 165] on input "15" at bounding box center [554, 169] width 201 height 25
type input "15"
click at [583, 249] on button "Guardar" at bounding box center [604, 252] width 95 height 25
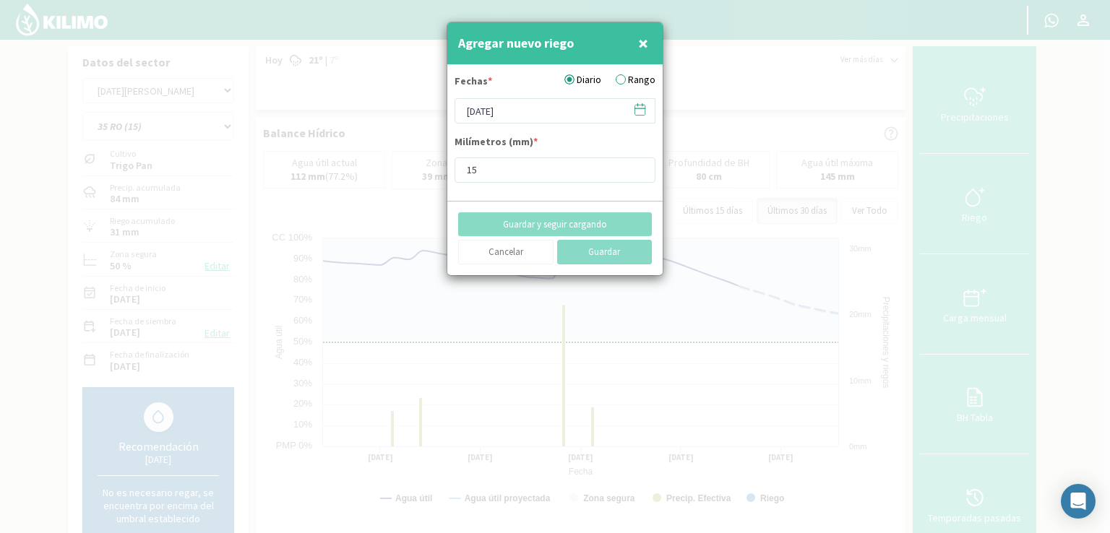
type input "[DATE]"
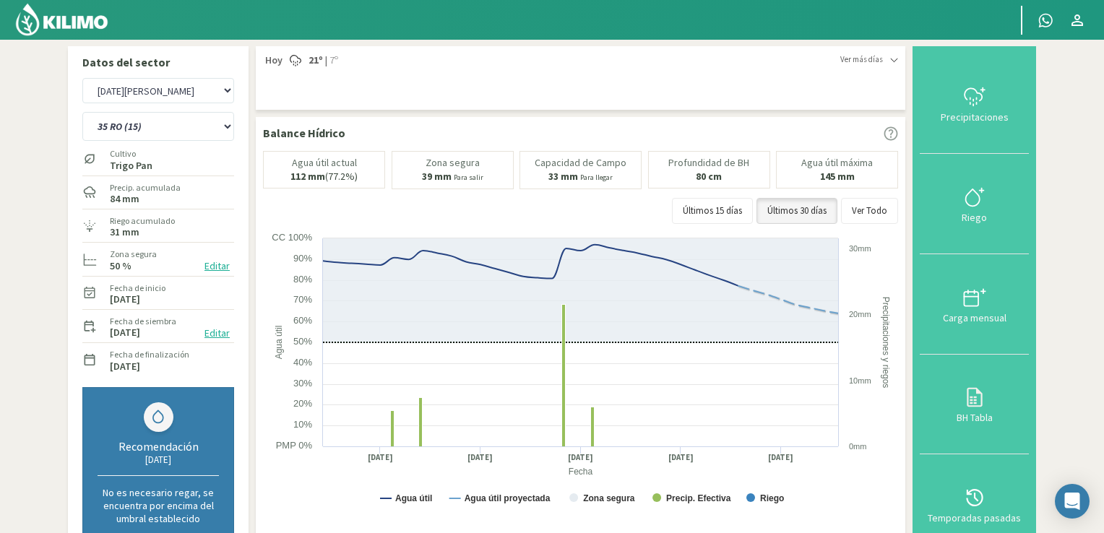
click at [234, 131] on div "Manantiales [DATE][PERSON_NAME] 12 RS (25) 17 R (1) 19 RO (6) 1RLPS 1RSR (29) 2…" at bounding box center [158, 321] width 166 height 501
click at [220, 128] on select "12 RS (25) 17 R (1) 19 RO (6) 1RLPS 1RSR (29) 20 RN (7) 21 RAB (28) 21 RN (8) 2…" at bounding box center [158, 126] width 152 height 29
click at [82, 112] on select "12 RS (25) 17 R (1) 19 RO (6) 1RLPS 1RSR (29) 20 RN (7) 21 RAB (28) 21 RN (8) 2…" at bounding box center [158, 126] width 152 height 29
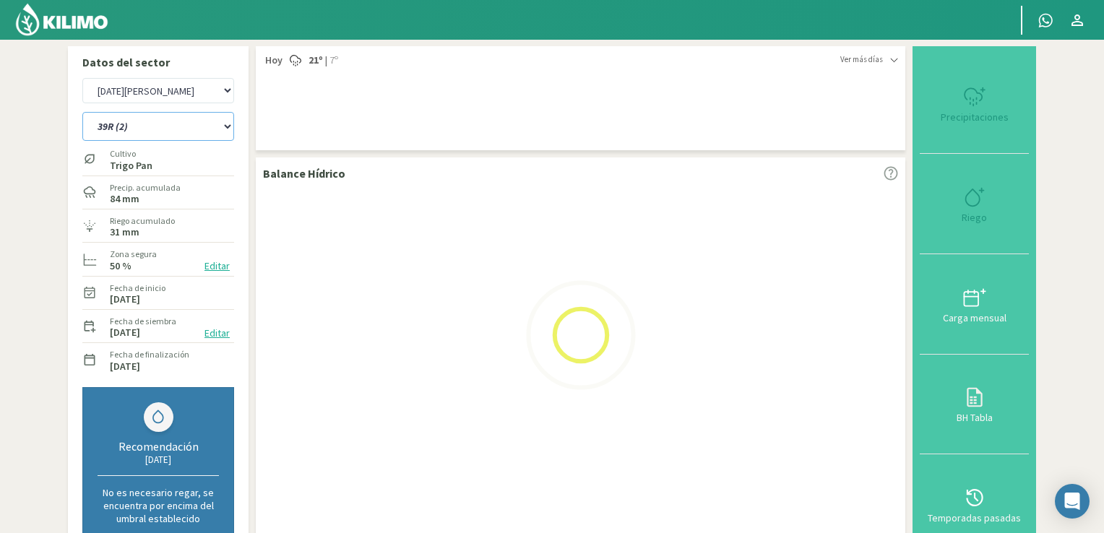
select select "483: Object"
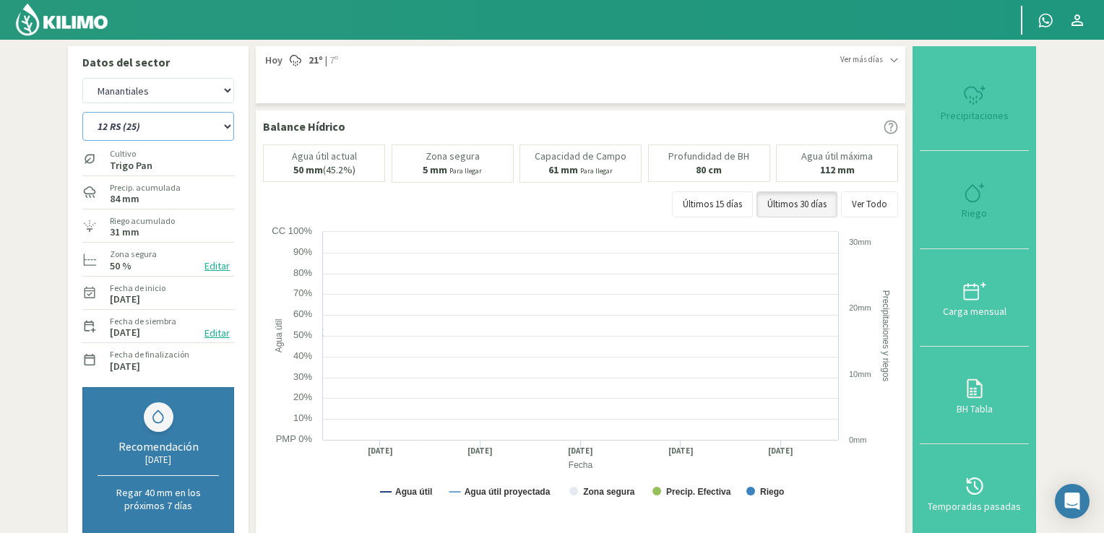
select select "33: Object"
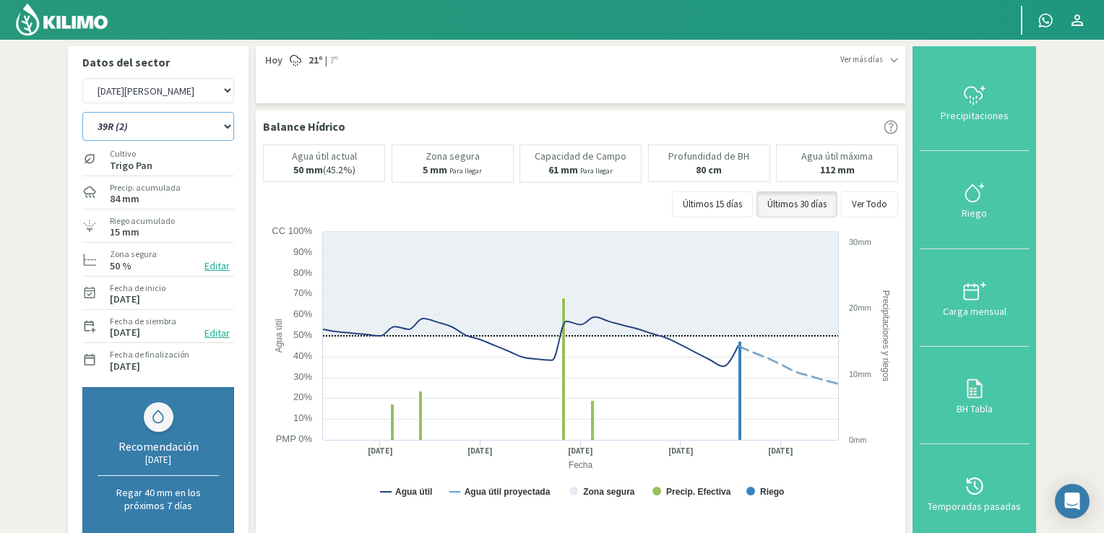
click at [232, 128] on select "12 RS (25) 17 R (1) 19 RO (6) 1RLPS 1RSR (29) 20 RN (7) 21 RAB (28) 21 RN (8) 2…" at bounding box center [158, 126] width 152 height 29
select select "517: Object"
click at [82, 112] on select "12 RS (25) 17 R (1) 19 RO (6) 1RLPS 1RSR (29) 20 RN (7) 21 RAB (28) 21 RN (8) 2…" at bounding box center [158, 126] width 152 height 29
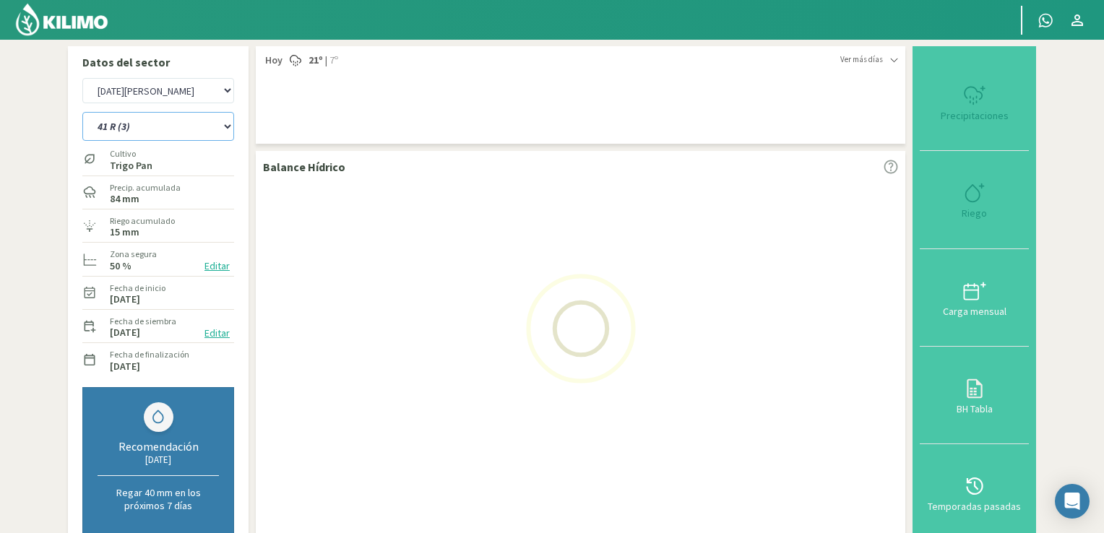
select select "35: Object"
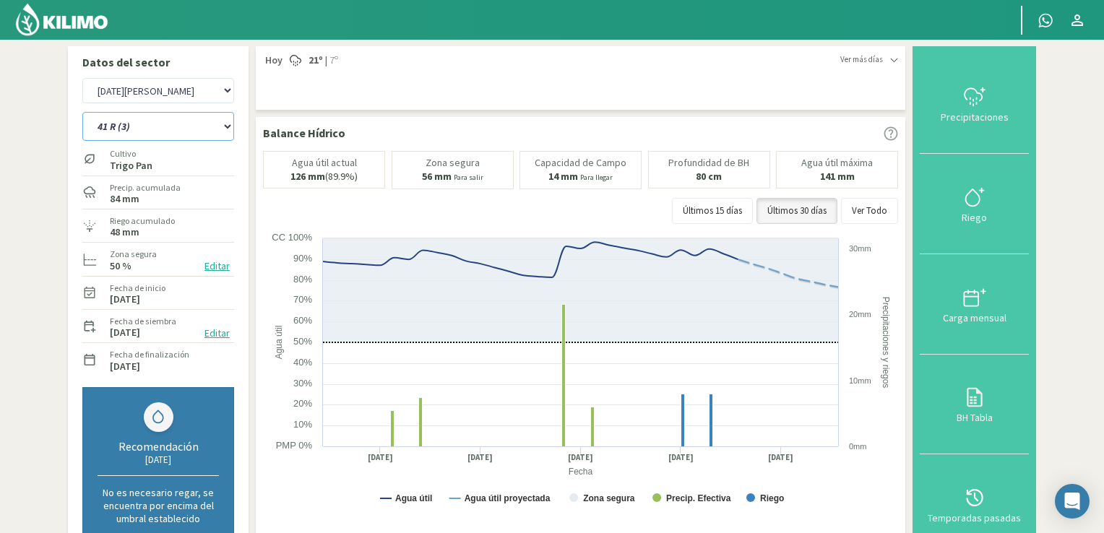
click at [226, 119] on select "12 RS (25) 17 R (1) 19 RO (6) 1RLPS 1RSR (29) 20 RN (7) 21 RAB (28) 21 RN (8) 2…" at bounding box center [158, 126] width 152 height 29
select select "549: Object"
click at [82, 112] on select "12 RS (25) 17 R (1) 19 RO (6) 1RLPS 1RSR (29) 20 RN (7) 21 RAB (28) 21 RN (8) 2…" at bounding box center [158, 126] width 152 height 29
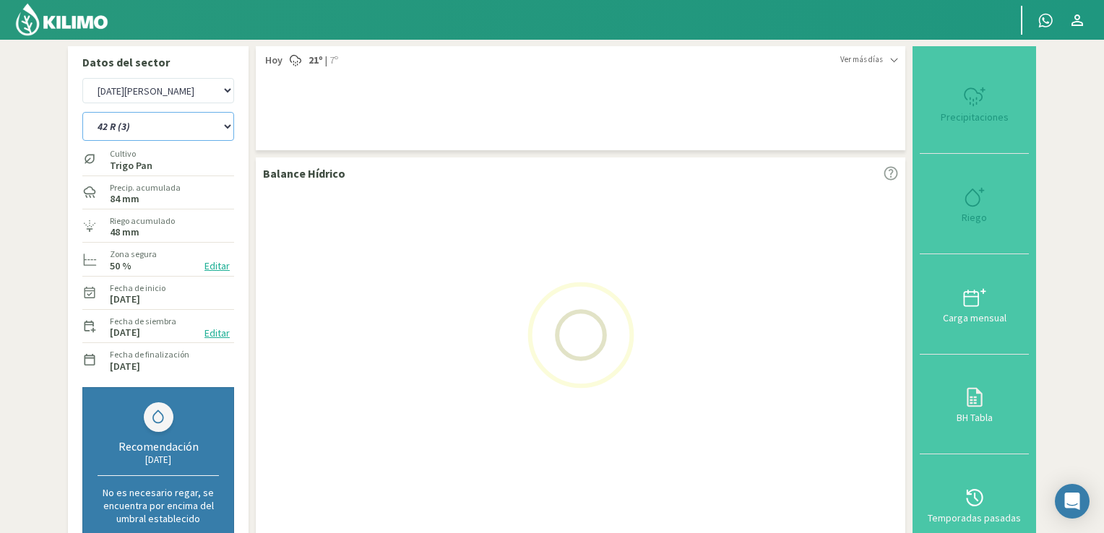
select select "37: Object"
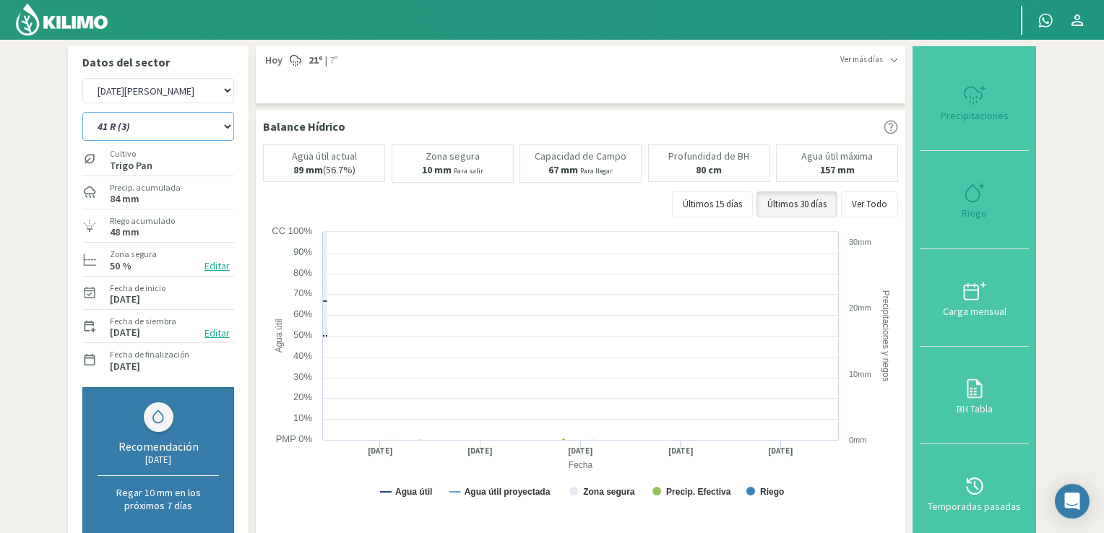
select select "580: Object"
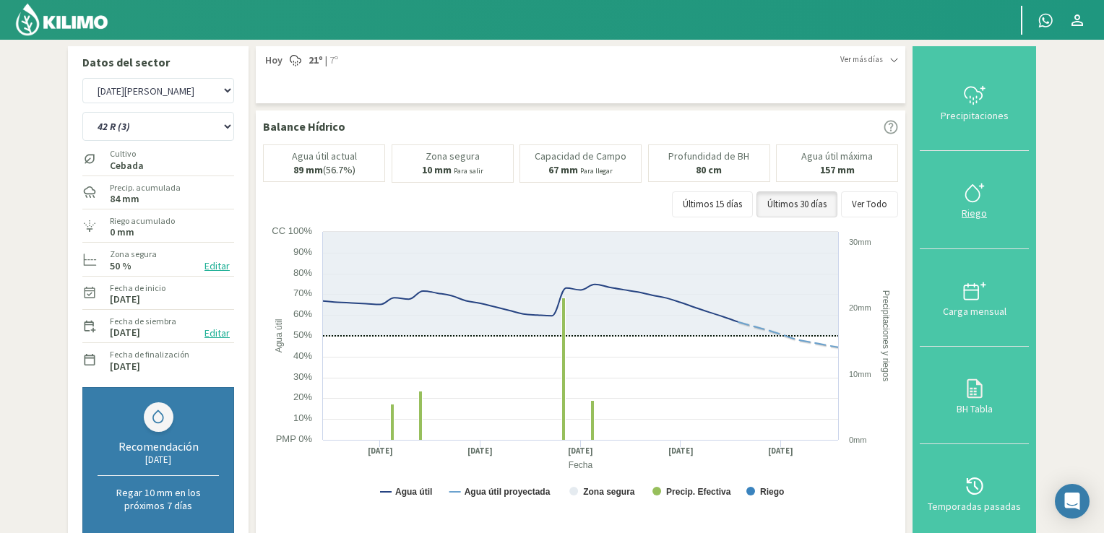
click at [758, 194] on icon at bounding box center [974, 192] width 23 height 23
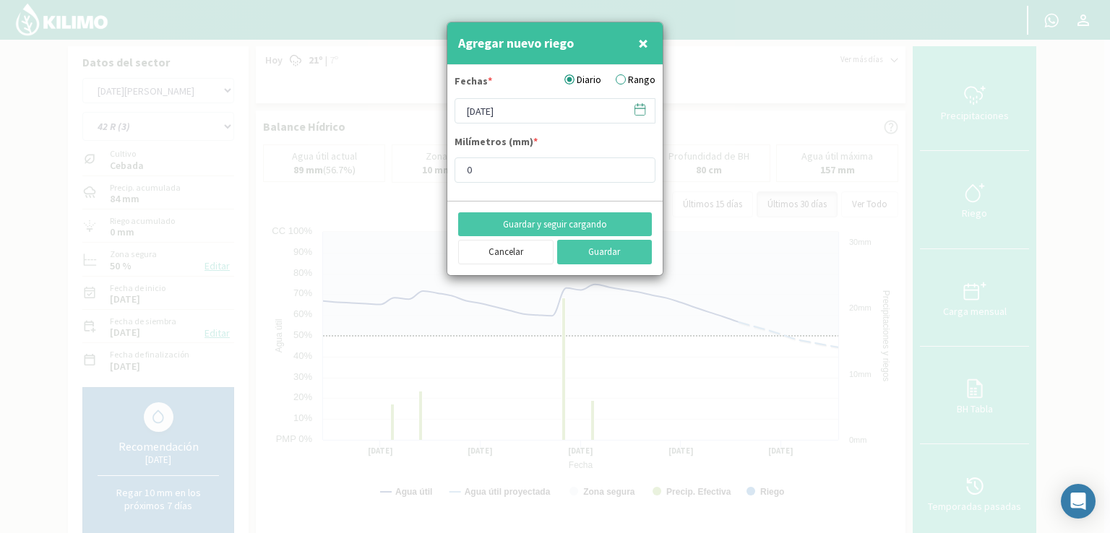
click at [642, 111] on icon at bounding box center [640, 110] width 14 height 14
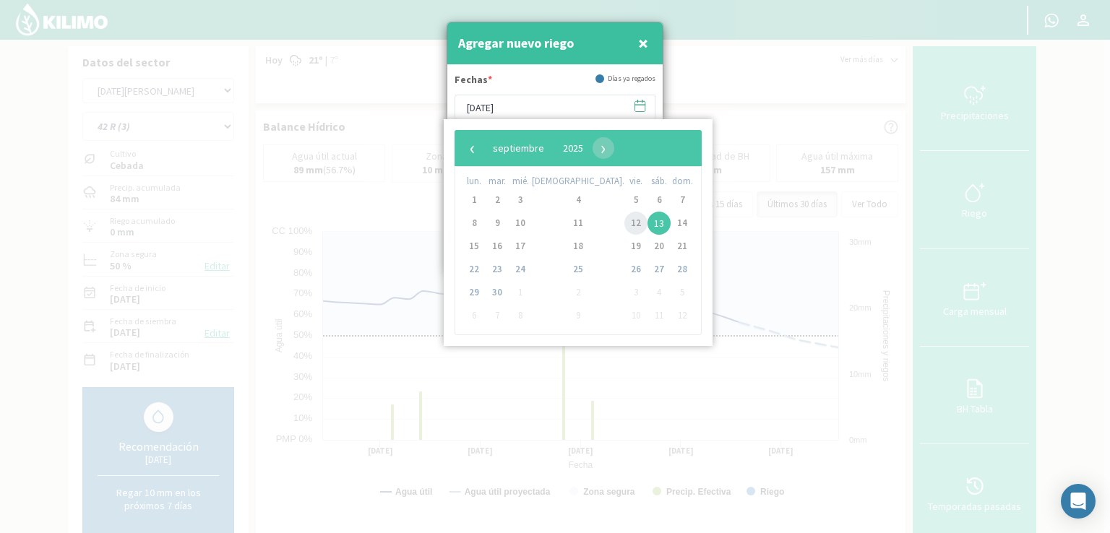
click at [624, 230] on span "12" at bounding box center [635, 223] width 23 height 23
type input "[DATE]"
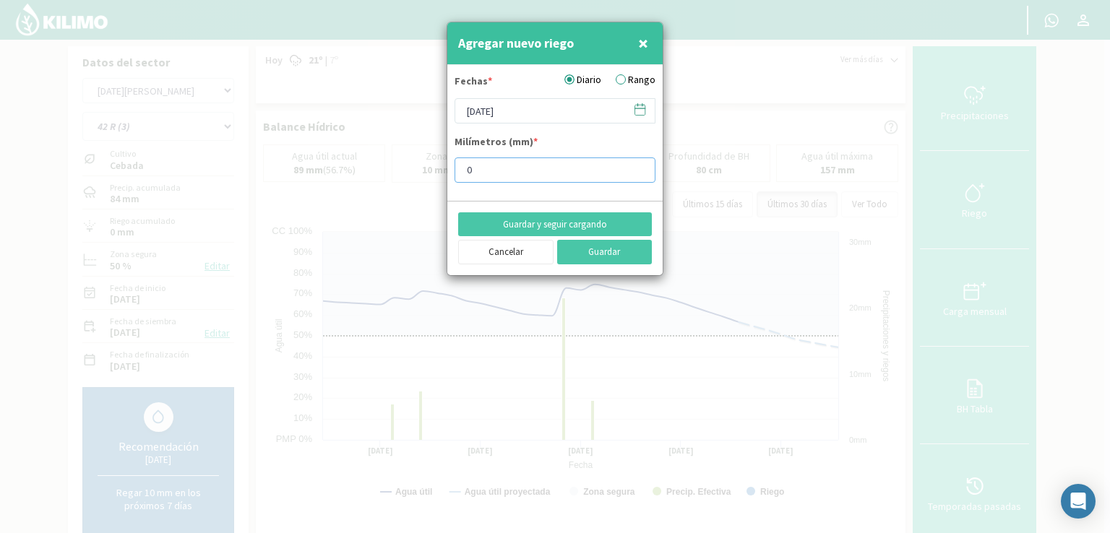
click at [509, 160] on input "0" at bounding box center [554, 169] width 201 height 25
type input "8"
click at [600, 252] on button "Guardar" at bounding box center [604, 252] width 95 height 25
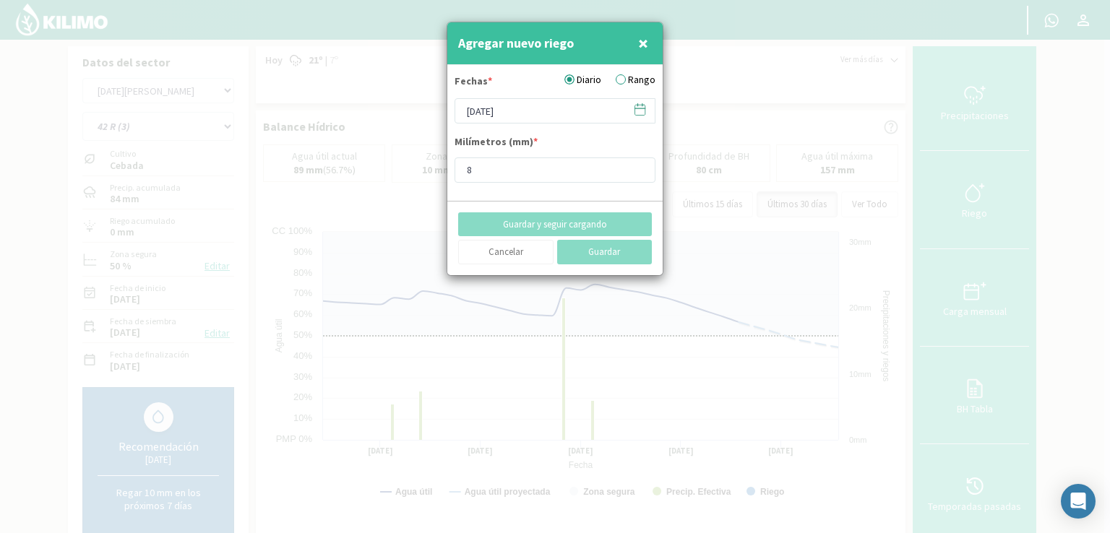
type input "[DATE]"
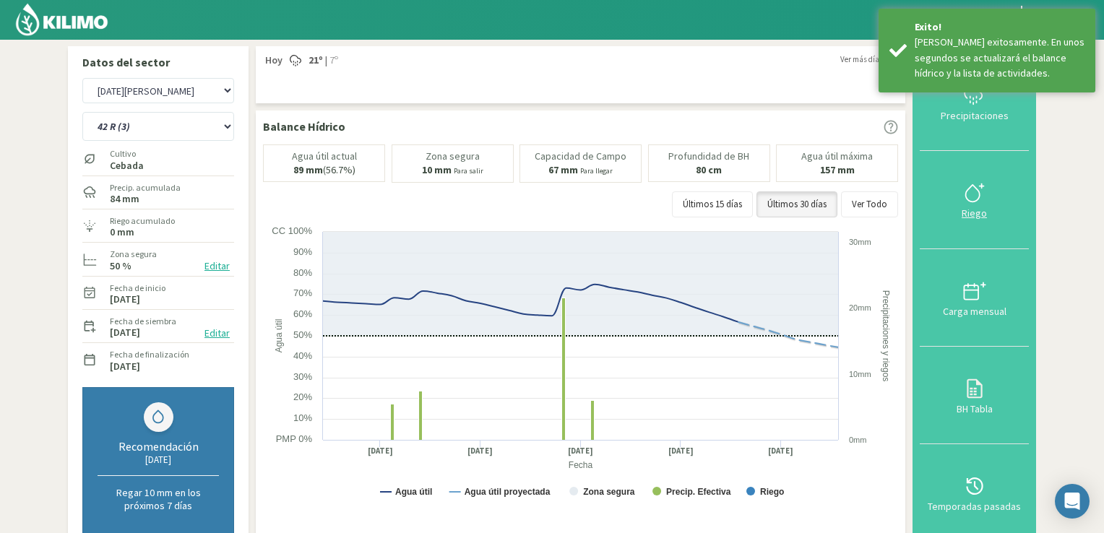
click at [758, 191] on icon at bounding box center [974, 192] width 23 height 23
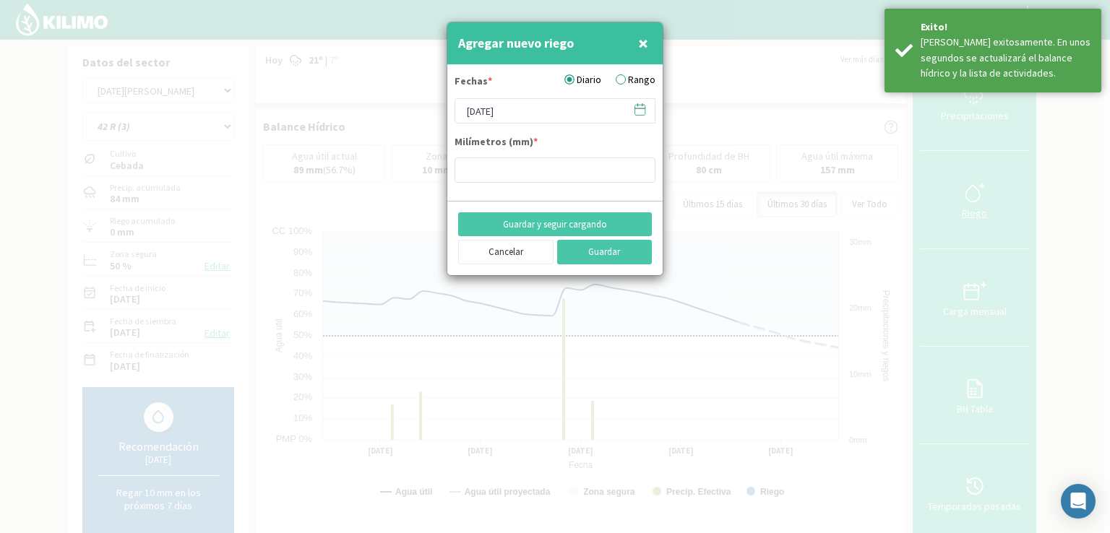
type input "8"
click at [613, 247] on button "Guardar" at bounding box center [604, 252] width 95 height 25
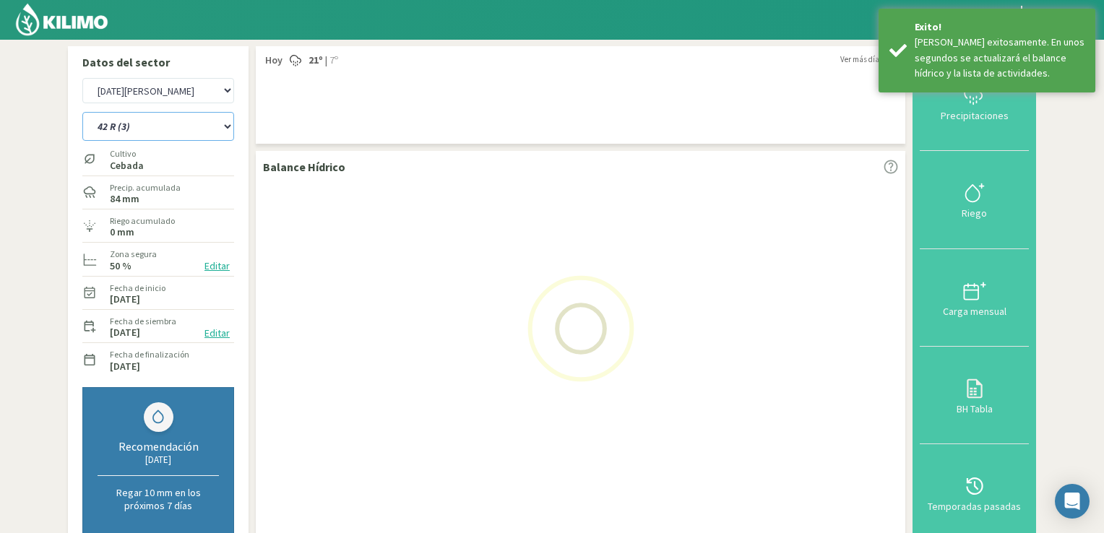
click at [223, 131] on select "12 RS (25) 17 R (1) 19 RO (6) 1RLPS 1RSR (29) 20 RN (7) 21 RAB (28) 21 RN (8) 2…" at bounding box center [158, 126] width 152 height 29
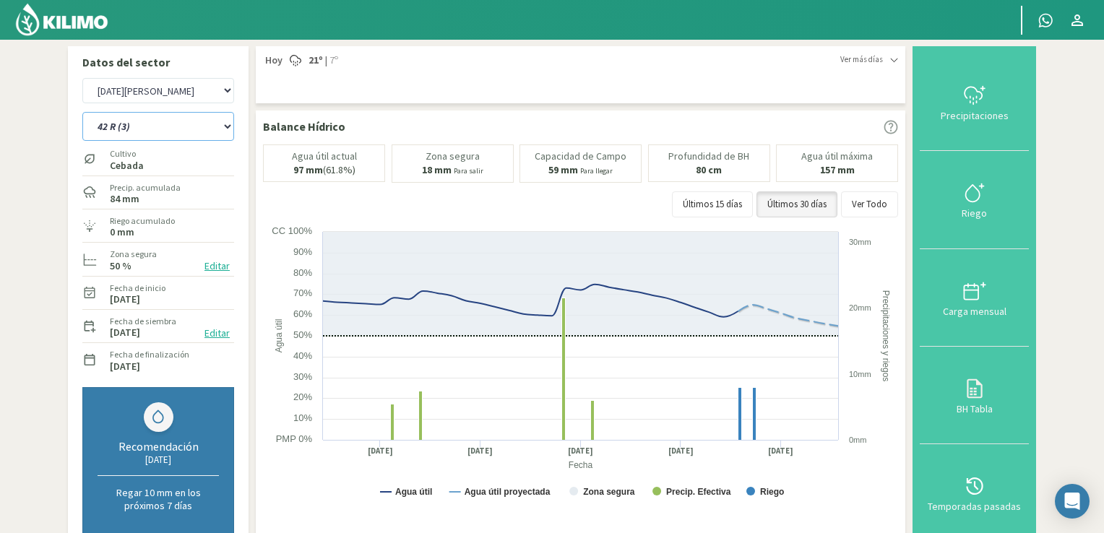
select select "581: Object"
click at [82, 112] on select "12 RS (25) 17 R (1) 19 RO (6) 1RLPS 1RSR (29) 20 RN (7) 21 RAB (28) 21 RN (8) 2…" at bounding box center [158, 126] width 152 height 29
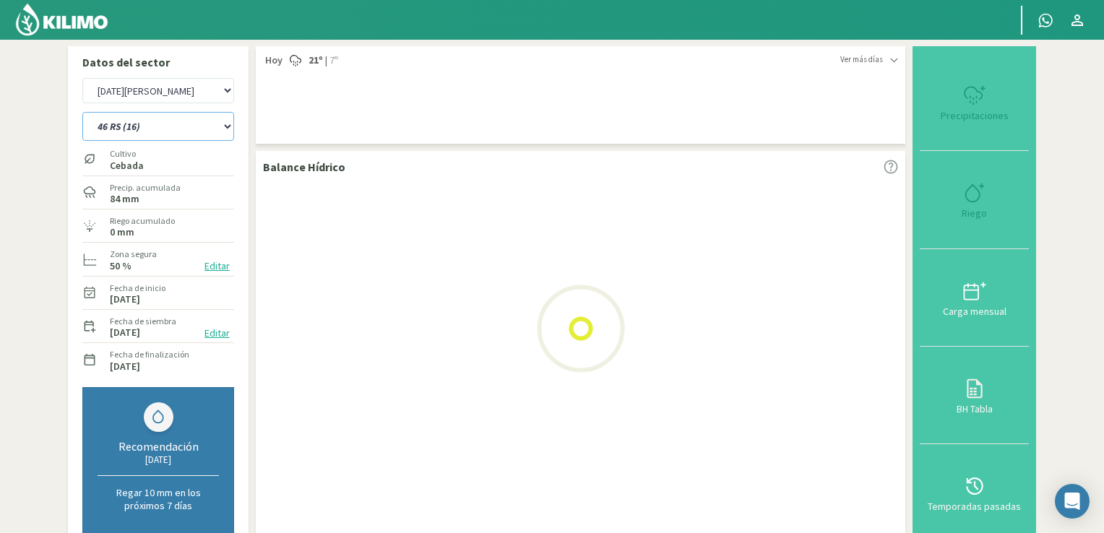
select select "39: Object"
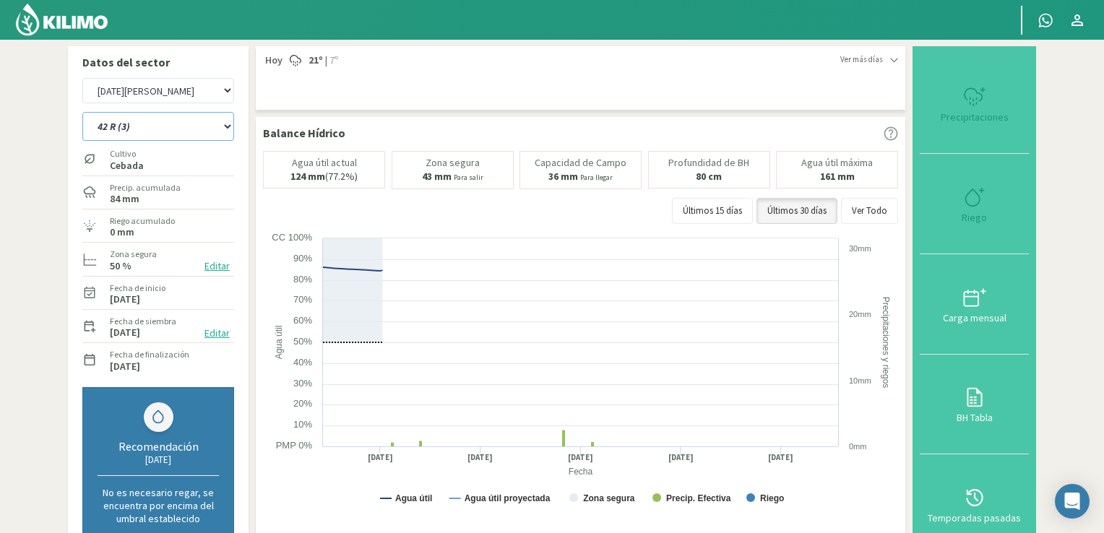
select select "612: Object"
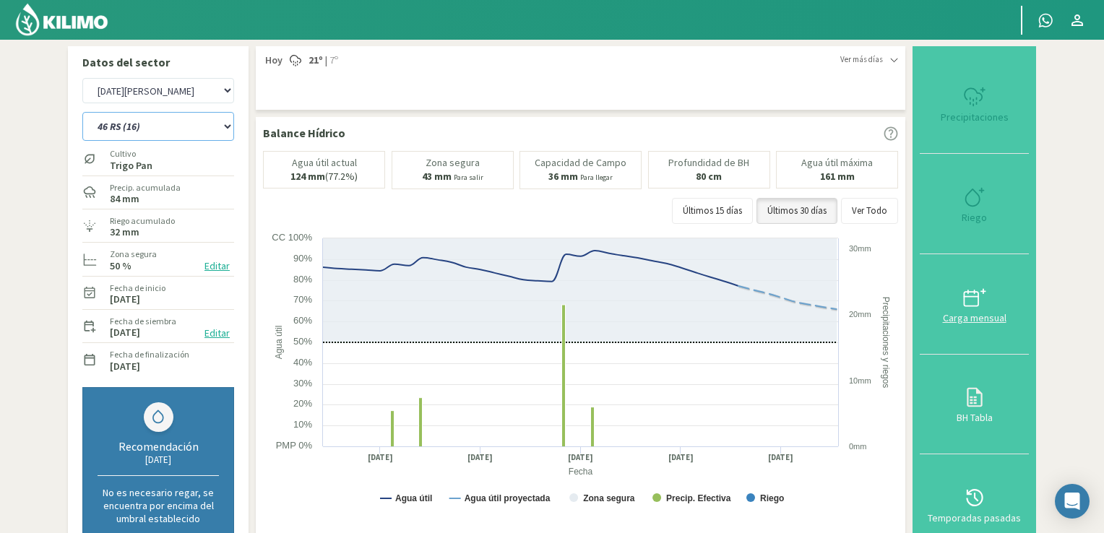
type input "8"
click at [758, 206] on icon at bounding box center [974, 197] width 23 height 23
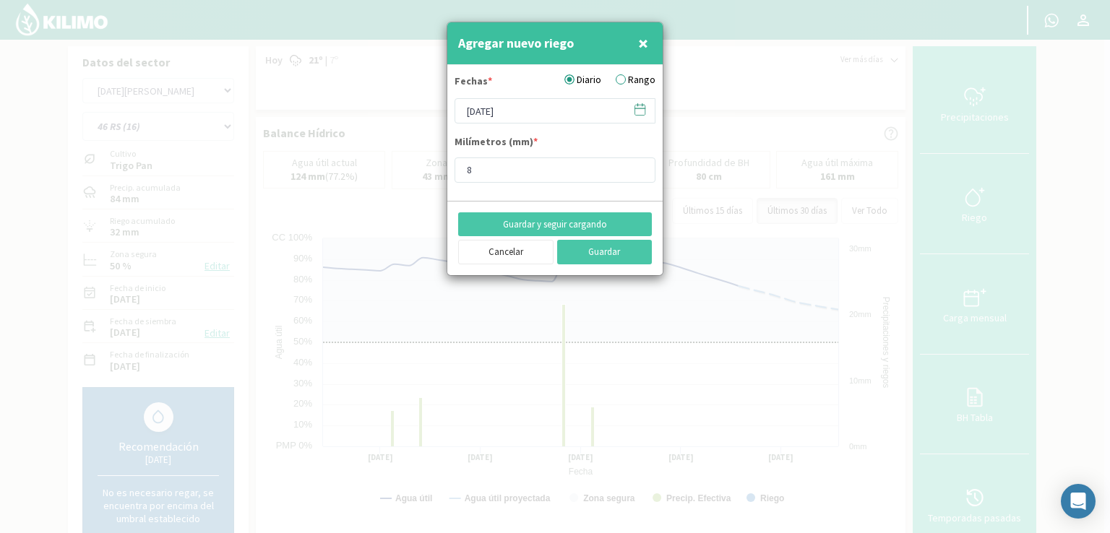
click at [639, 116] on svg-icon at bounding box center [640, 112] width 14 height 13
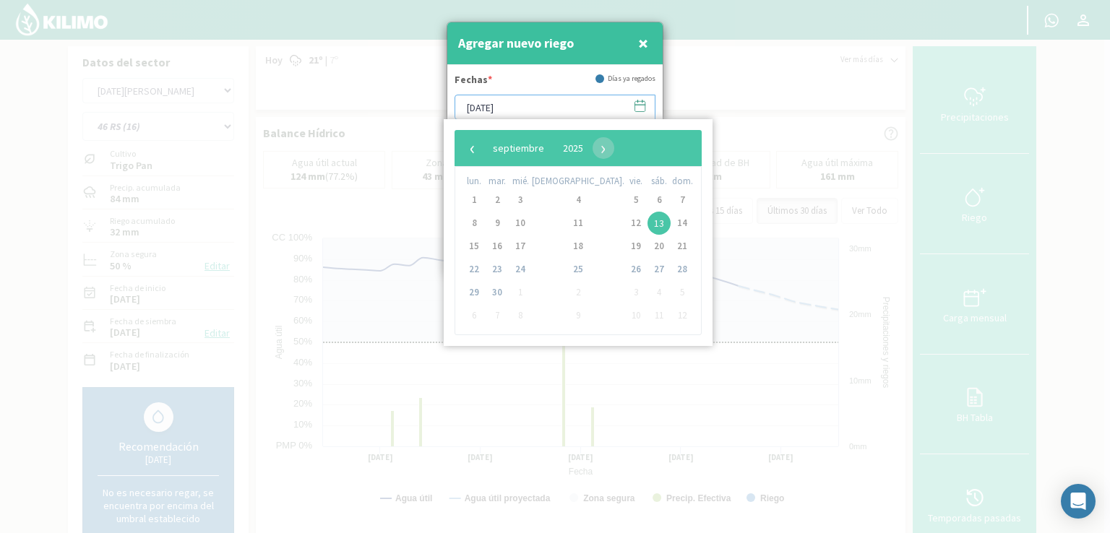
click at [574, 116] on input "[DATE]" at bounding box center [554, 107] width 201 height 25
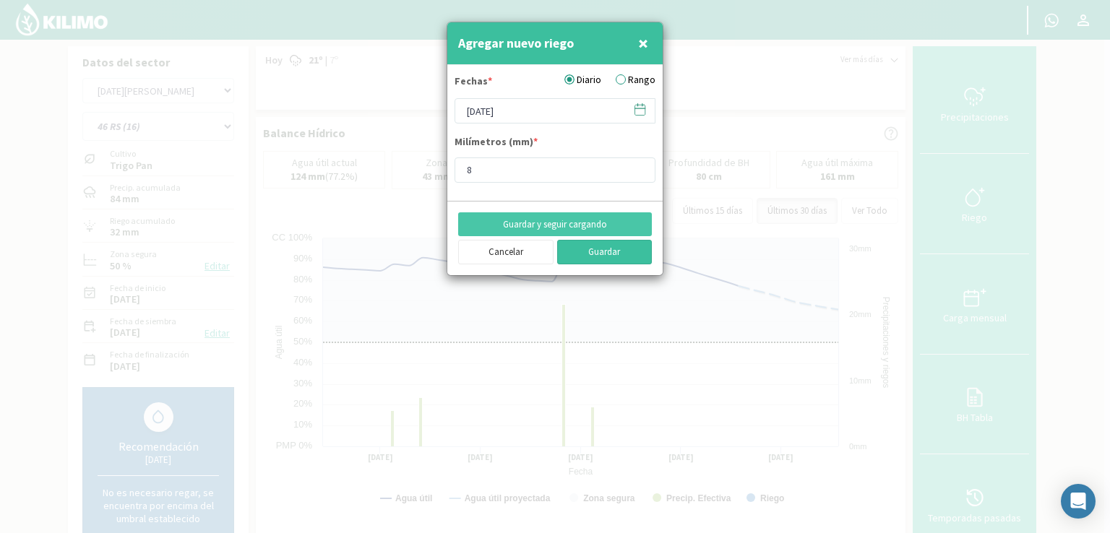
click at [597, 251] on button "Guardar" at bounding box center [604, 252] width 95 height 25
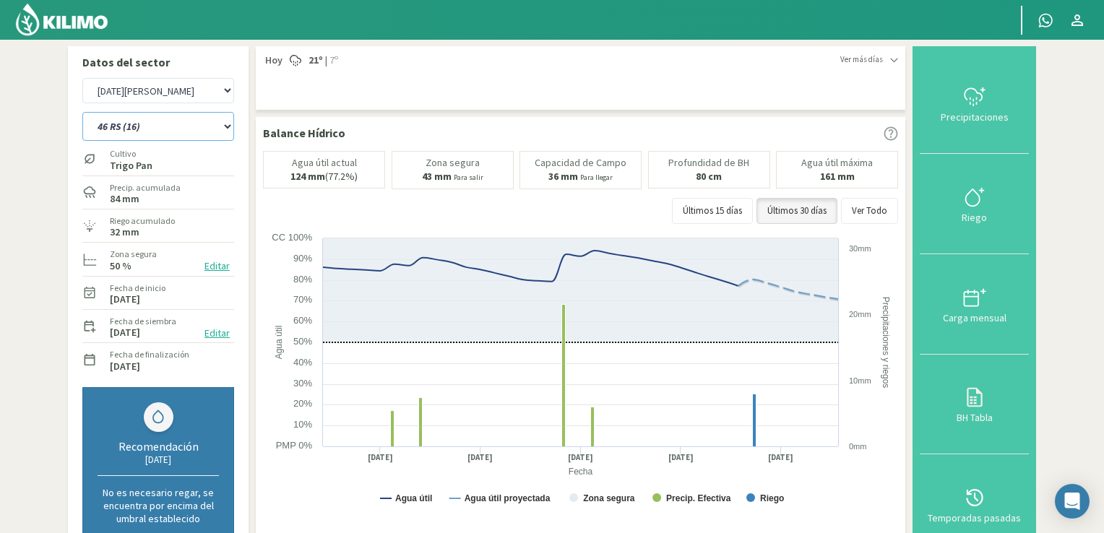
click at [229, 134] on select "12 RS (25) 17 R (1) 19 RO (6) 1RLPS 1RSR (29) 20 RN (7) 21 RAB (28) 21 RN (8) 2…" at bounding box center [158, 126] width 152 height 29
select select "615: Object"
click at [82, 112] on select "12 RS (25) 17 R (1) 19 RO (6) 1RLPS 1RSR (29) 20 RN (7) 21 RAB (28) 21 RN (8) 2…" at bounding box center [158, 126] width 152 height 29
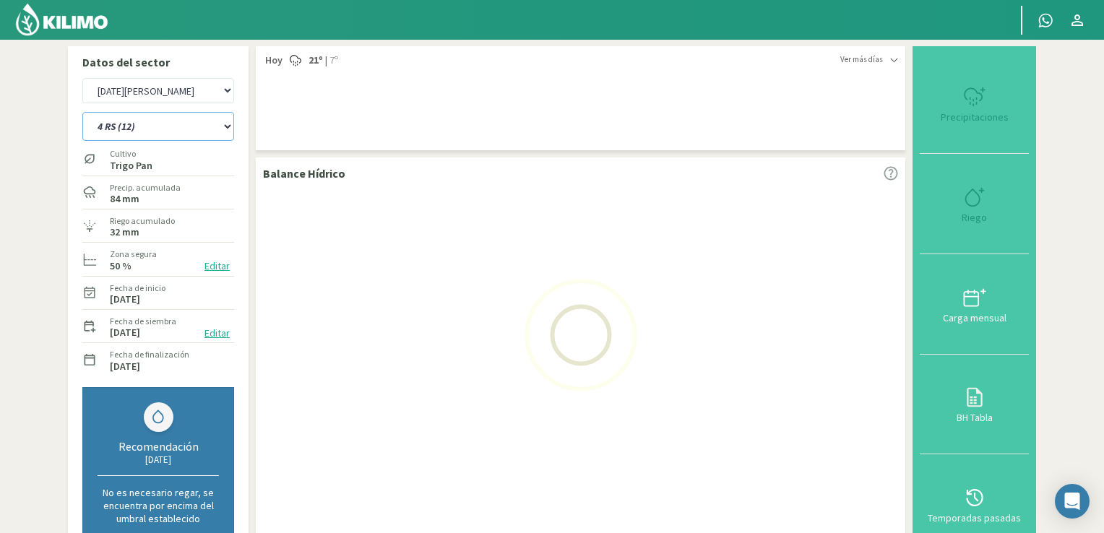
select select "41: Object"
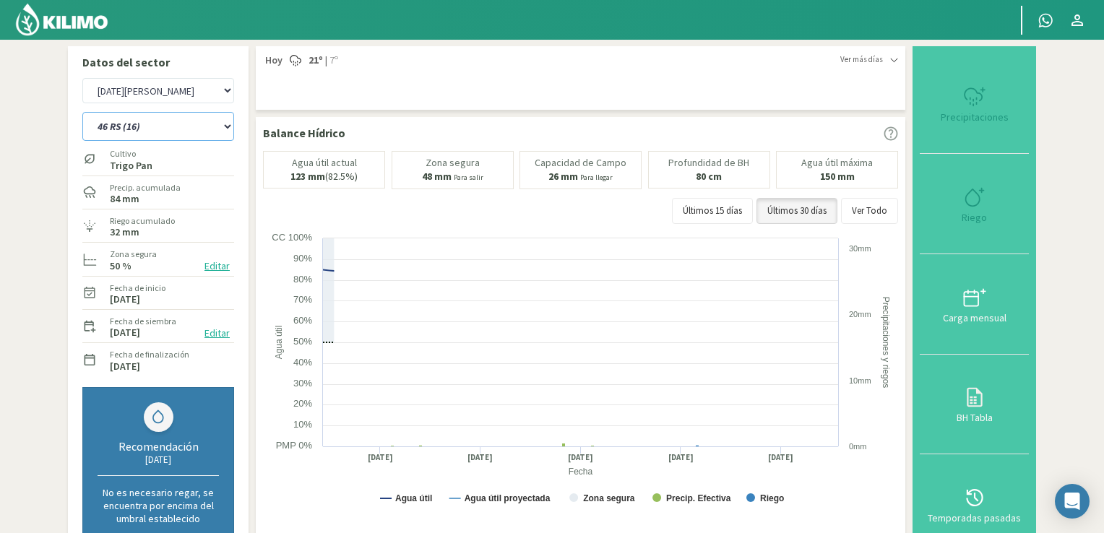
select select "646: Object"
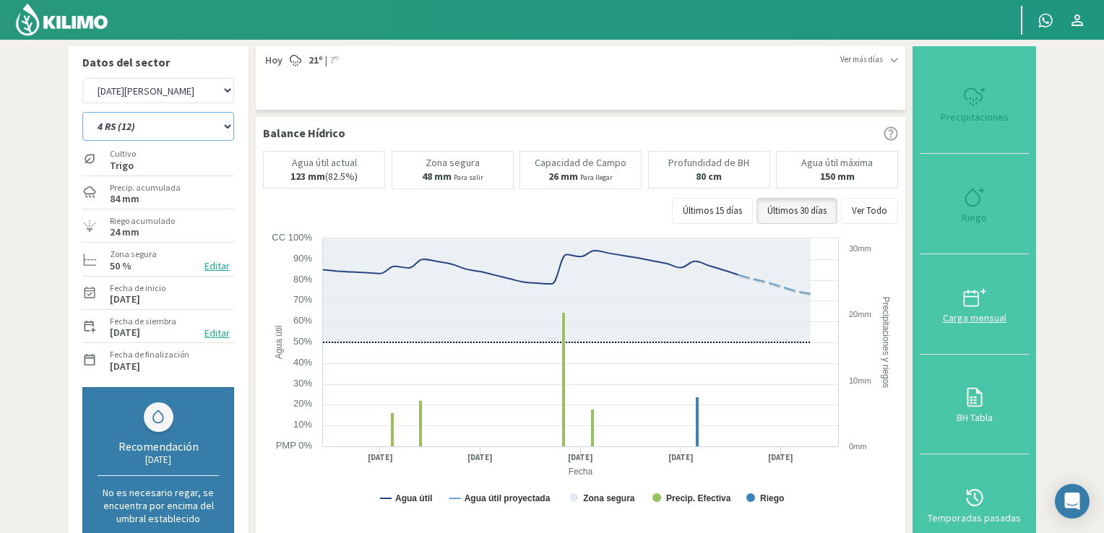
type input "8"
click at [758, 199] on icon at bounding box center [974, 197] width 23 height 23
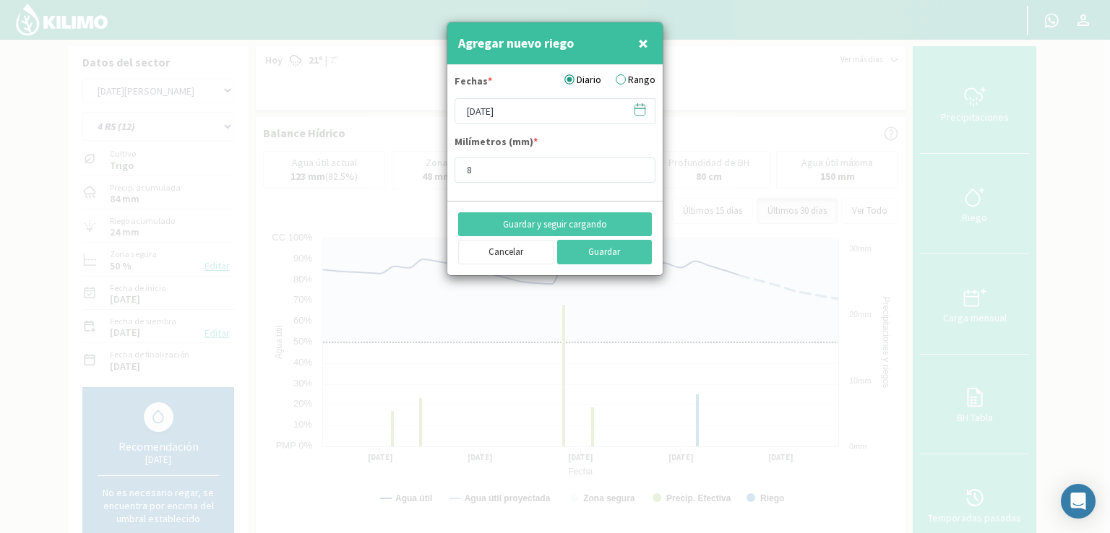
click at [636, 113] on icon at bounding box center [640, 110] width 14 height 14
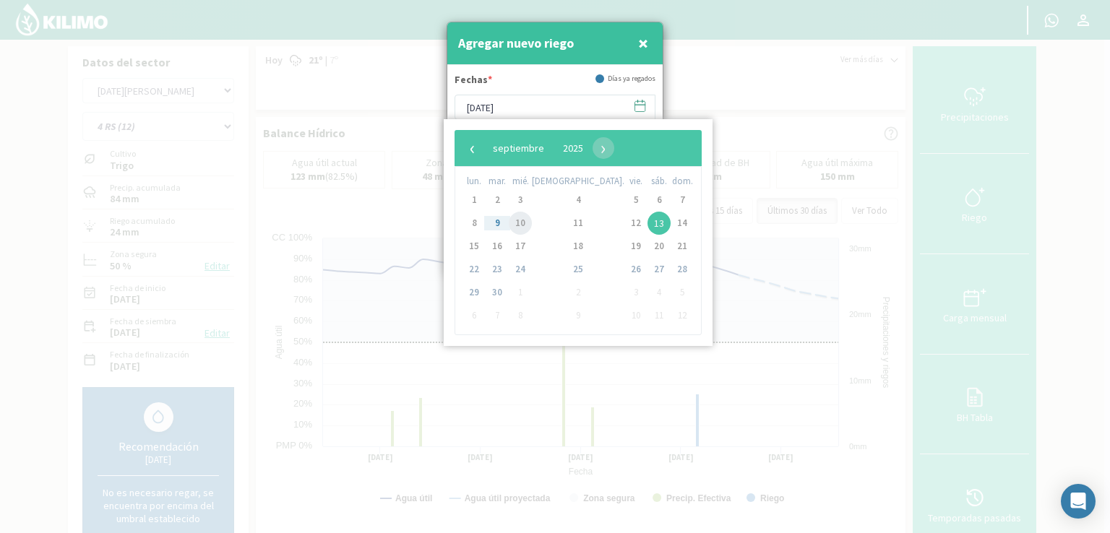
click at [532, 225] on span "10" at bounding box center [520, 223] width 23 height 23
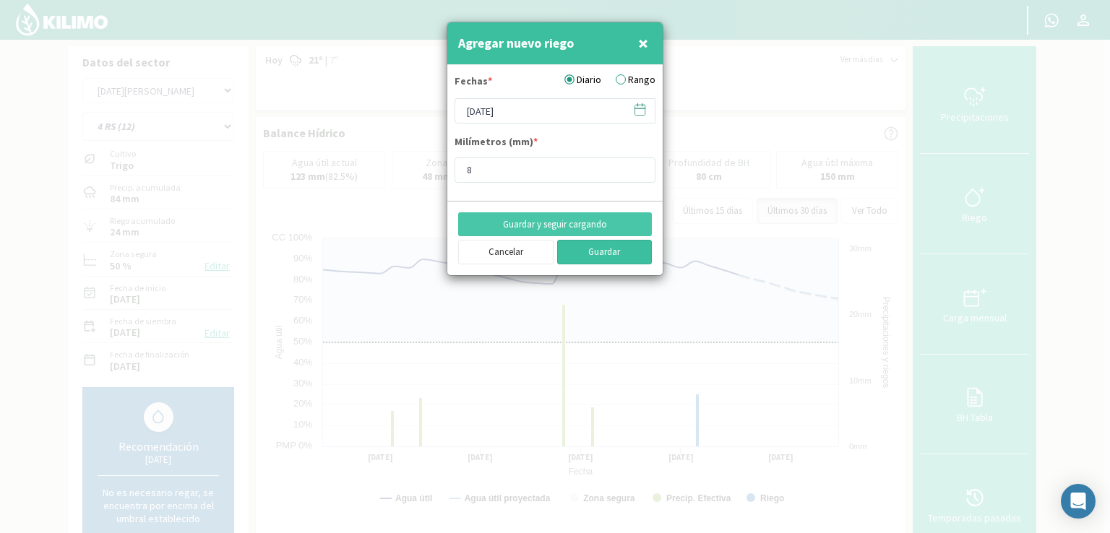
click at [592, 246] on button "Guardar" at bounding box center [604, 252] width 95 height 25
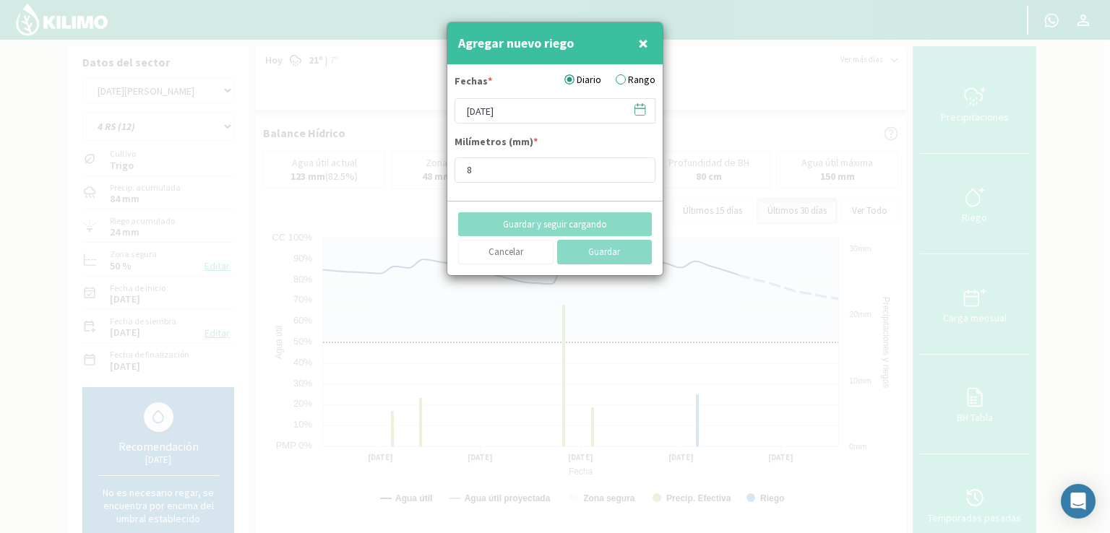
type input "[DATE]"
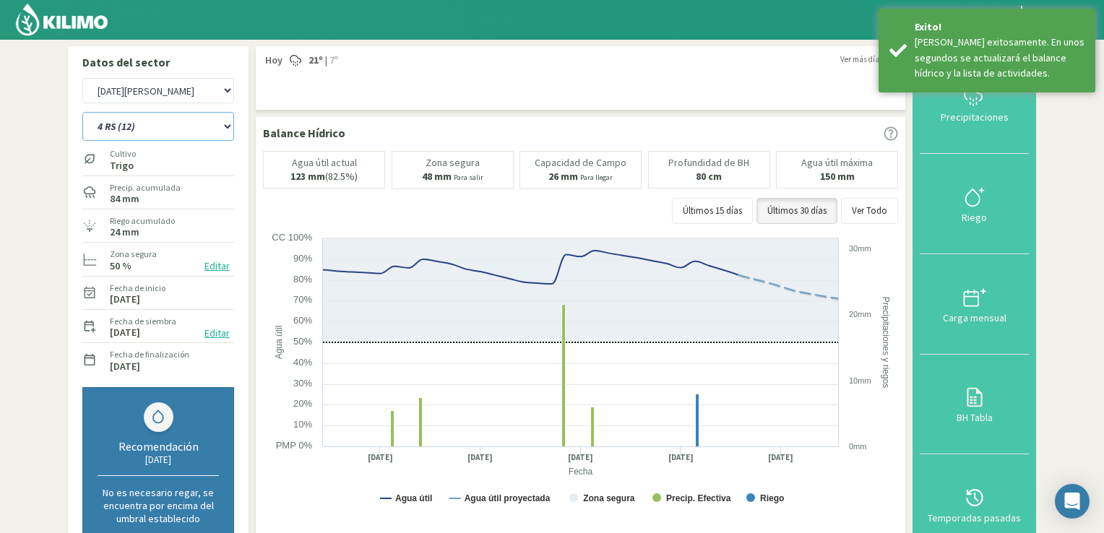
click at [223, 125] on select "12 RS (25) 17 R (1) 19 RO (6) 1RLPS 1RSR (29) 20 RN (7) 21 RAB (28) 21 RN (8) 2…" at bounding box center [158, 126] width 152 height 29
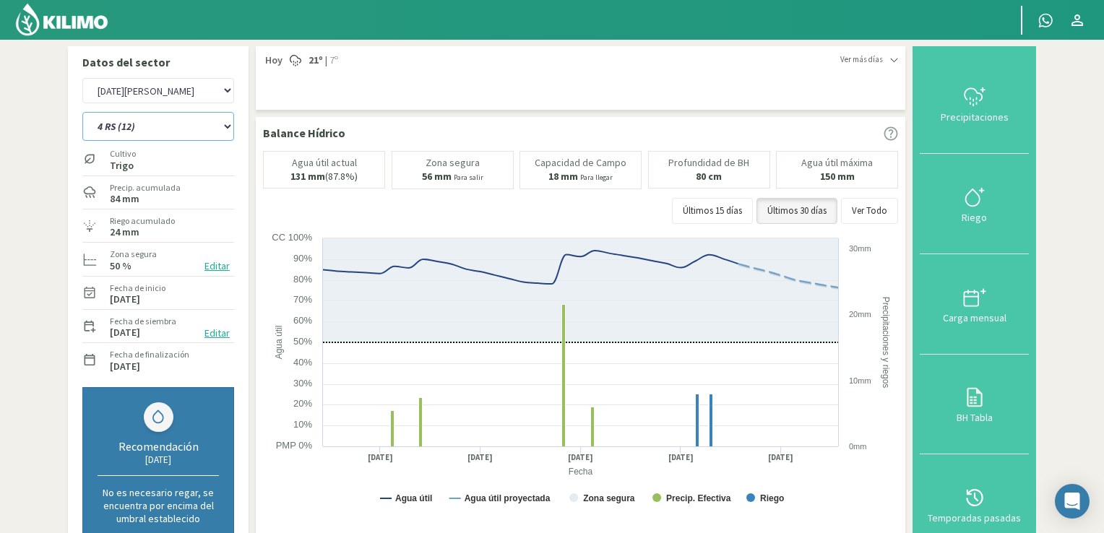
select select "648: Object"
click at [82, 112] on select "12 RS (25) 17 R (1) 19 RO (6) 1RLPS 1RSR (29) 20 RN (7) 21 RAB (28) 21 RN (8) 2…" at bounding box center [158, 126] width 152 height 29
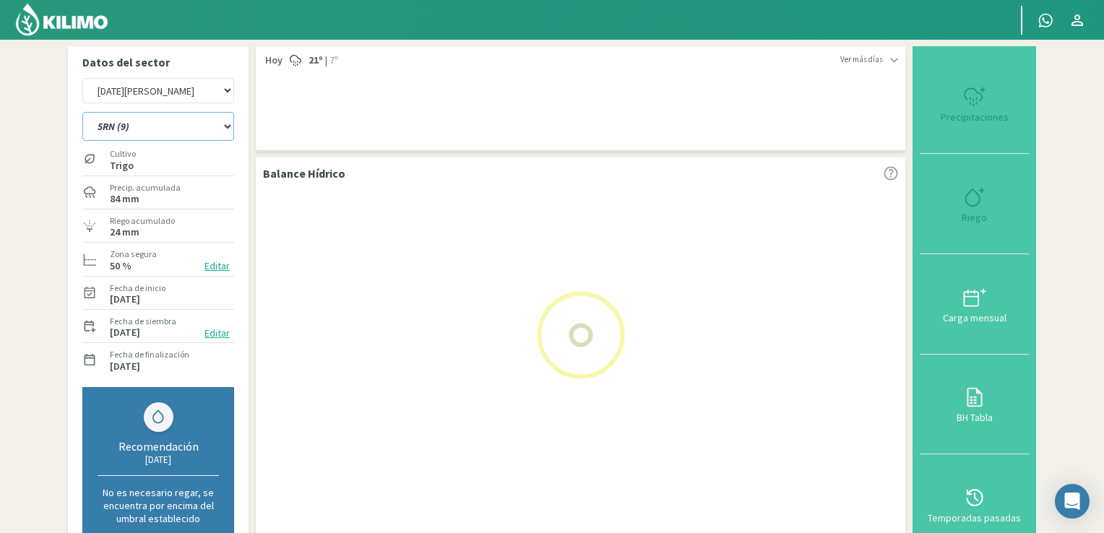
select select "43: Object"
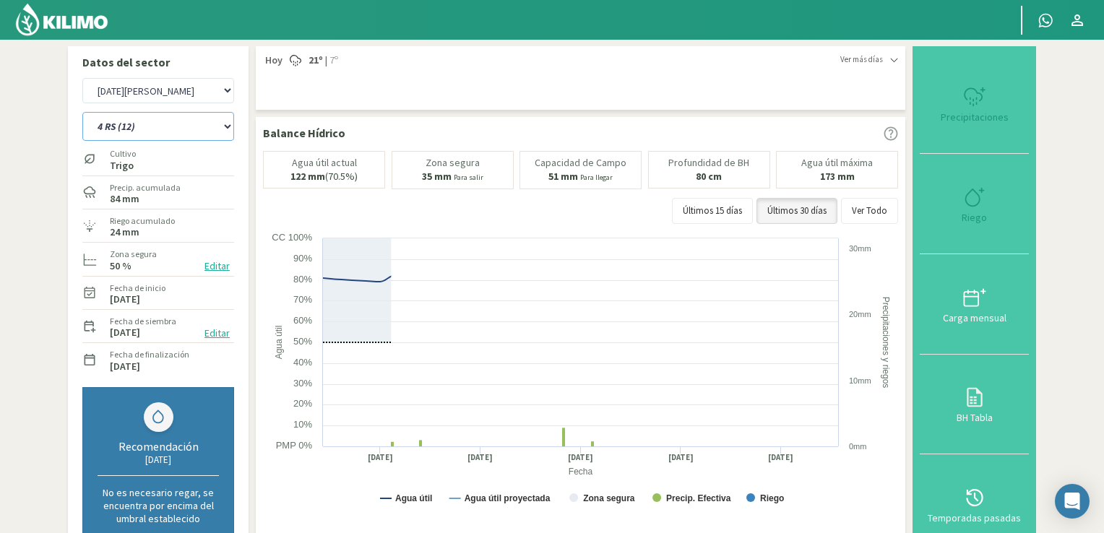
select select "679: Object"
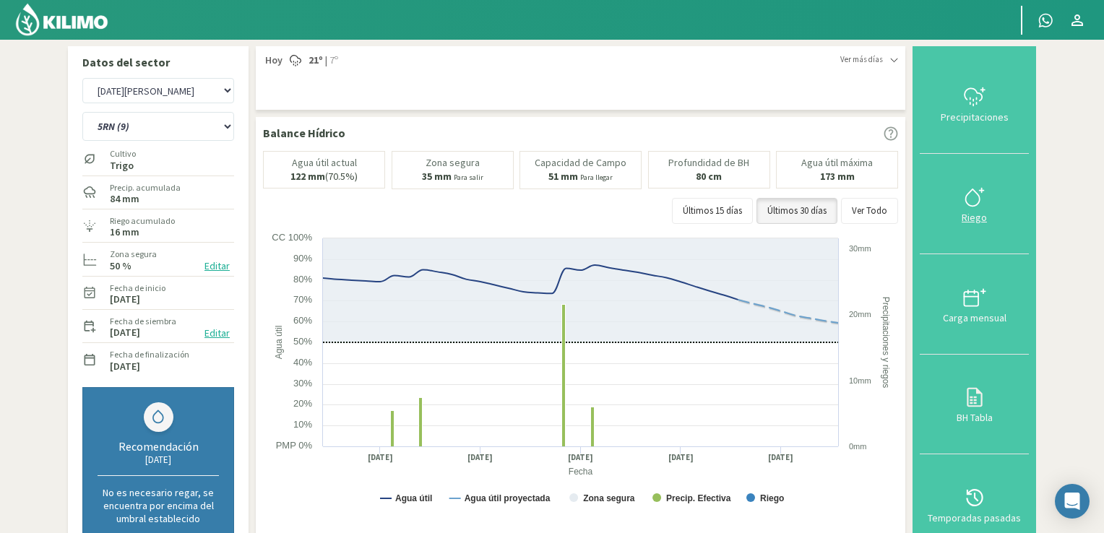
click at [758, 207] on icon at bounding box center [974, 197] width 23 height 23
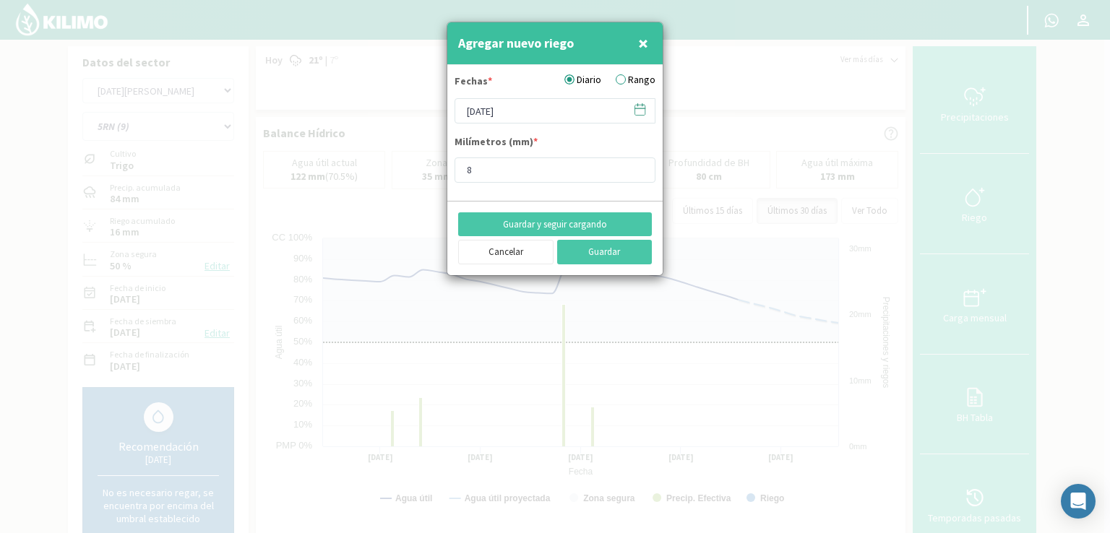
click at [641, 100] on span at bounding box center [632, 109] width 23 height 22
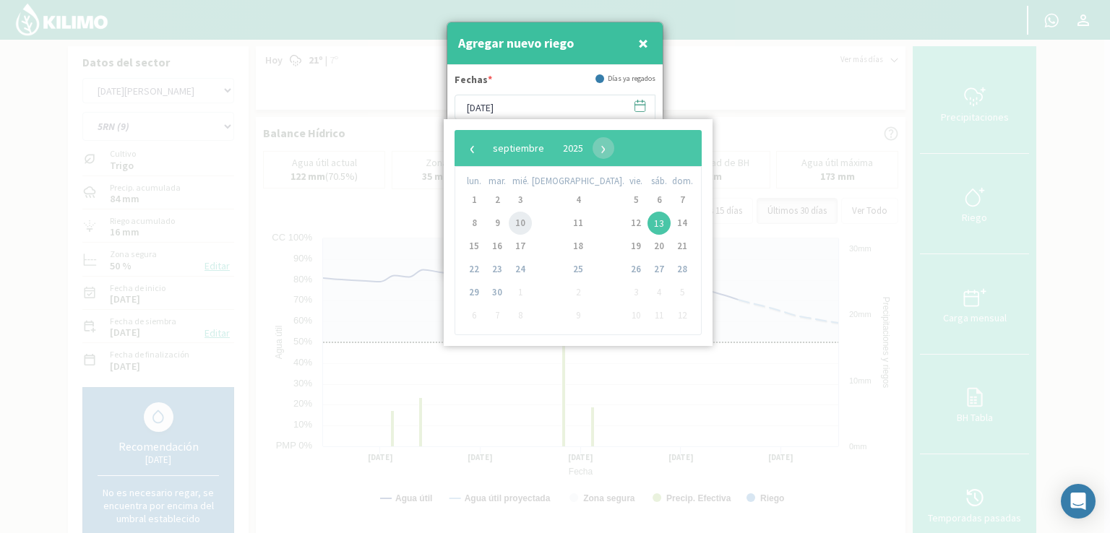
click at [525, 223] on span "10" at bounding box center [520, 223] width 23 height 23
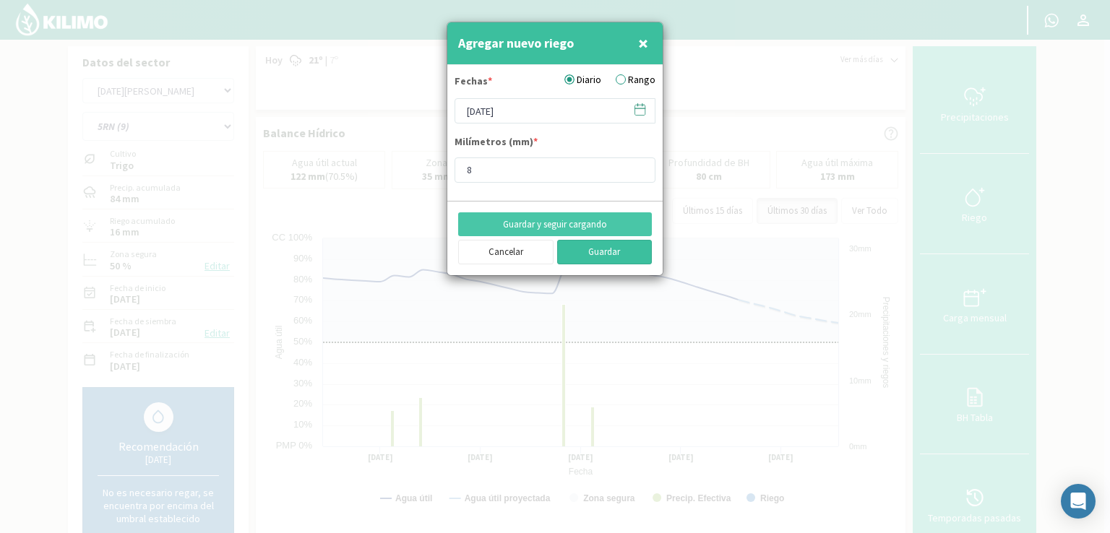
click at [601, 243] on button "Guardar" at bounding box center [604, 252] width 95 height 25
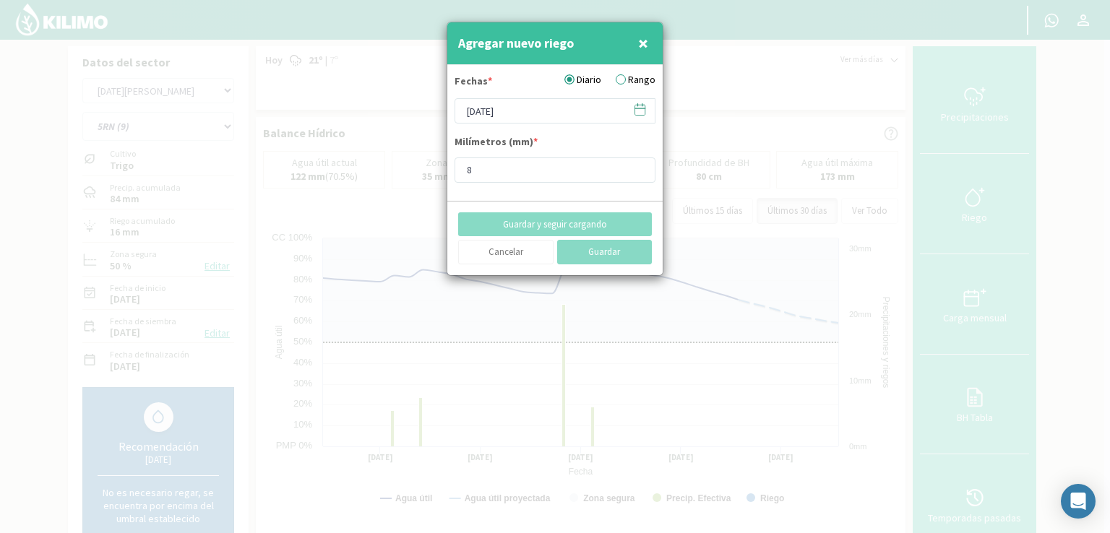
type input "[DATE]"
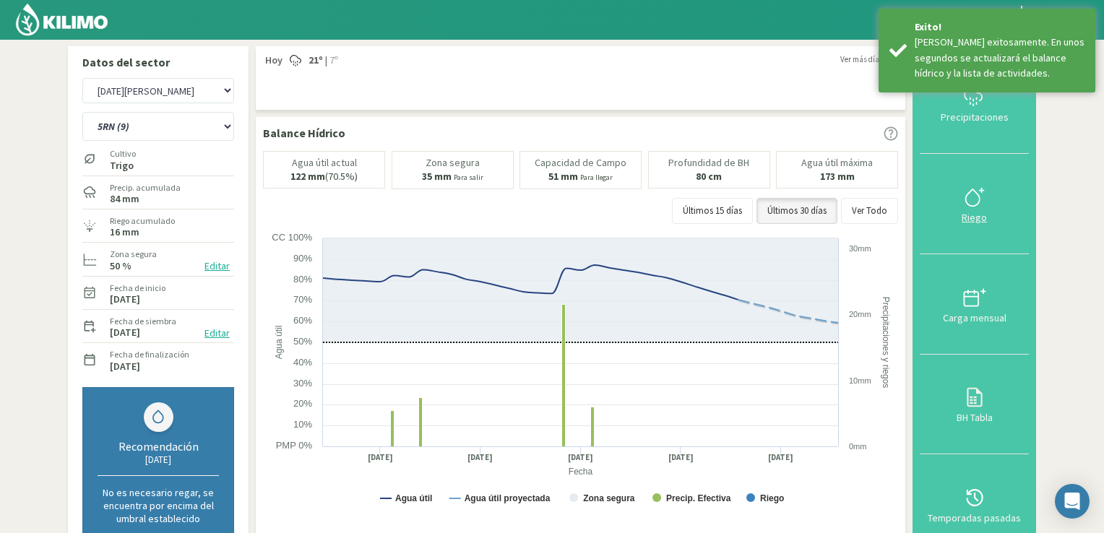
click at [758, 189] on icon at bounding box center [974, 197] width 23 height 23
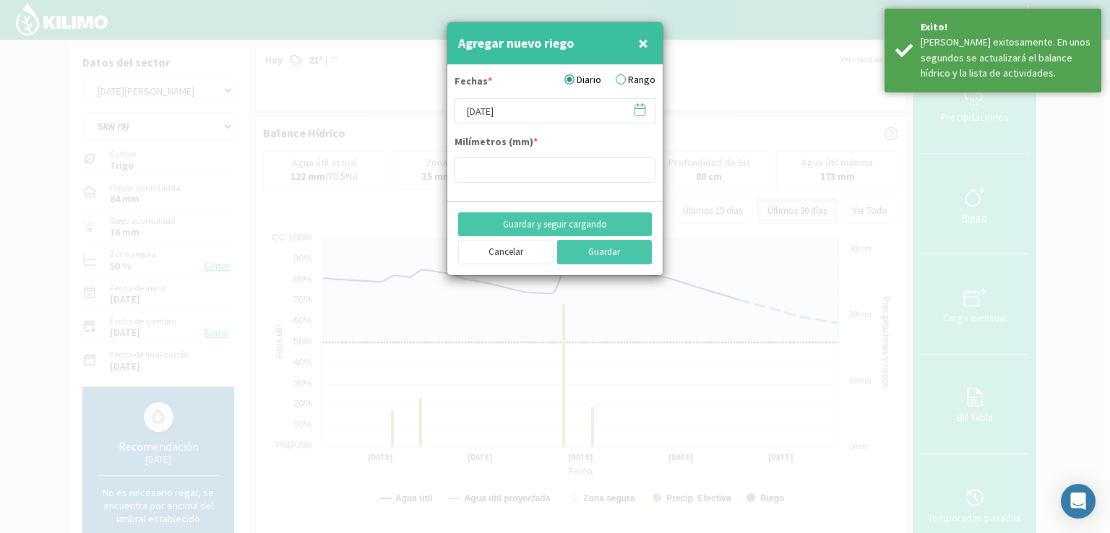
type input "8"
click at [616, 254] on button "Guardar" at bounding box center [604, 252] width 95 height 25
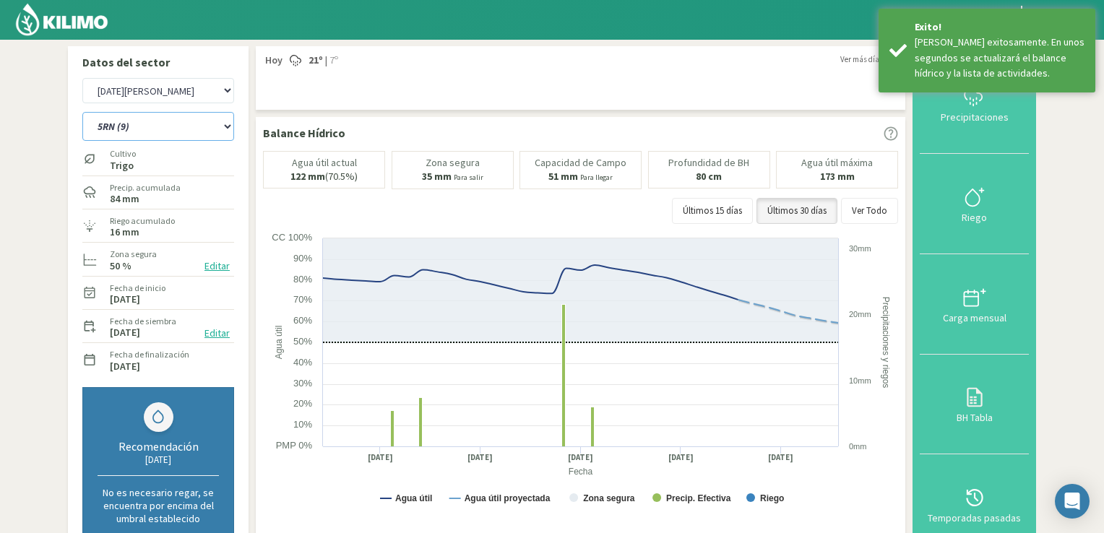
click at [220, 133] on select "12 RS (25) 17 R (1) 19 RO (6) 1RLPS 1RSR (29) 20 RN (7) 21 RAB (28) 21 RN (8) 2…" at bounding box center [158, 126] width 152 height 29
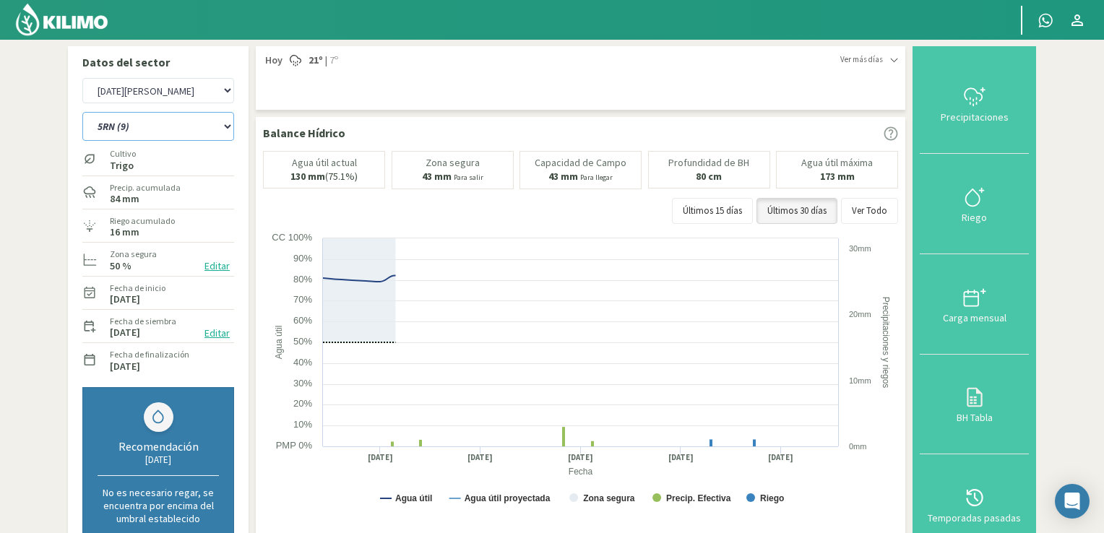
select select "680: Object"
click at [82, 112] on select "12 RS (25) 17 R (1) 19 RO (6) 1RLPS 1RSR (29) 20 RN (7) 21 RAB (28) 21 RN (8) 2…" at bounding box center [158, 126] width 152 height 29
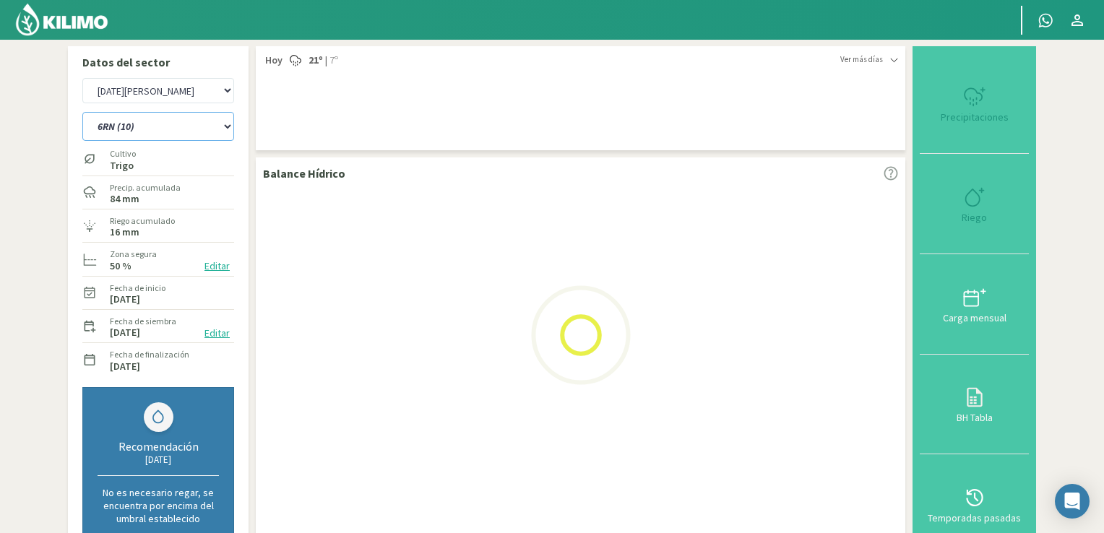
select select "45: Object"
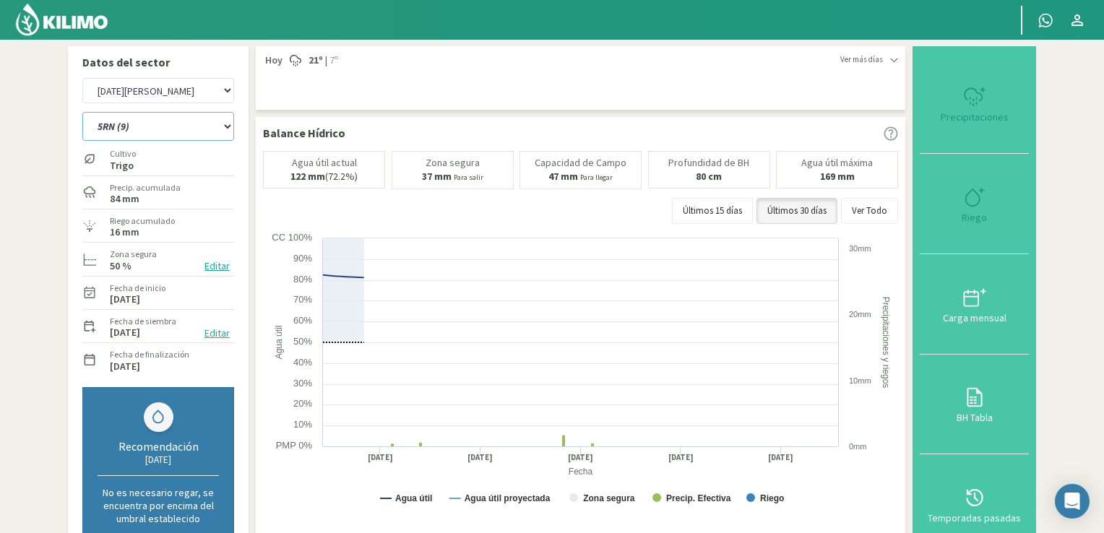
select select "711: Object"
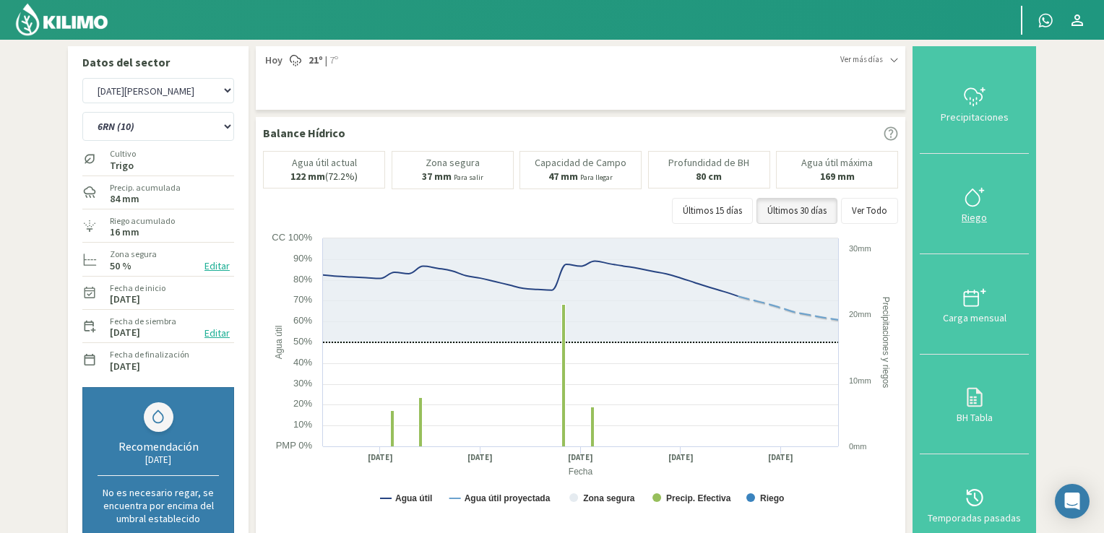
click at [758, 210] on button "Riego" at bounding box center [974, 204] width 109 height 100
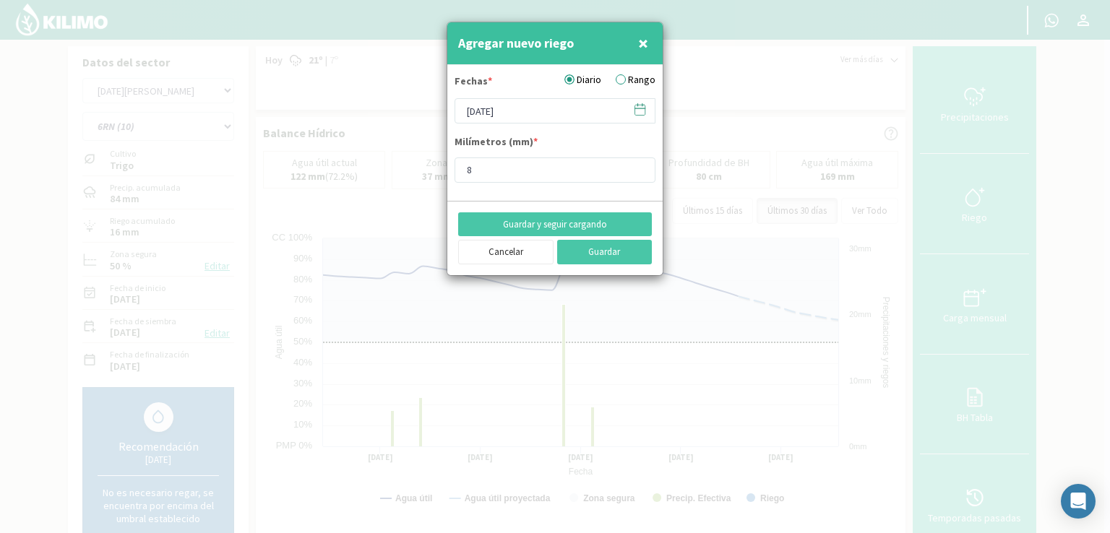
click at [637, 108] on icon at bounding box center [640, 108] width 10 height 0
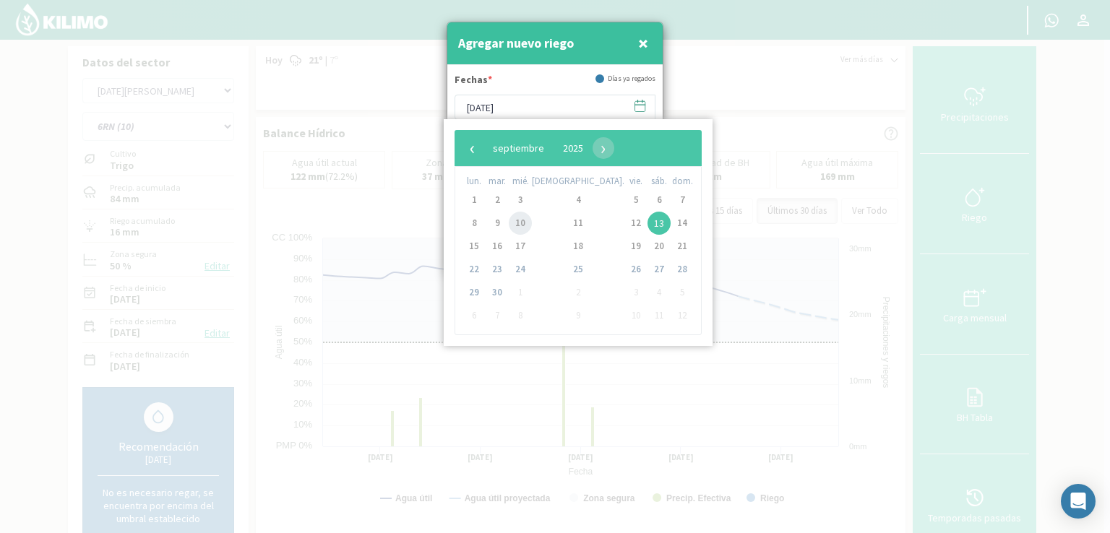
click at [528, 226] on span "10" at bounding box center [520, 223] width 23 height 23
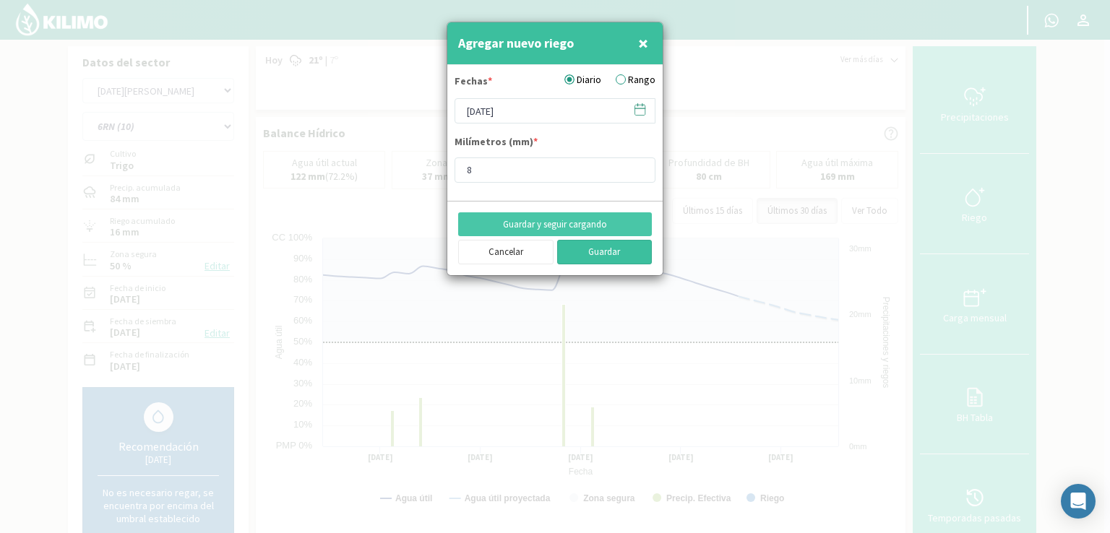
click at [587, 247] on button "Guardar" at bounding box center [604, 252] width 95 height 25
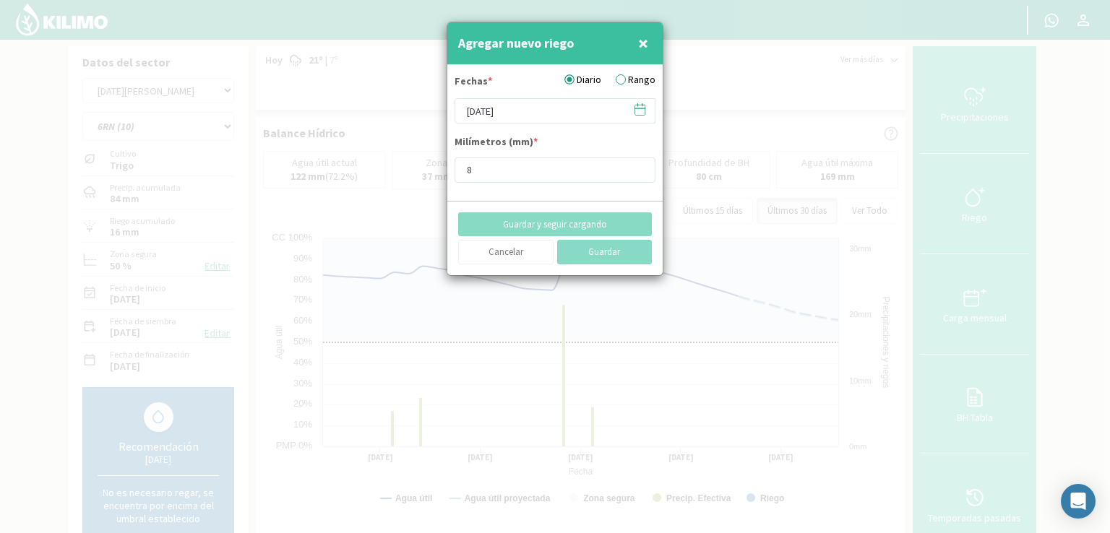
type input "[DATE]"
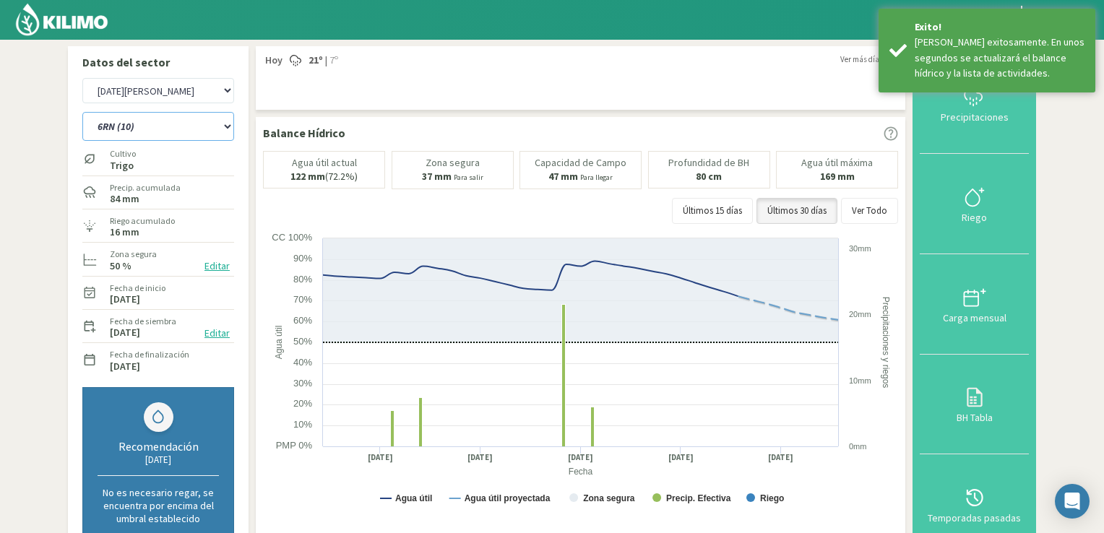
click at [226, 127] on select "12 RS (25) 17 R (1) 19 RO (6) 1RLPS 1RSR (29) 20 RN (7) 21 RAB (28) 21 RN (8) 2…" at bounding box center [158, 126] width 152 height 29
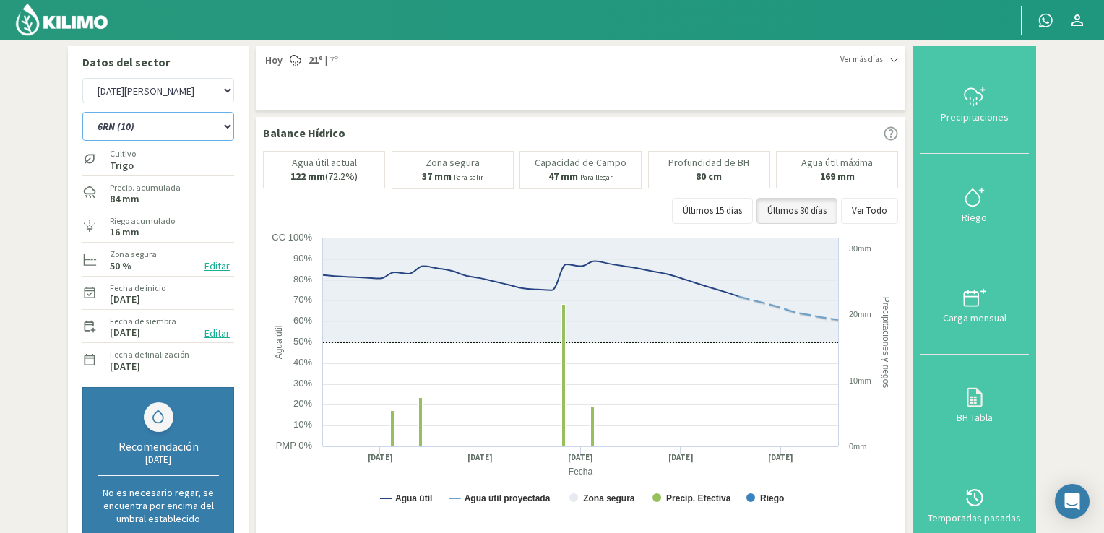
select select "712: Object"
click at [82, 112] on select "12 RS (25) 17 R (1) 19 RO (6) 1RLPS 1RSR (29) 20 RN (7) 21 RAB (28) 21 RN (8) 2…" at bounding box center [158, 126] width 152 height 29
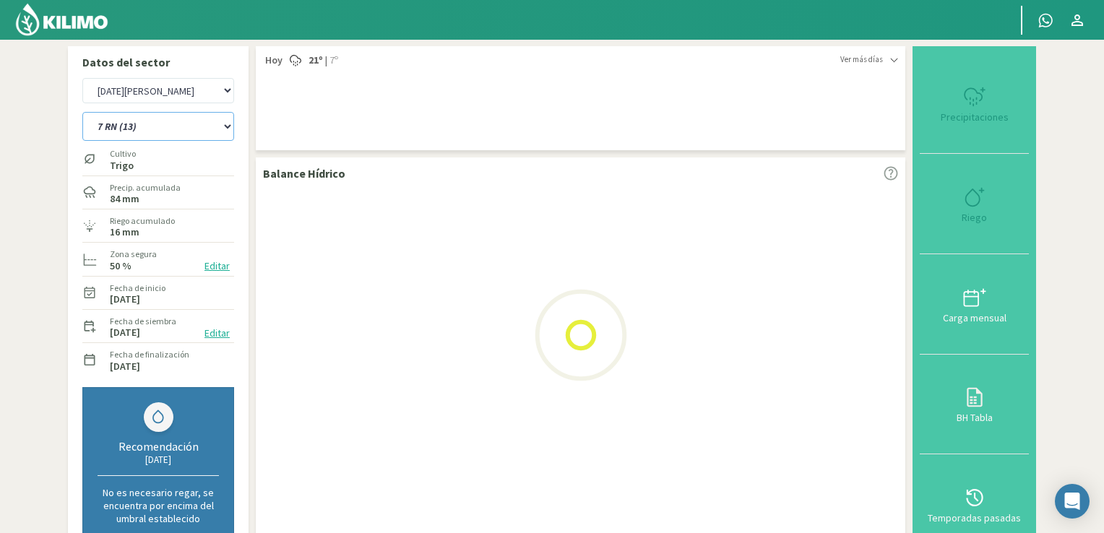
select select "47: Object"
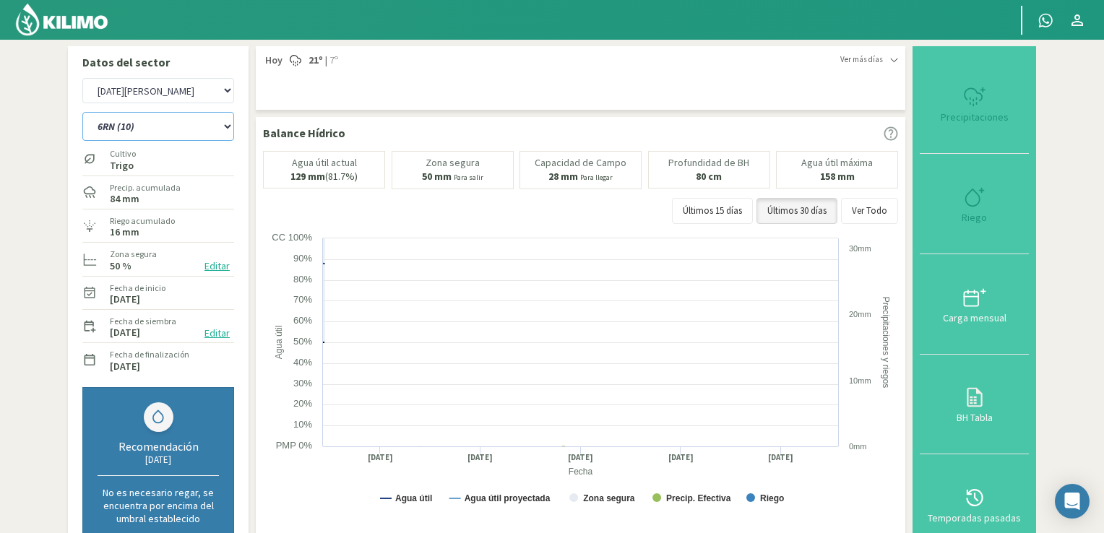
select select "743: Object"
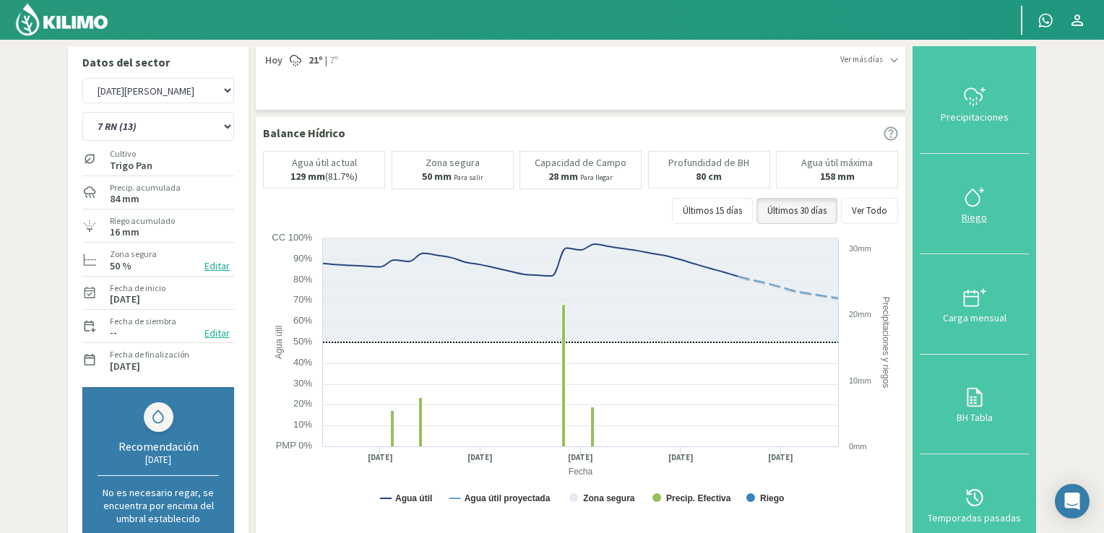
click at [758, 197] on icon at bounding box center [974, 197] width 23 height 23
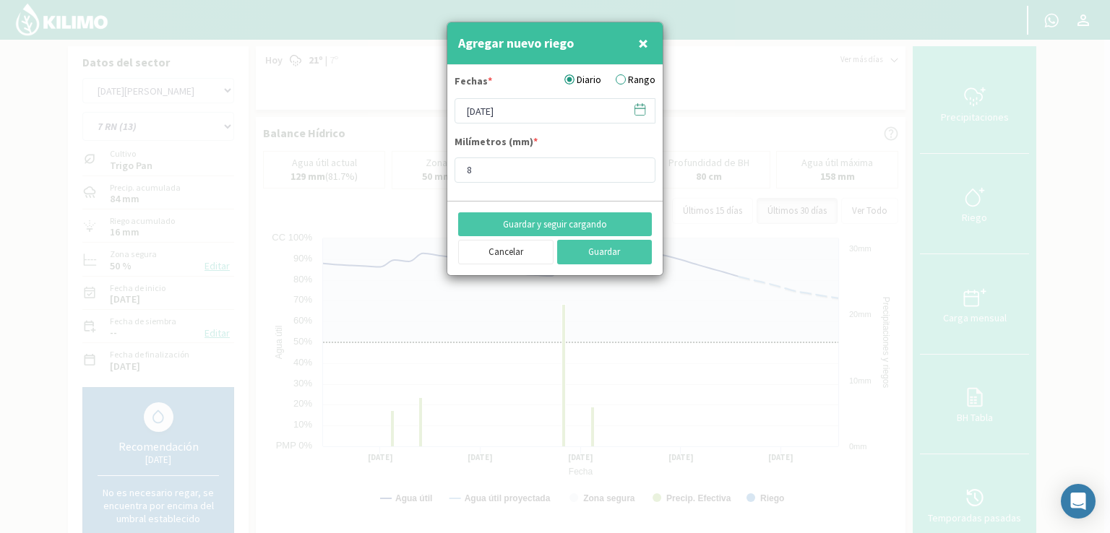
click at [635, 111] on icon at bounding box center [640, 110] width 10 height 10
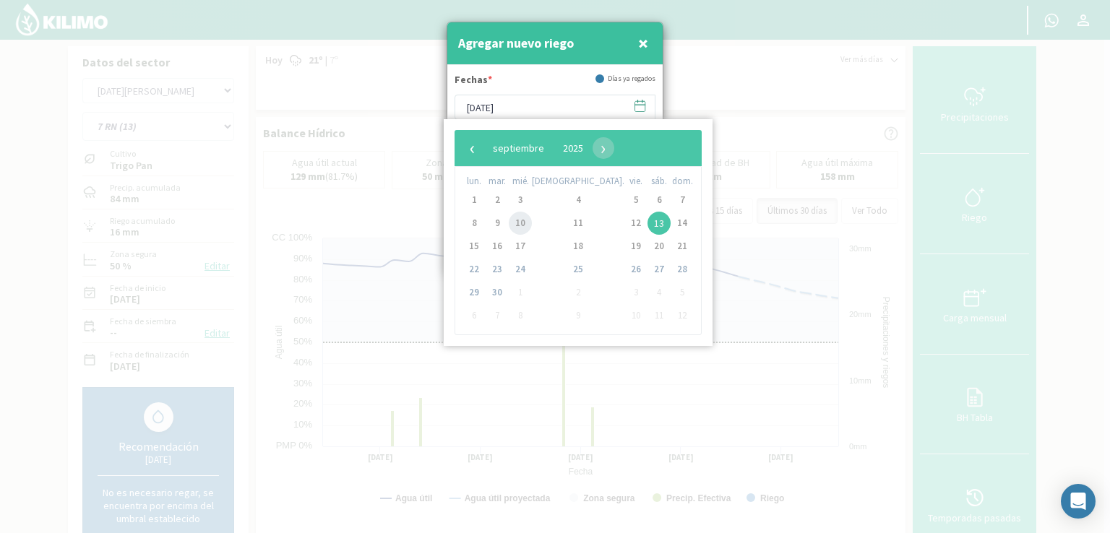
click at [530, 224] on span "10" at bounding box center [520, 223] width 23 height 23
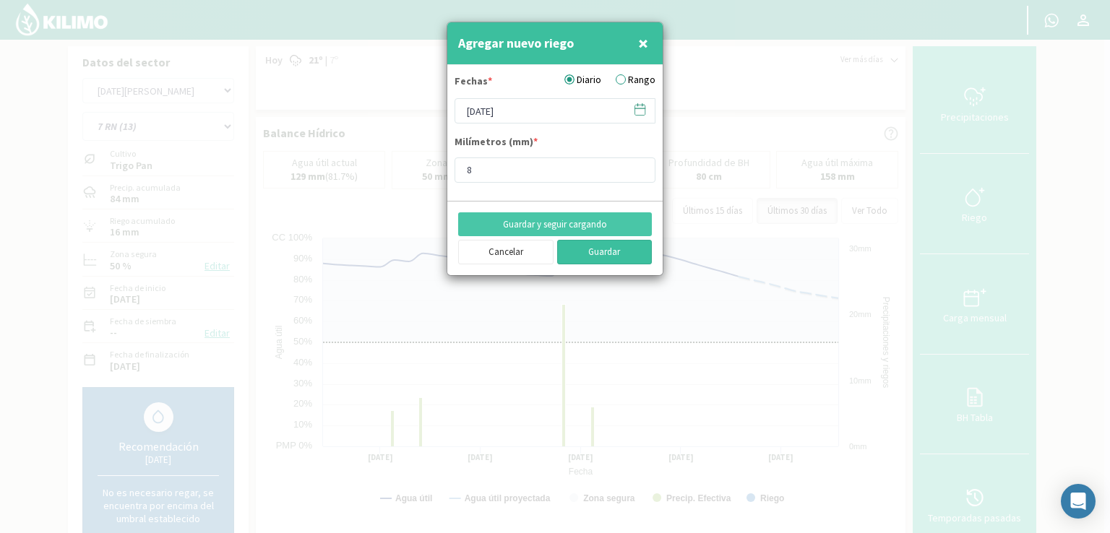
click at [589, 253] on button "Guardar" at bounding box center [604, 252] width 95 height 25
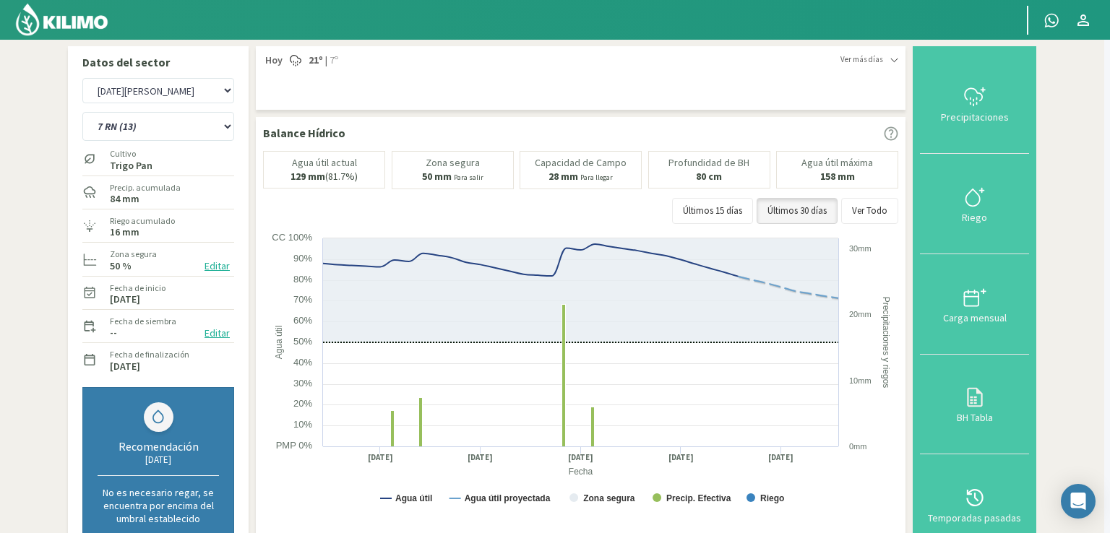
type input "[DATE]"
